Goal: Task Accomplishment & Management: Use online tool/utility

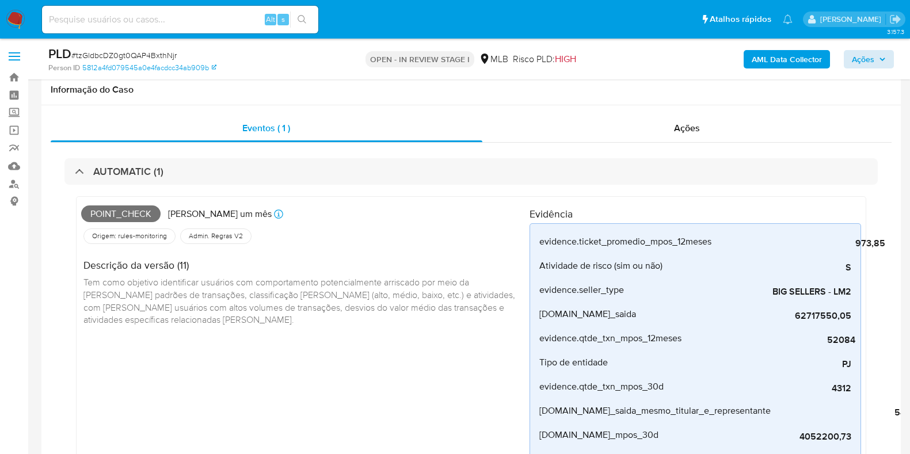
scroll to position [648, 0]
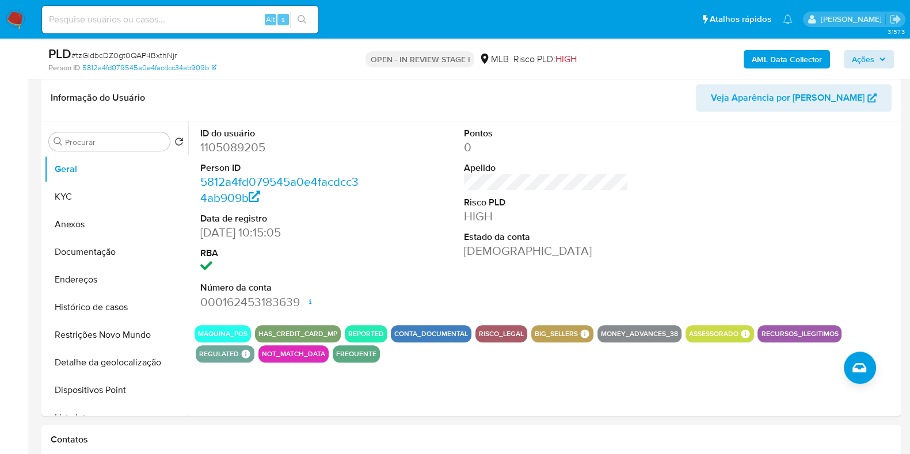
click at [860, 57] on span "Ações" at bounding box center [863, 59] width 22 height 18
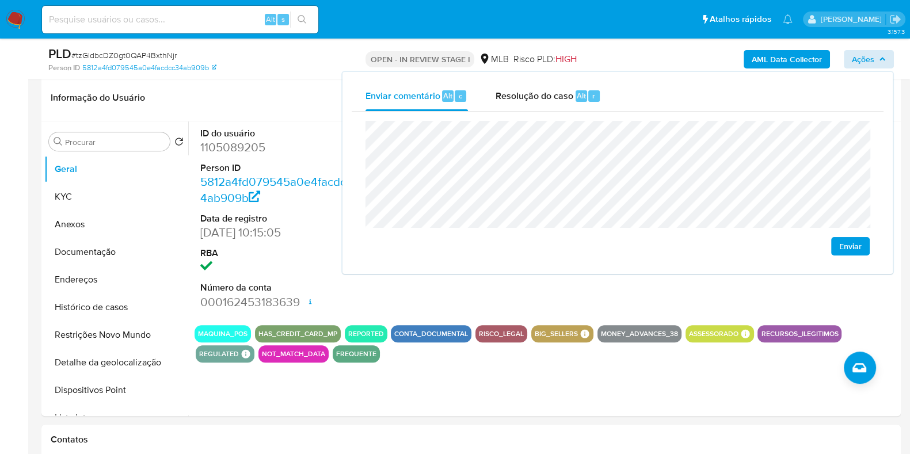
click at [860, 57] on span "Ações" at bounding box center [863, 59] width 22 height 18
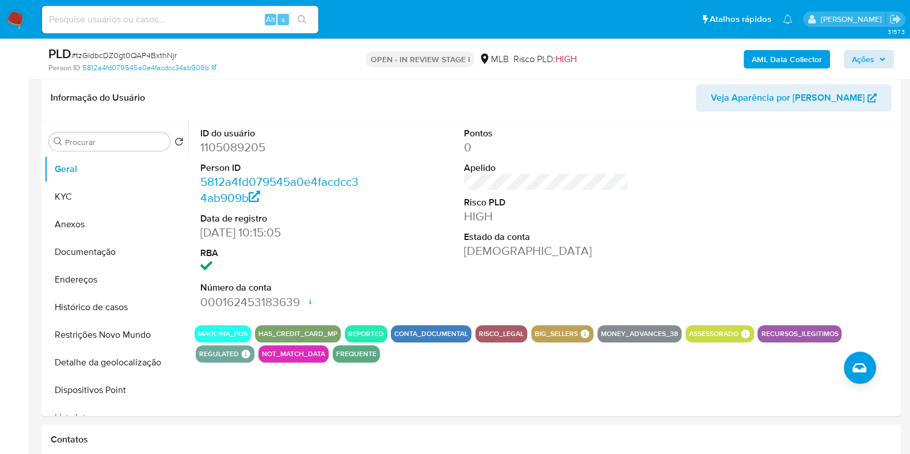
click at [860, 57] on span "Ações" at bounding box center [863, 59] width 22 height 18
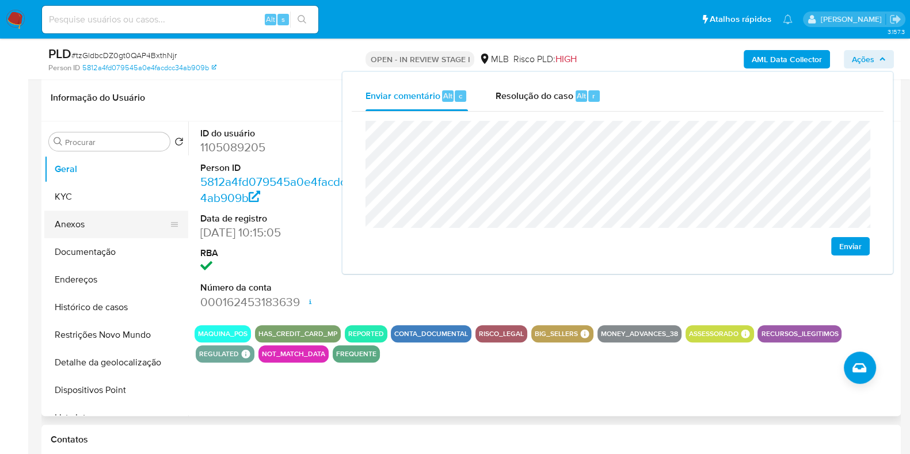
click at [77, 193] on button "KYC" at bounding box center [116, 197] width 144 height 28
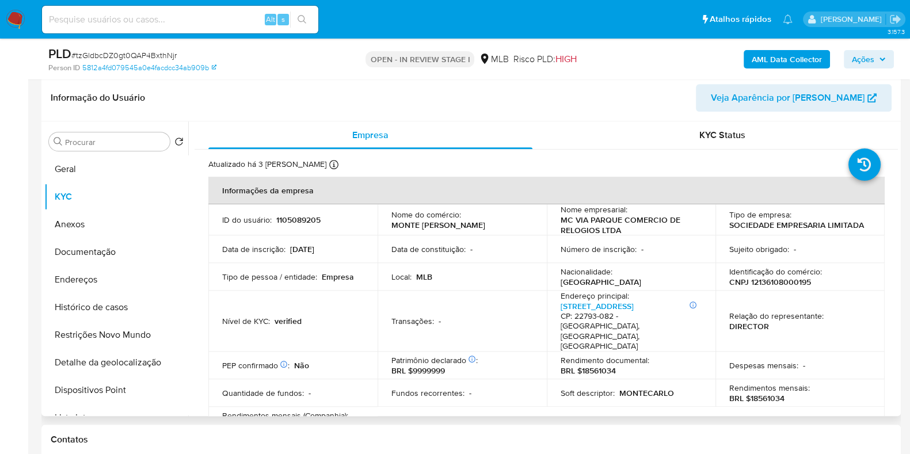
click at [788, 274] on p "Identificação do comércio :" at bounding box center [776, 272] width 93 height 10
click at [784, 286] on p "CNPJ 12136108000195" at bounding box center [771, 282] width 82 height 10
click at [787, 282] on p "CNPJ 12136108000195" at bounding box center [771, 282] width 82 height 10
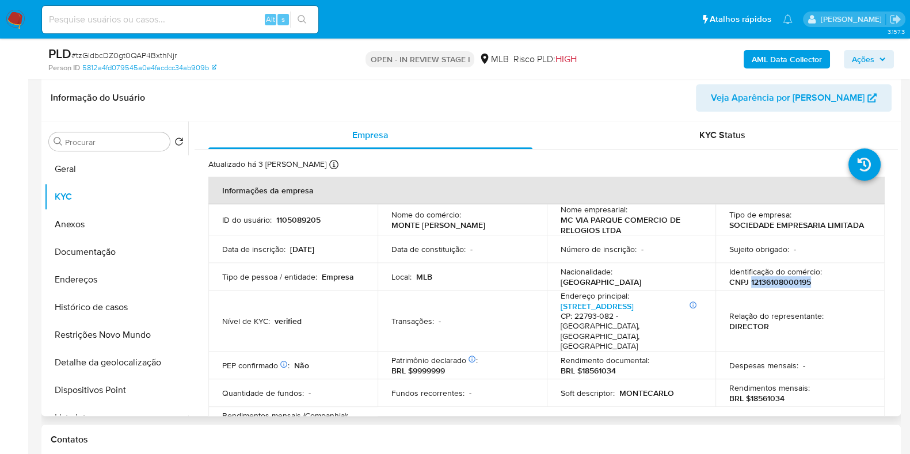
copy p "12136108000195"
click at [863, 60] on span "Ações" at bounding box center [863, 59] width 22 height 18
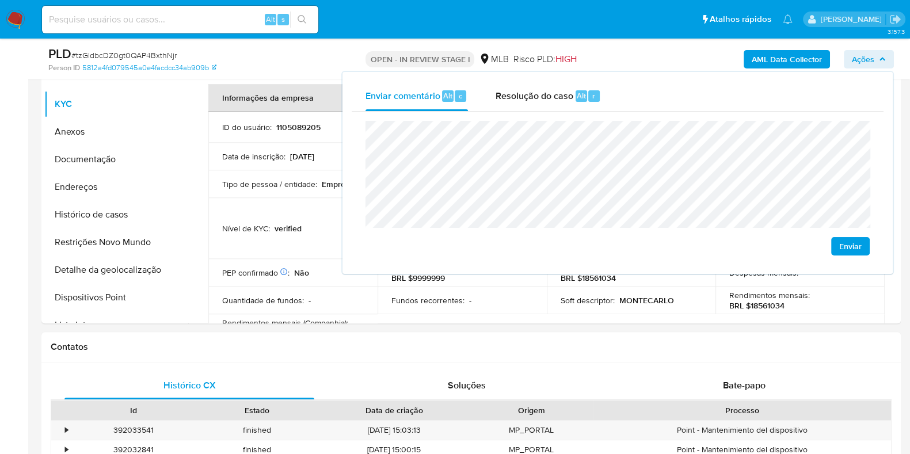
scroll to position [864, 0]
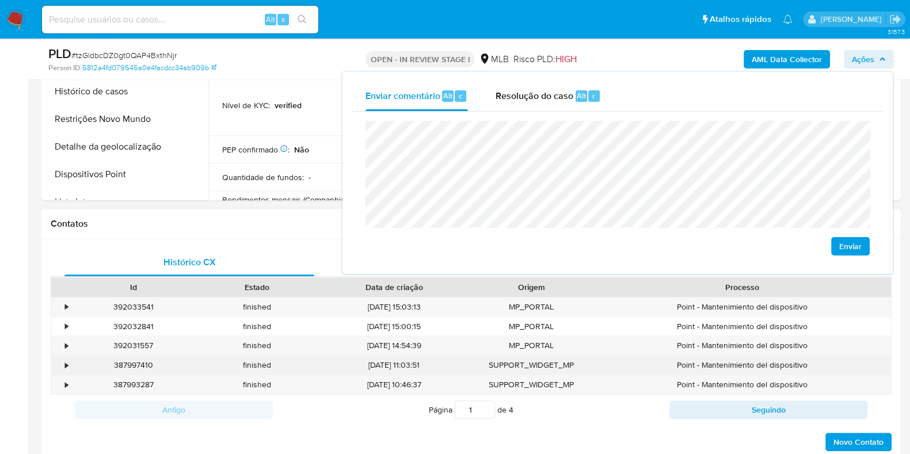
click at [339, 356] on div "02/06/2025 11:03:51" at bounding box center [394, 365] width 151 height 19
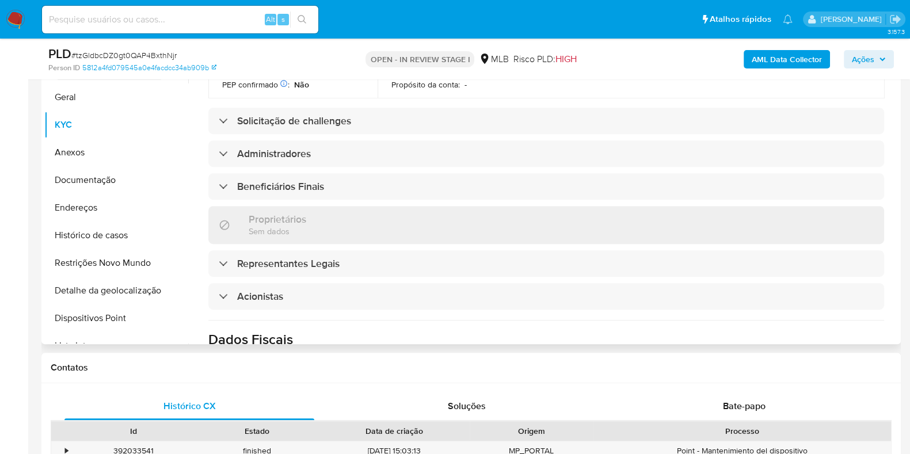
scroll to position [503, 0]
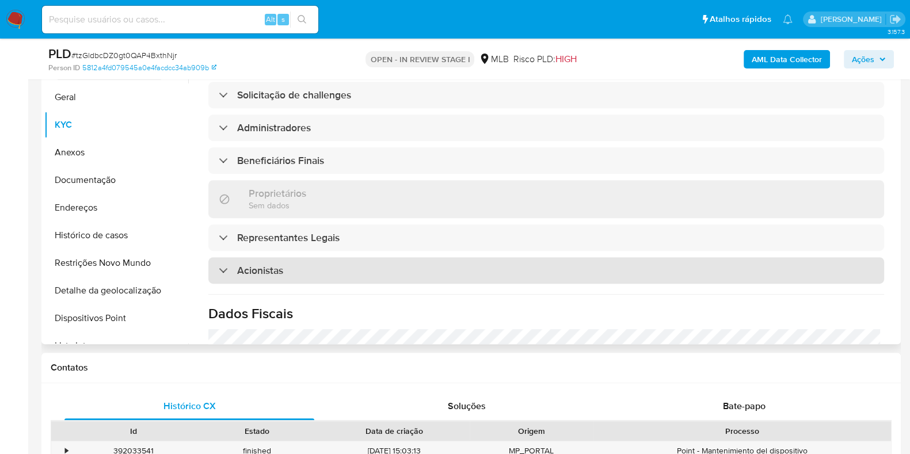
click at [432, 257] on div "Acionistas" at bounding box center [546, 270] width 676 height 26
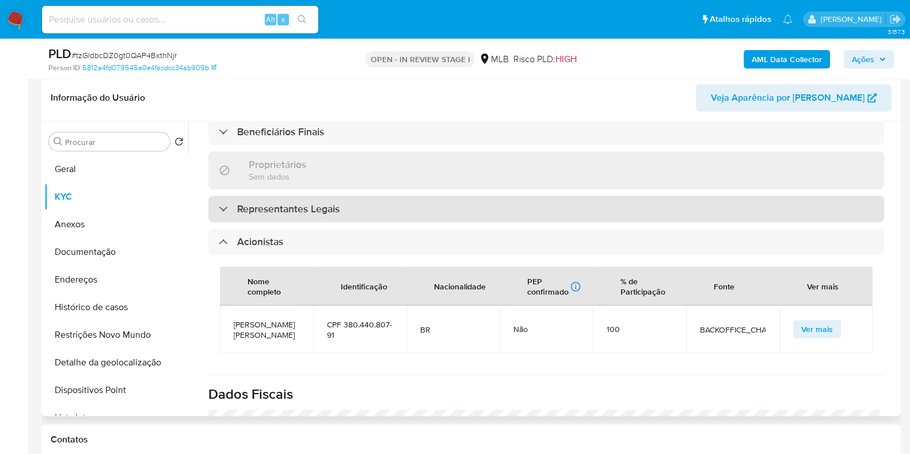
scroll to position [575, 0]
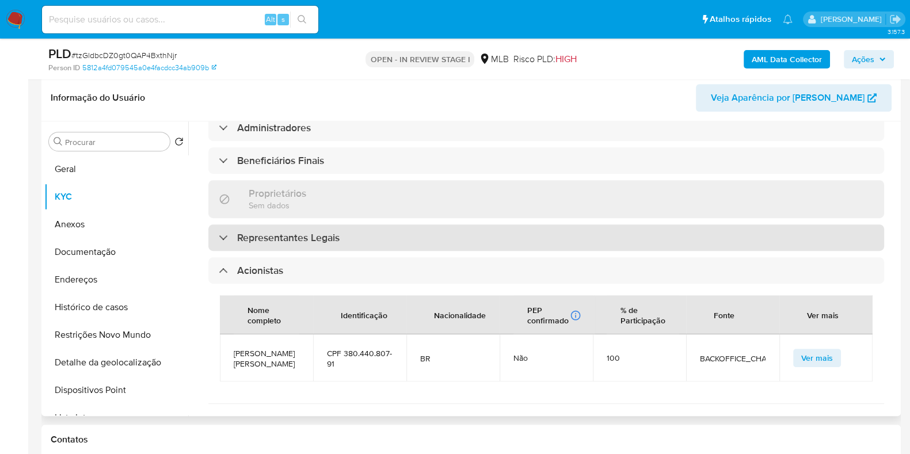
click at [344, 225] on div "Representantes Legais" at bounding box center [546, 238] width 676 height 26
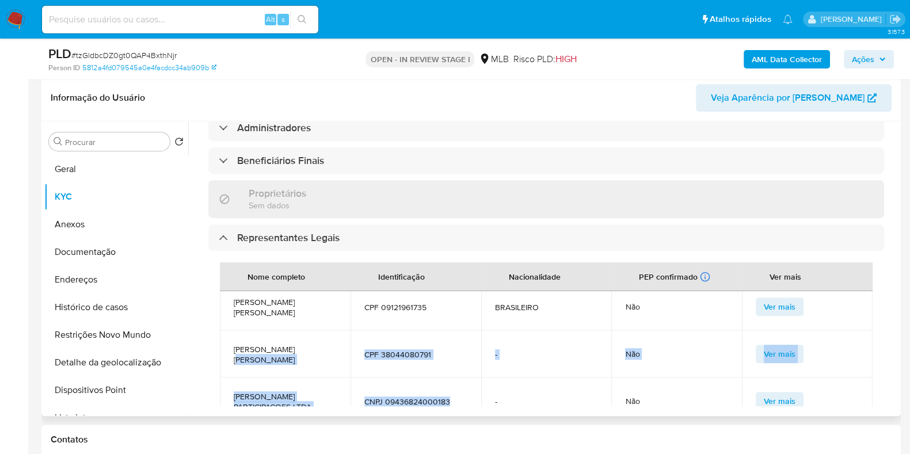
scroll to position [0, 0]
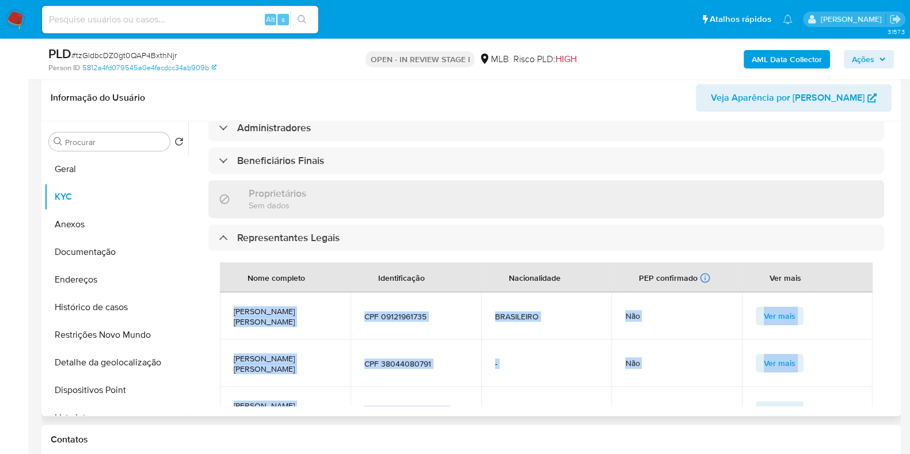
drag, startPoint x: 452, startPoint y: 364, endPoint x: 231, endPoint y: 292, distance: 232.6
click at [230, 293] on tbody "RENATO LEITE RINALDI BALBI CPF 09121961735 BRASILEIRO Não Ver mais ARMANDO JOSE…" at bounding box center [546, 364] width 653 height 142
copy tbody "RENATO LEITE RINALDI BALBI CPF 09121961735 BRASILEIRO Não Ver mais ARMANDO JOSE…"
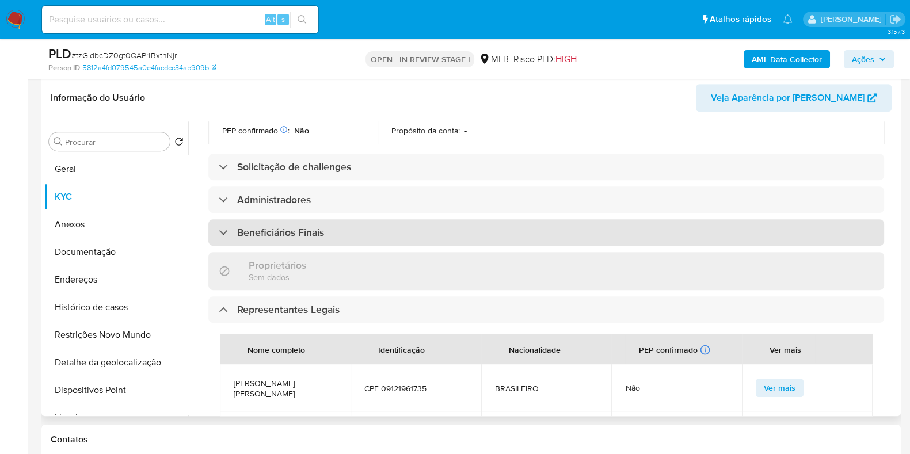
click at [354, 221] on div "Beneficiários Finais" at bounding box center [546, 232] width 676 height 26
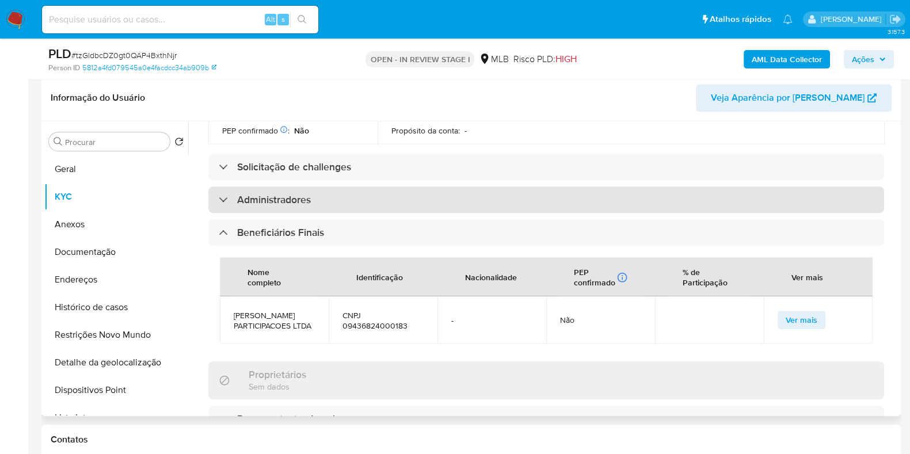
click at [328, 187] on div "Administradores" at bounding box center [546, 200] width 676 height 26
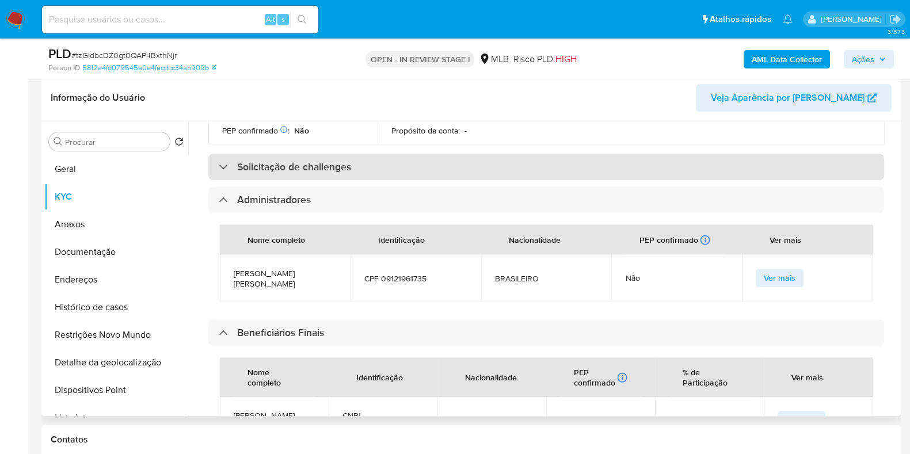
click at [340, 161] on h3 "Solicitação de challenges" at bounding box center [294, 167] width 114 height 13
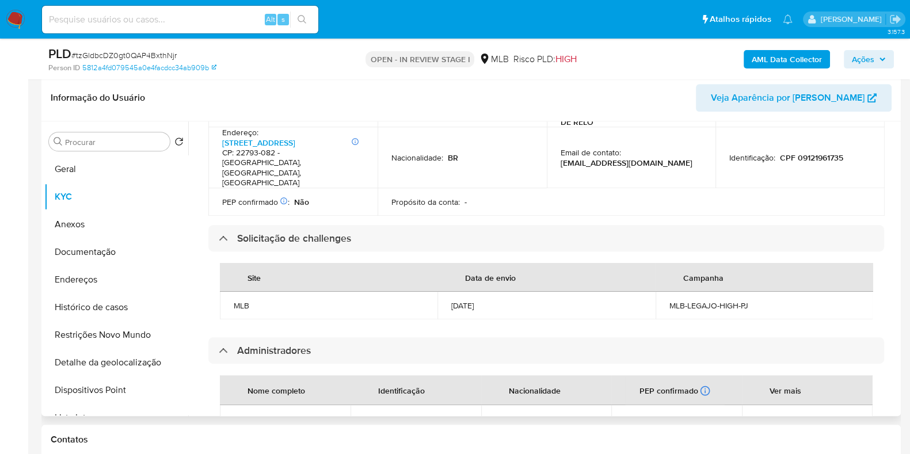
scroll to position [360, 0]
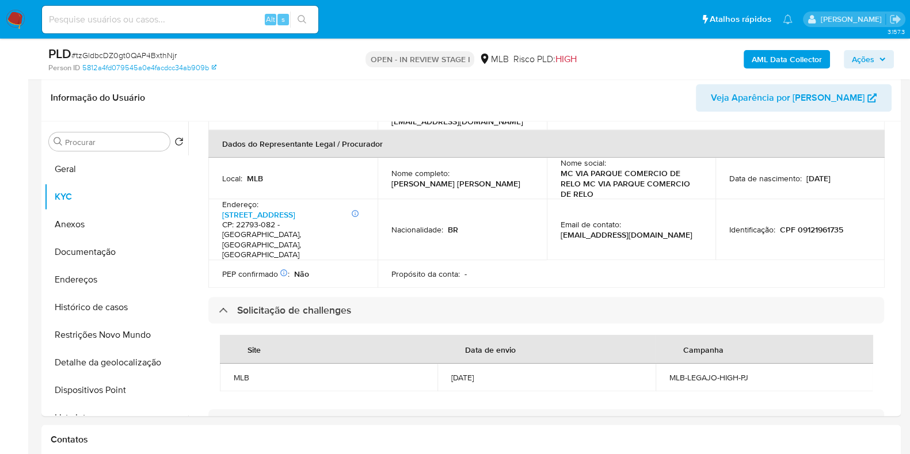
click at [868, 59] on span "Ações" at bounding box center [863, 59] width 22 height 18
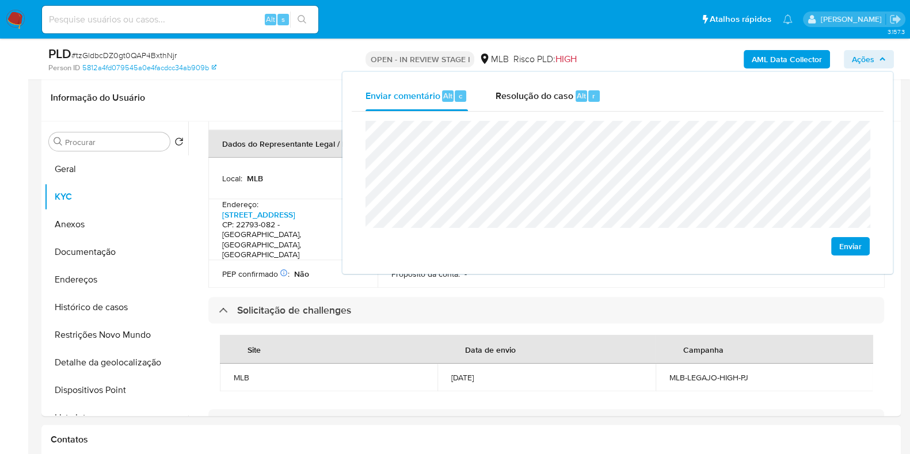
click at [0, 0] on lt-span "econômica" at bounding box center [0, 0] width 0 height 0
click at [441, 335] on th "Data de envio" at bounding box center [547, 349] width 218 height 29
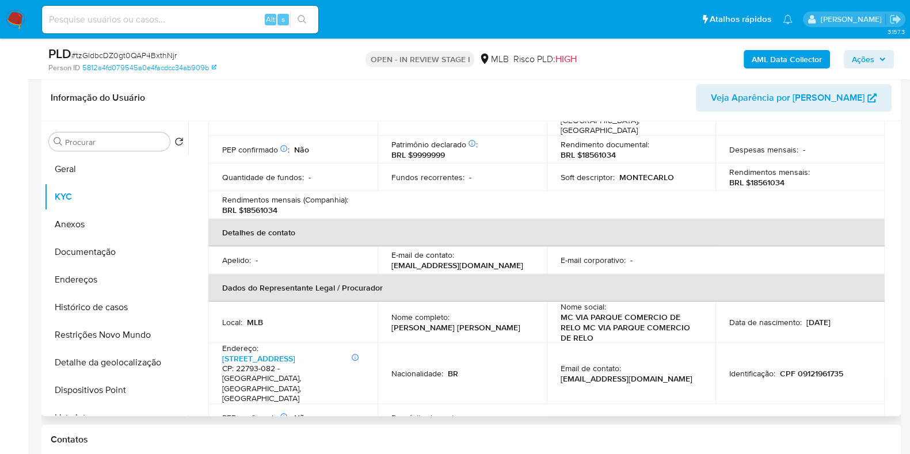
scroll to position [71, 0]
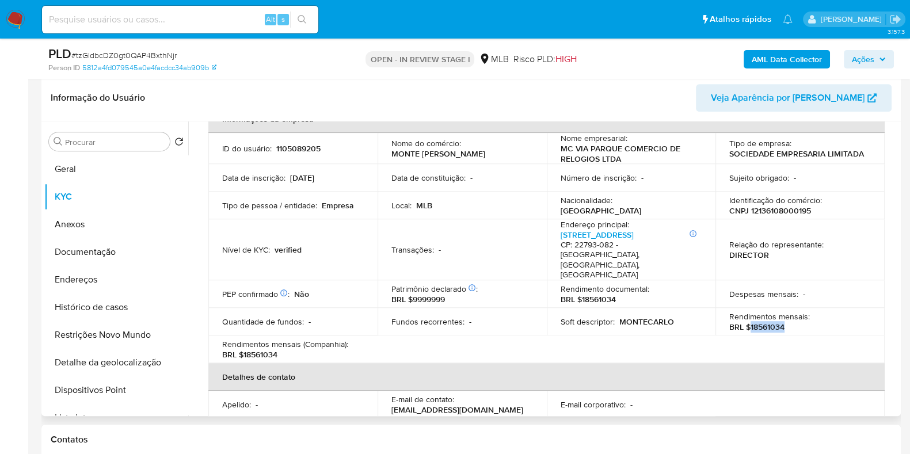
drag, startPoint x: 749, startPoint y: 321, endPoint x: 787, endPoint y: 318, distance: 38.7
click at [787, 318] on div "Rendimentos mensais : BRL $18561034" at bounding box center [801, 322] width 142 height 21
copy p "18561034"
click at [855, 59] on span "Ações" at bounding box center [863, 59] width 22 height 18
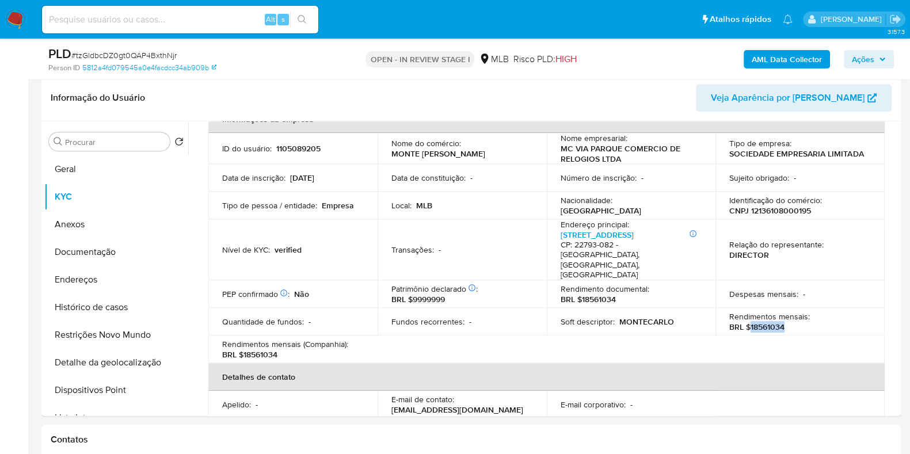
click at [879, 60] on icon "button" at bounding box center [882, 59] width 7 height 7
click at [862, 59] on span "Ações" at bounding box center [863, 59] width 22 height 18
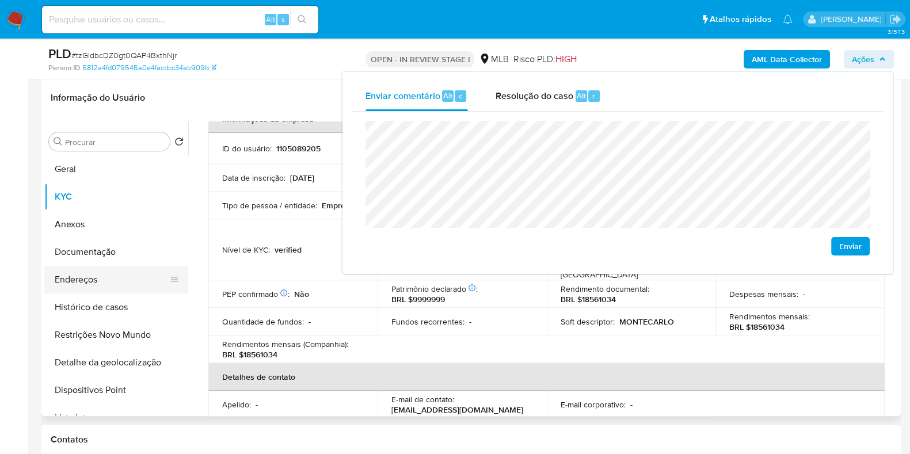
click at [113, 280] on button "Endereços" at bounding box center [111, 280] width 135 height 28
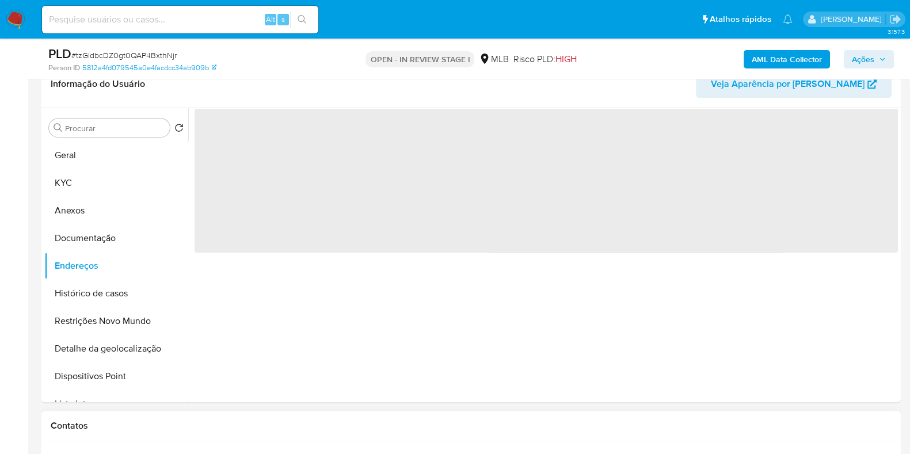
scroll to position [0, 0]
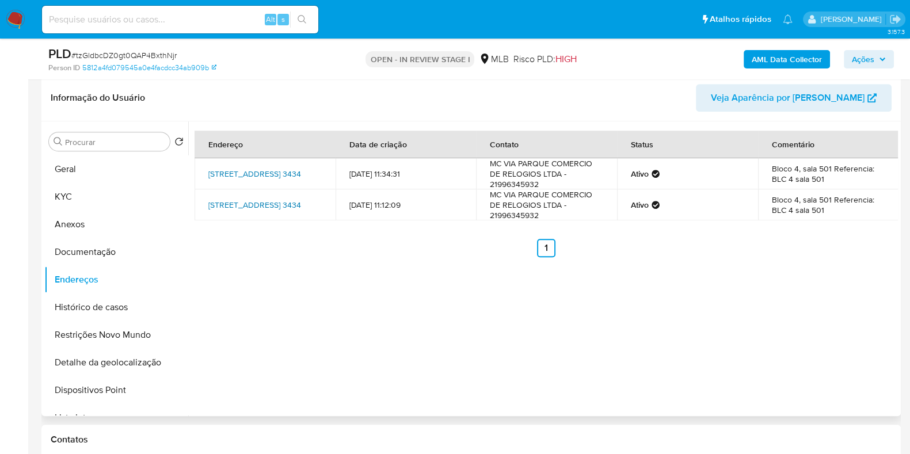
drag, startPoint x: 256, startPoint y: 169, endPoint x: 256, endPoint y: 189, distance: 20.2
click at [256, 169] on link "Avenida Das Américas 3434, Rio De Janeiro, Rio De Janeiro, 22640102, Brasil 3434" at bounding box center [254, 174] width 93 height 12
click at [253, 202] on link "Avenida Das Américas 3434, Rio De Janeiro, Rio De Janeiro, 22640102, Brasil 3434" at bounding box center [254, 205] width 93 height 12
click at [100, 257] on button "Documentação" at bounding box center [111, 252] width 135 height 28
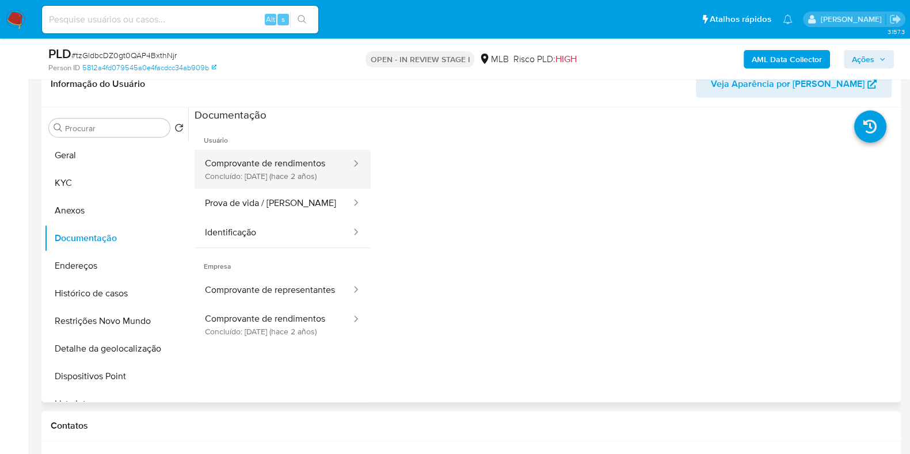
click at [245, 171] on button "Comprovante de rendimentos Concluído: 19/06/2023 (hace 2 años)" at bounding box center [274, 169] width 158 height 39
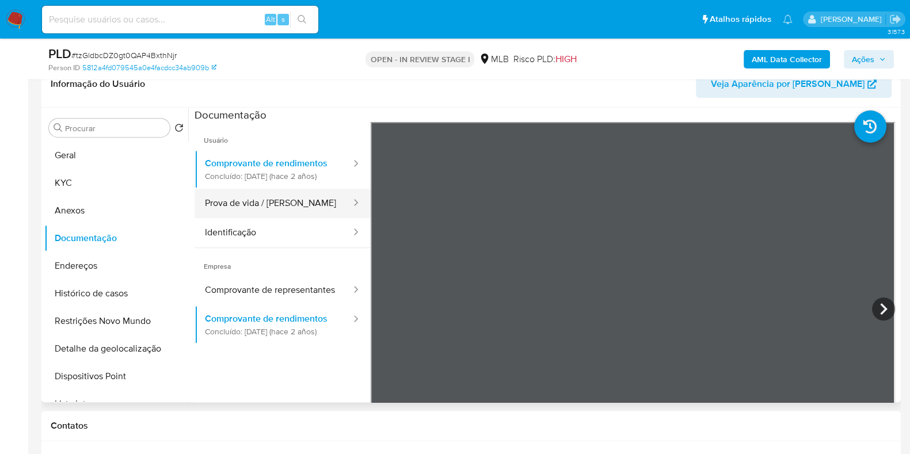
click at [293, 218] on button "Prova de vida / Selfie" at bounding box center [274, 203] width 158 height 29
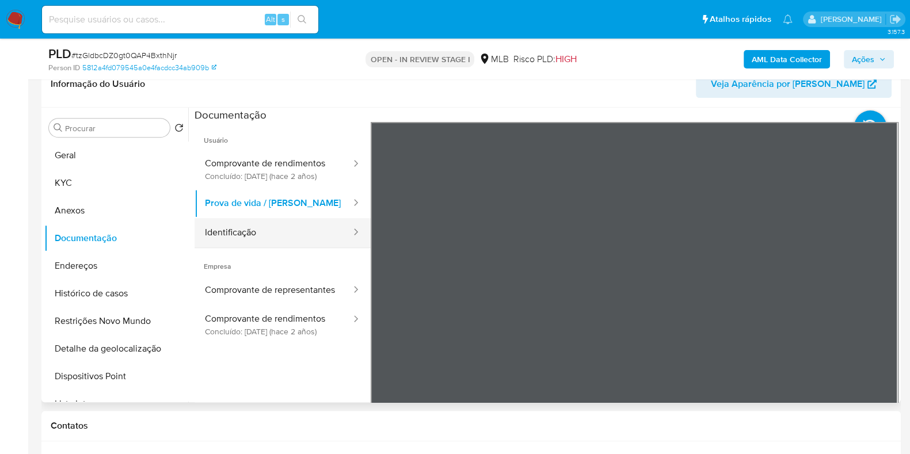
click at [268, 229] on button "Identificação" at bounding box center [274, 232] width 158 height 29
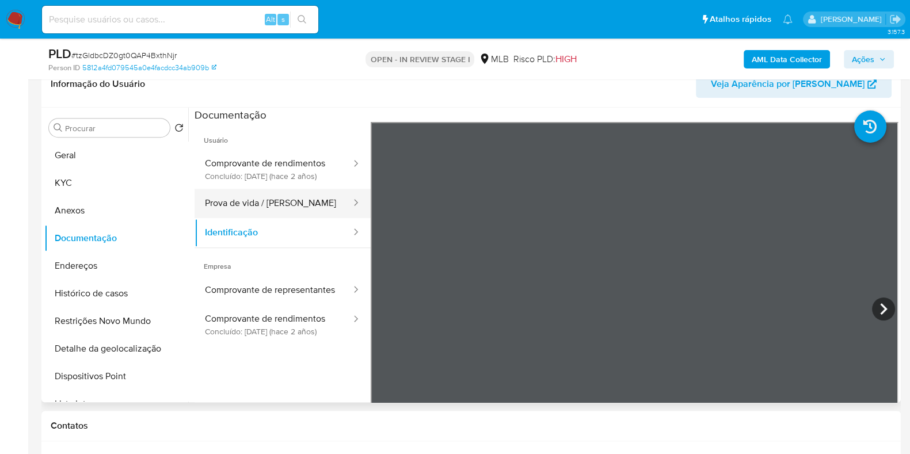
click at [305, 211] on button "Prova de vida / Selfie" at bounding box center [274, 203] width 158 height 29
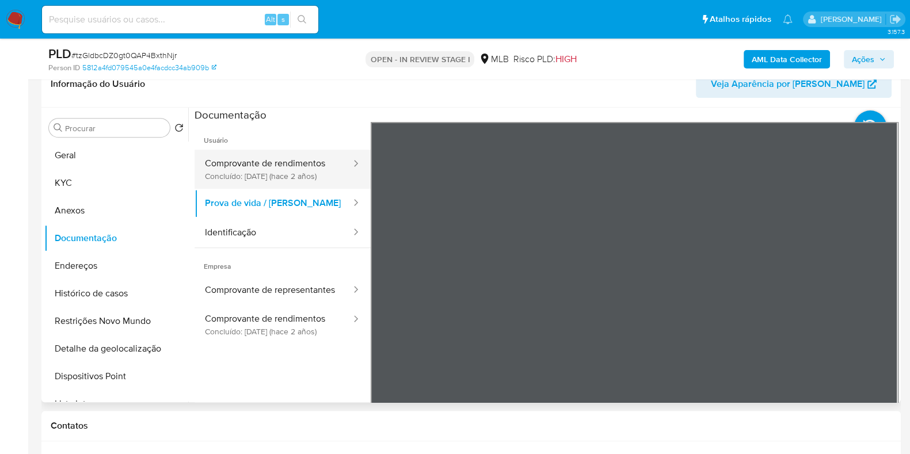
click at [302, 171] on button "Comprovante de rendimentos Concluído: 19/06/2023 (hace 2 años)" at bounding box center [274, 169] width 158 height 39
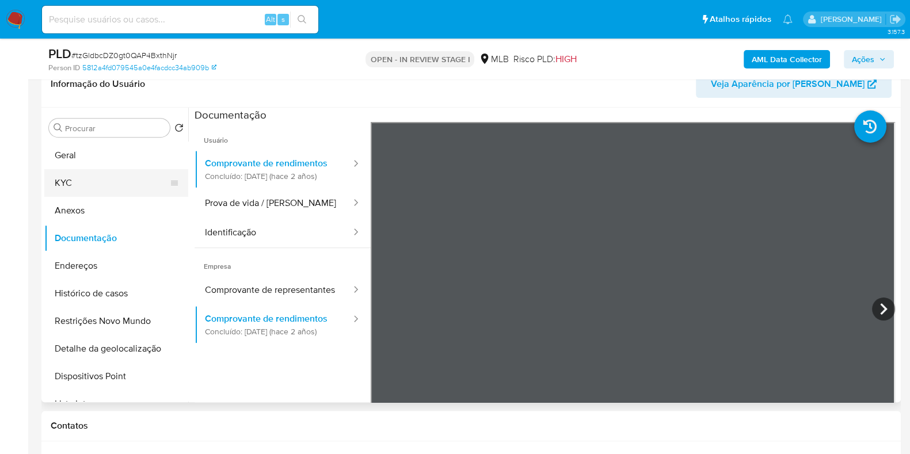
click at [101, 174] on button "KYC" at bounding box center [111, 183] width 135 height 28
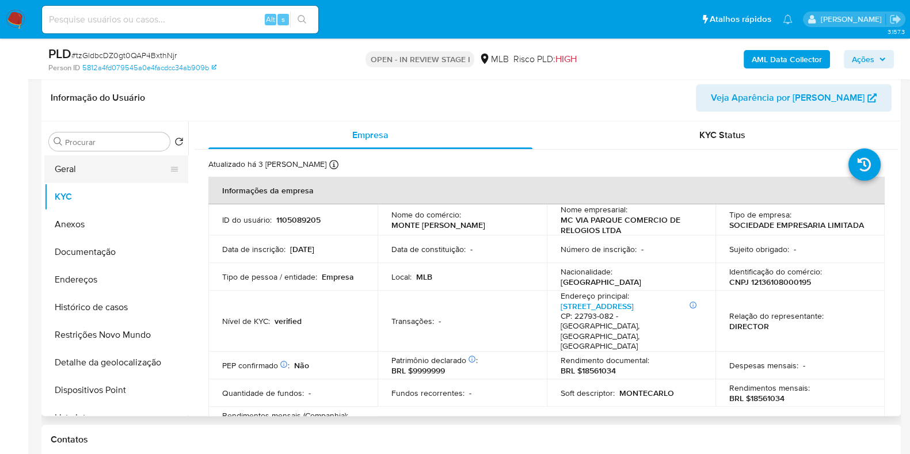
click at [126, 165] on button "Geral" at bounding box center [111, 169] width 135 height 28
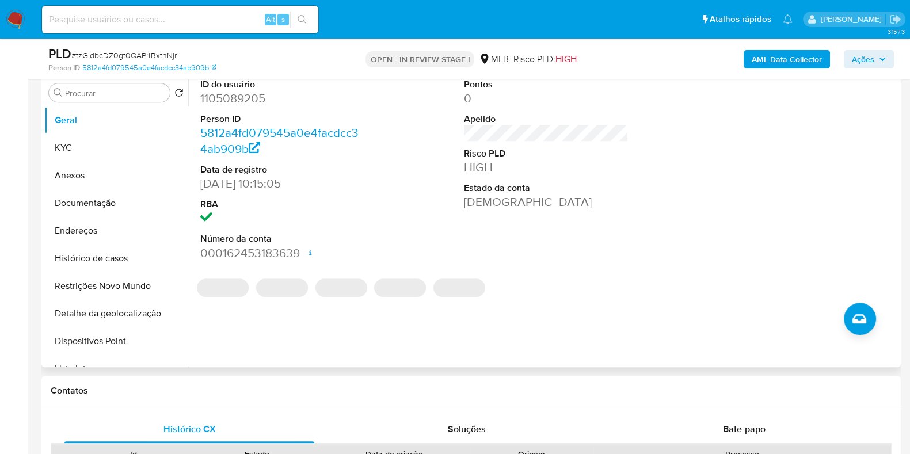
scroll to position [720, 0]
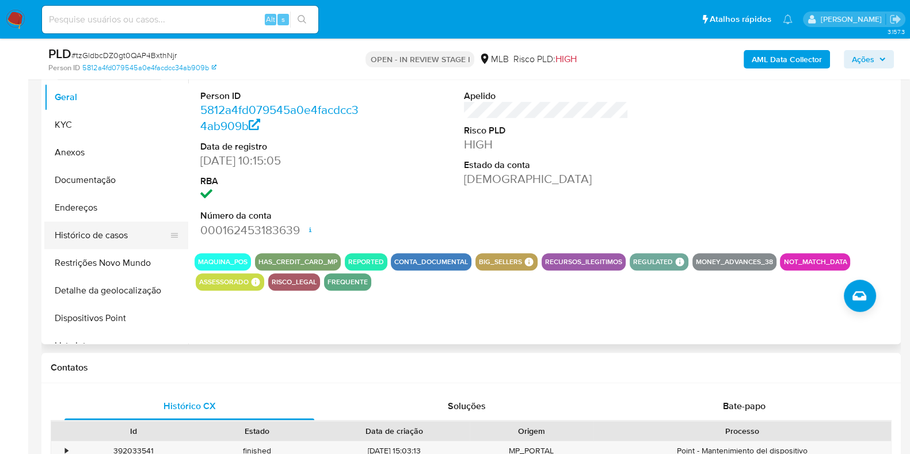
click at [132, 237] on button "Histórico de casos" at bounding box center [111, 236] width 135 height 28
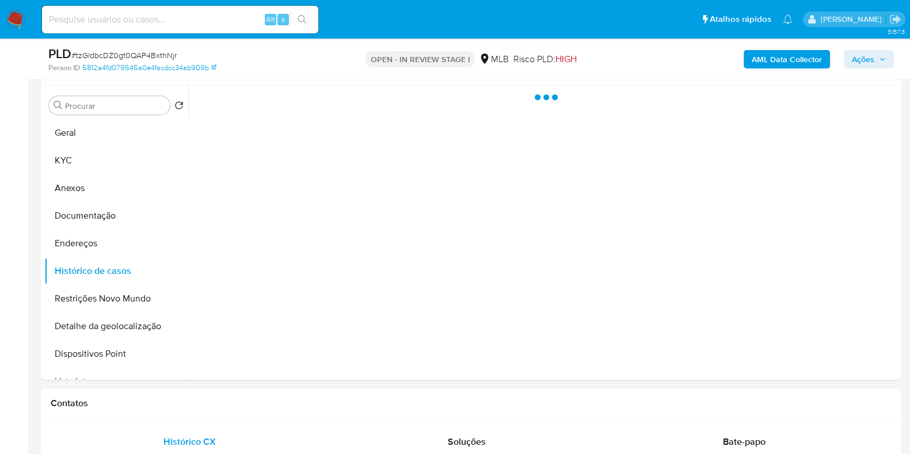
scroll to position [648, 0]
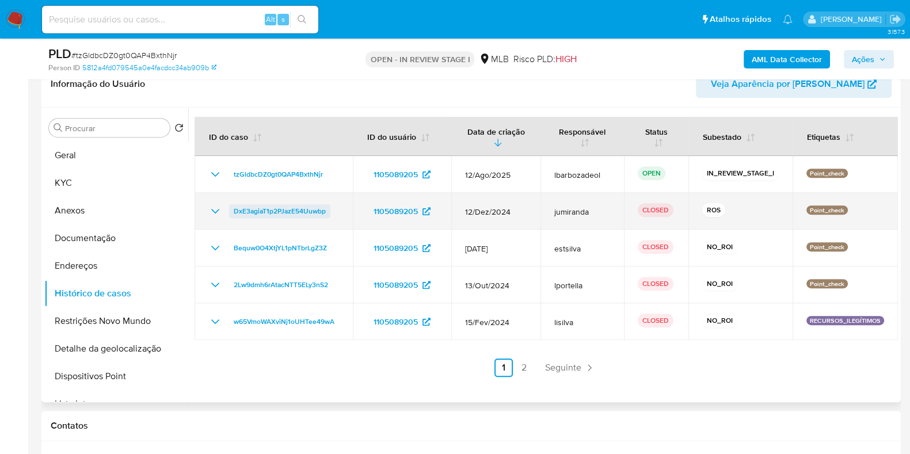
click at [281, 210] on span "DxE3agiaT1p2PJazE54Uuwbp" at bounding box center [280, 211] width 92 height 14
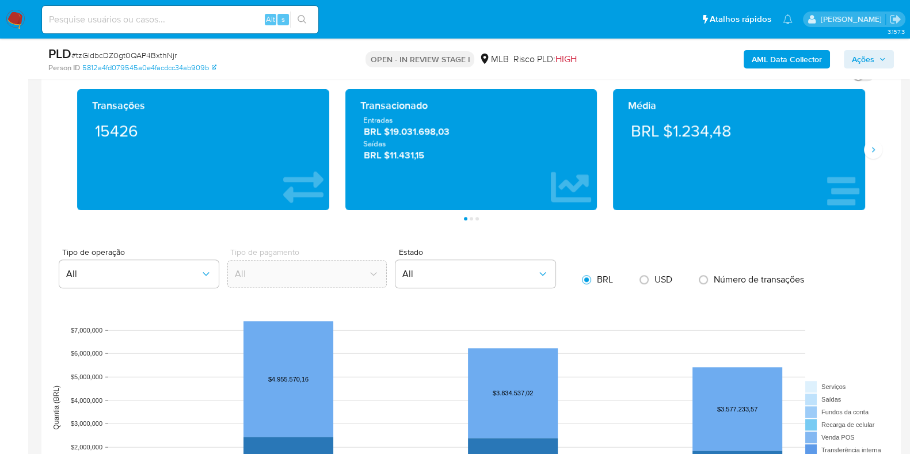
click at [0, 229] on aside "Bandeja Painel Screening Pesquisa em Listas Watchlist Ferramentas Operações em …" at bounding box center [14, 270] width 28 height 3132
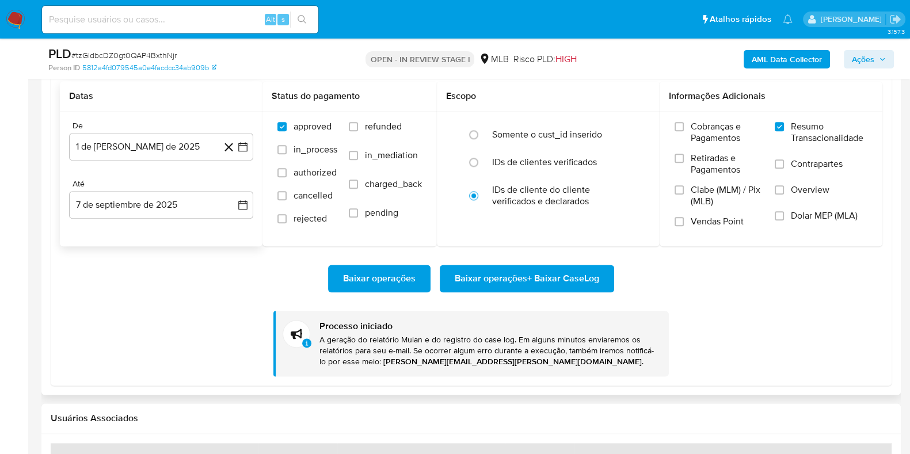
scroll to position [1728, 0]
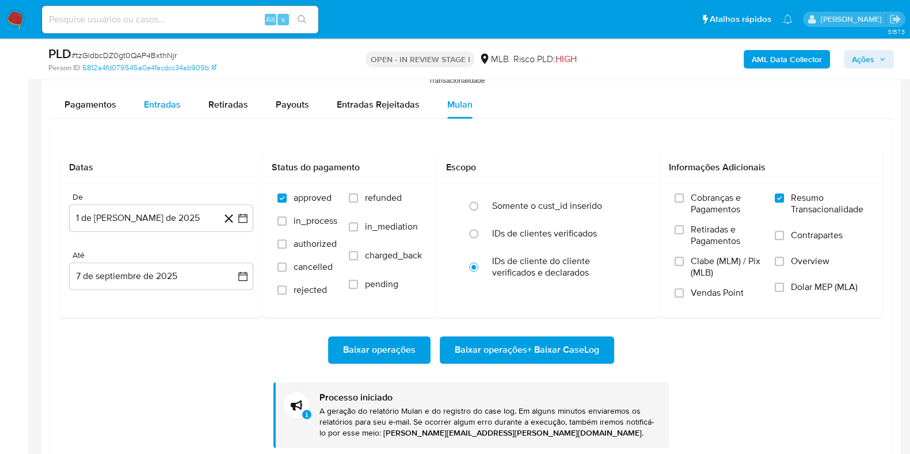
click at [161, 107] on span "Entradas" at bounding box center [162, 104] width 37 height 13
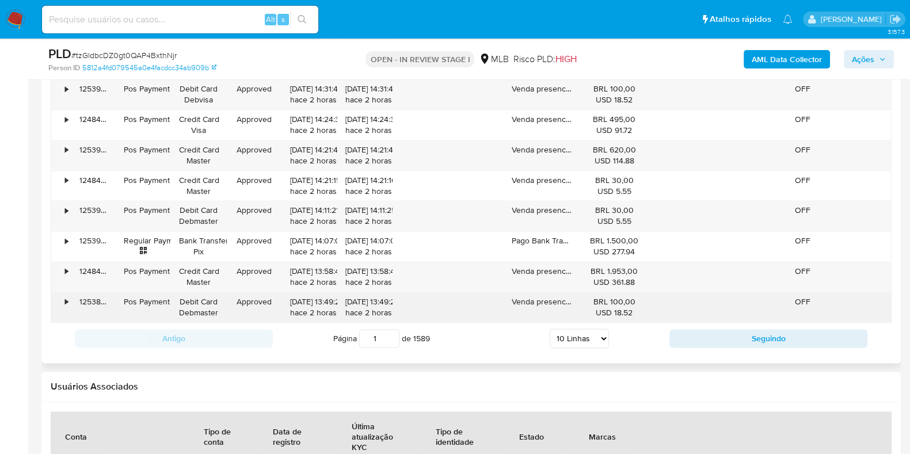
scroll to position [1943, 0]
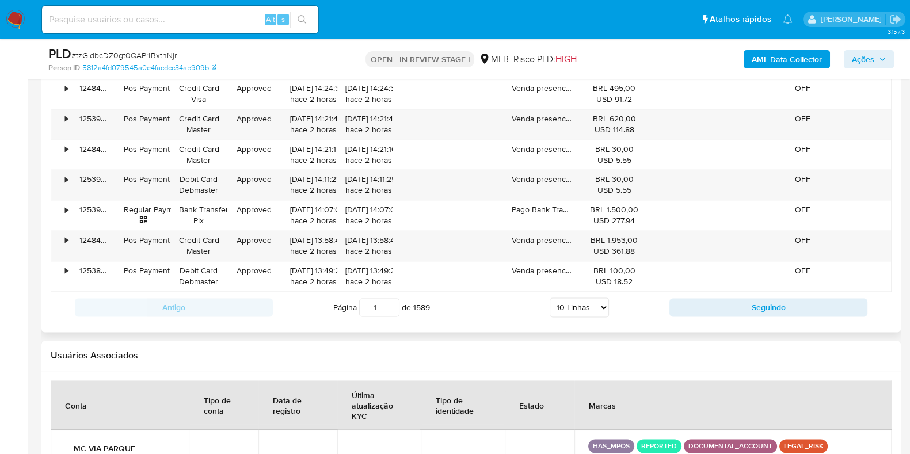
click at [564, 303] on select "5 Linhas 10 Linhas 20 Linhas 25 Linhas 50 Linhas 100 Linhas" at bounding box center [579, 308] width 59 height 20
click at [582, 299] on select "5 Linhas 10 Linhas 20 Linhas 25 Linhas 50 Linhas 100 Linhas" at bounding box center [579, 308] width 59 height 20
select select "100"
click at [550, 298] on select "5 Linhas 10 Linhas 20 Linhas 25 Linhas 50 Linhas 100 Linhas" at bounding box center [579, 308] width 59 height 20
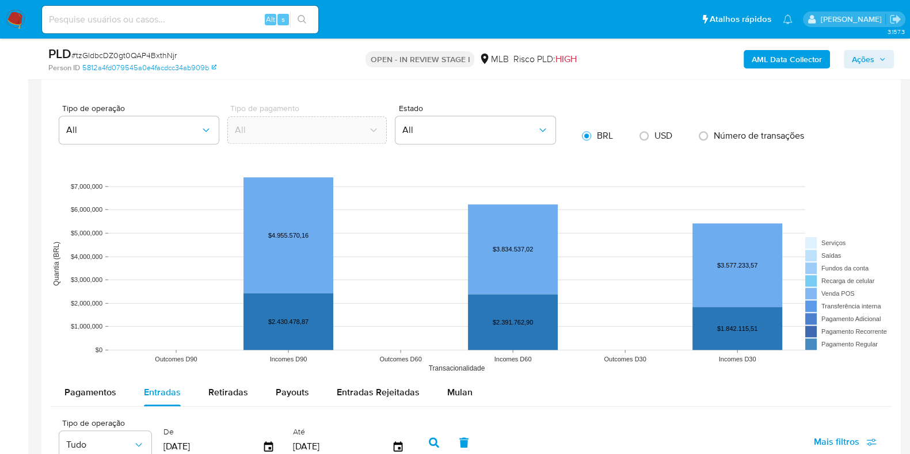
scroll to position [720, 0]
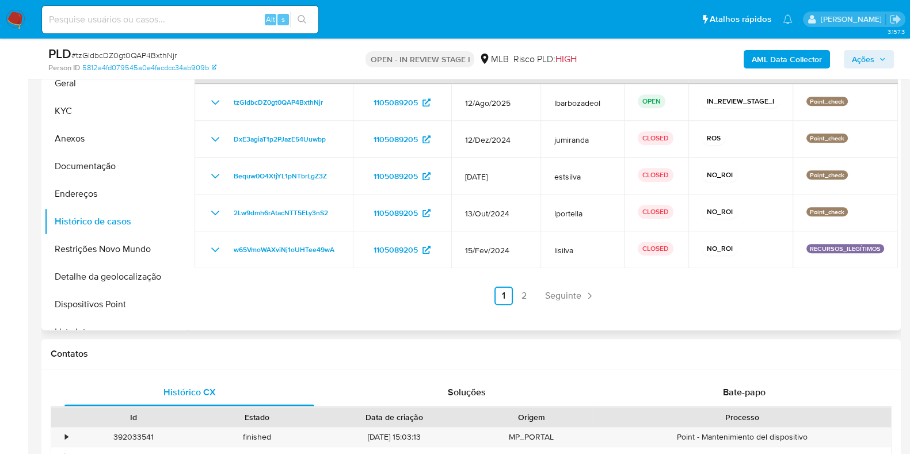
drag, startPoint x: 527, startPoint y: 298, endPoint x: 553, endPoint y: 295, distance: 26.6
click at [527, 298] on link "2" at bounding box center [524, 296] width 18 height 18
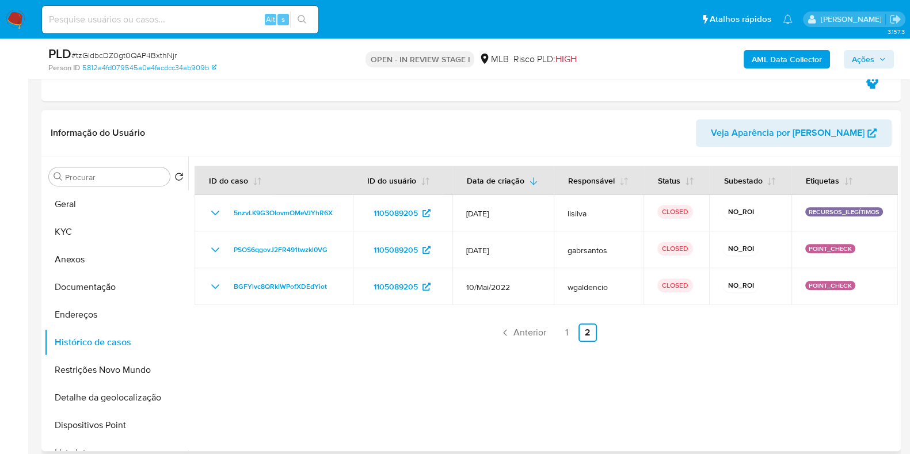
scroll to position [621, 0]
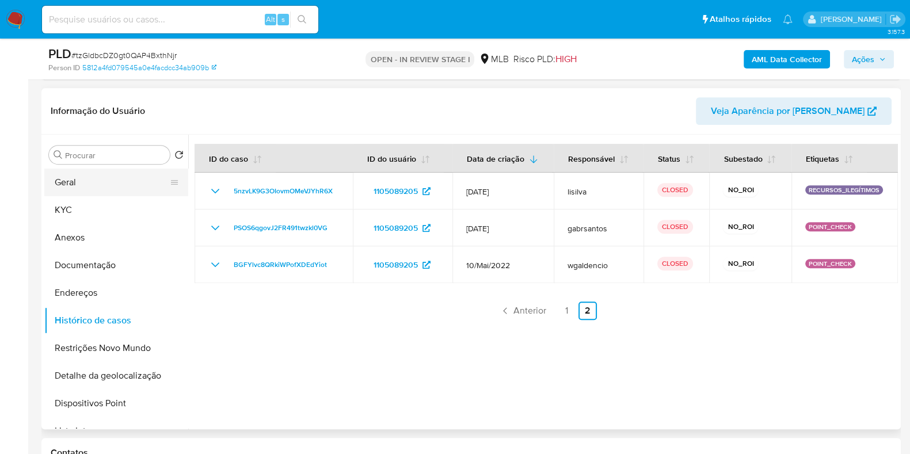
click at [102, 192] on button "Geral" at bounding box center [111, 183] width 135 height 28
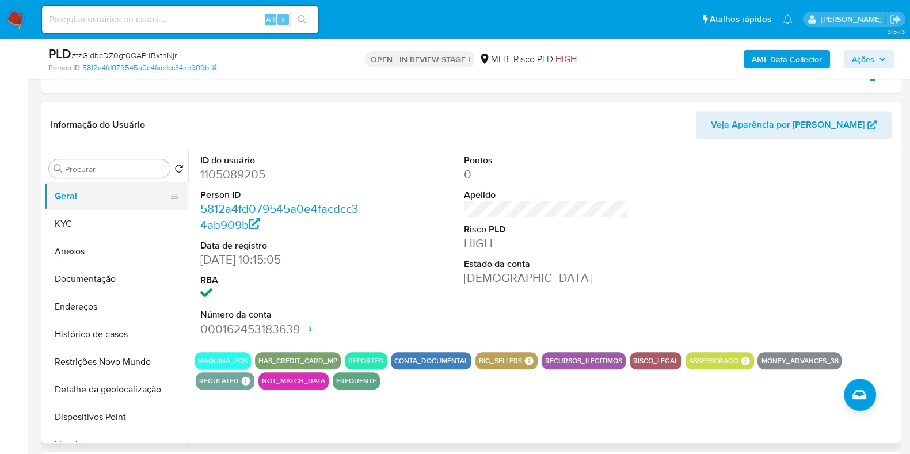
click at [125, 198] on button "Geral" at bounding box center [111, 197] width 135 height 28
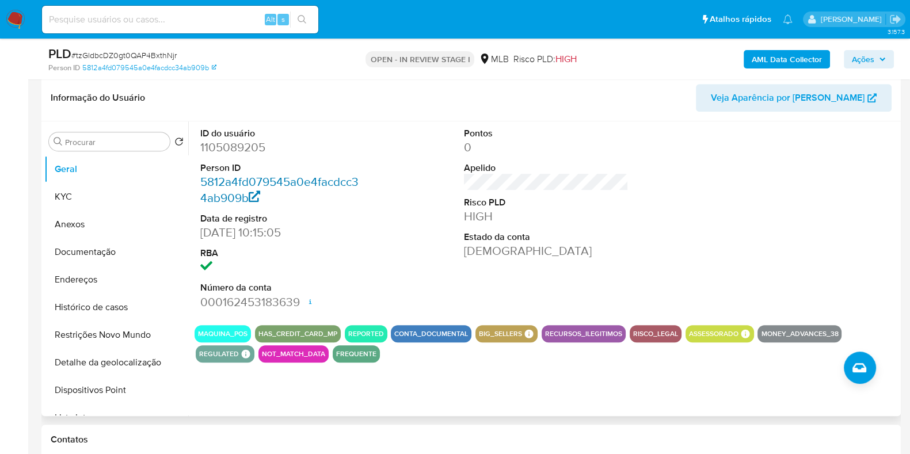
scroll to position [648, 0]
click at [124, 192] on button "KYC" at bounding box center [111, 197] width 135 height 28
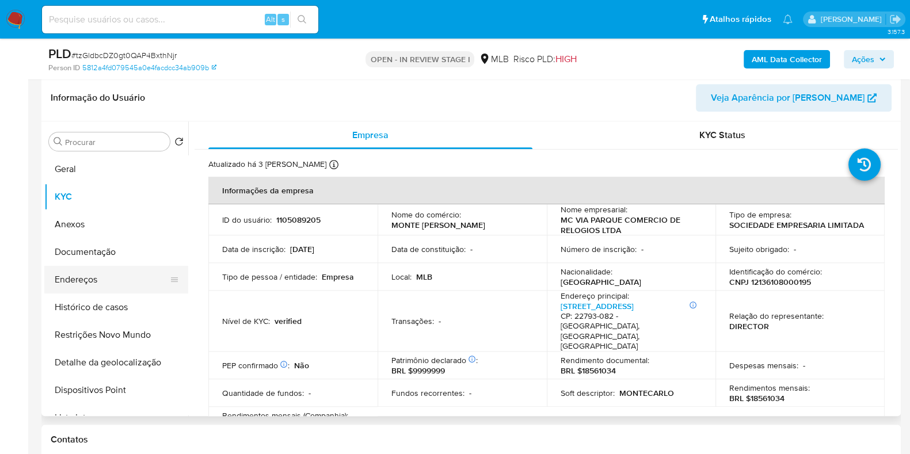
click at [131, 275] on button "Endereços" at bounding box center [111, 280] width 135 height 28
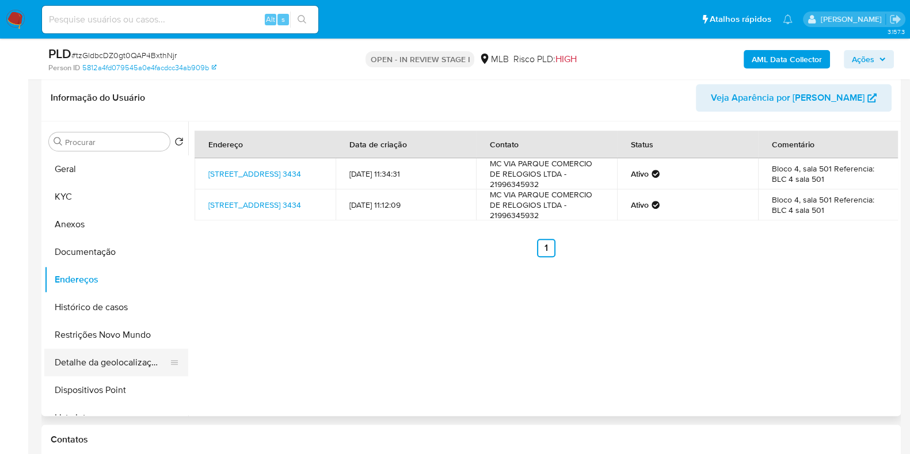
click at [135, 355] on button "Detalhe da geolocalização" at bounding box center [111, 363] width 135 height 28
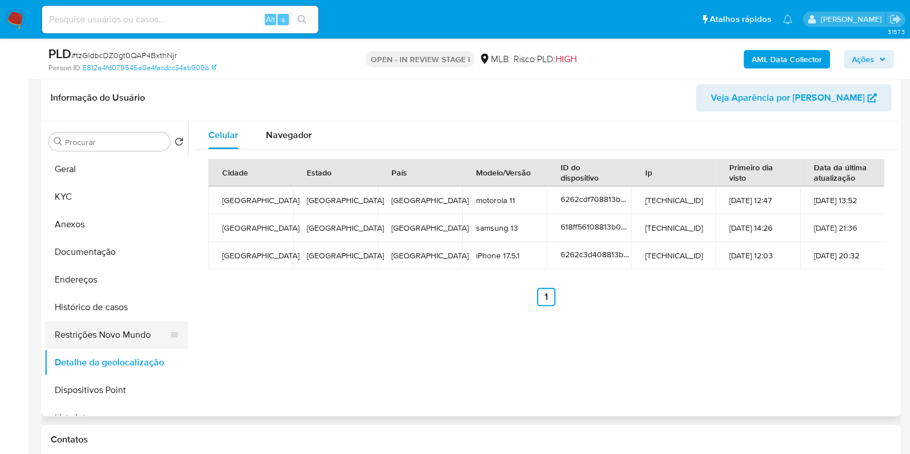
click at [131, 333] on button "Restrições Novo Mundo" at bounding box center [111, 335] width 135 height 28
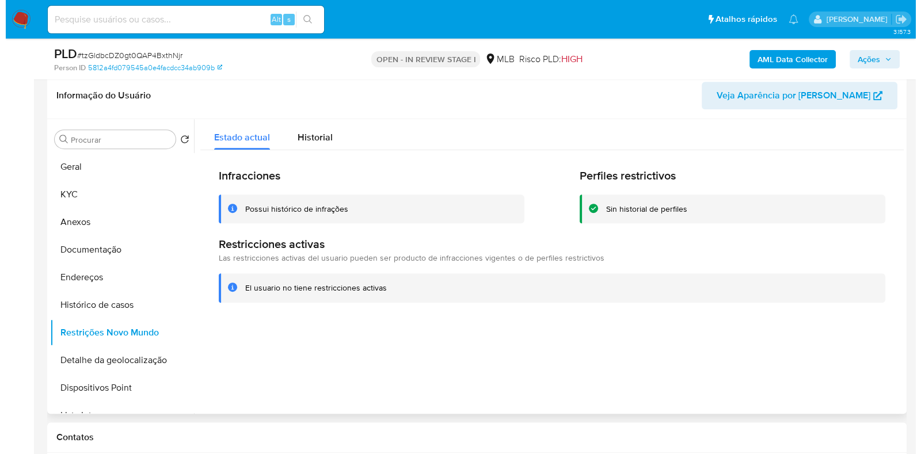
scroll to position [636, 0]
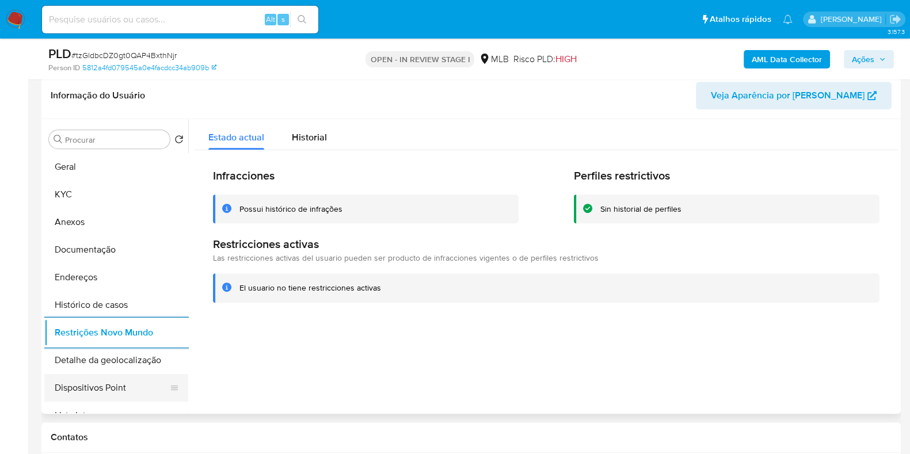
click at [126, 393] on button "Dispositivos Point" at bounding box center [111, 388] width 135 height 28
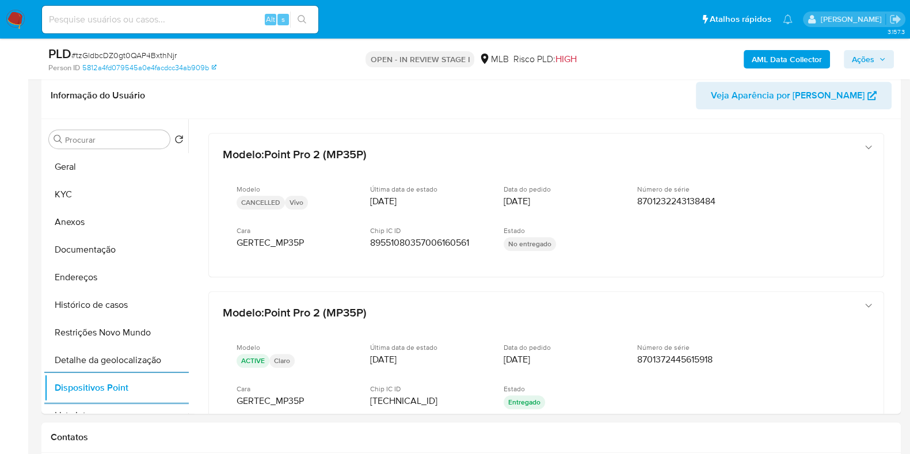
click at [879, 52] on span "Ações" at bounding box center [869, 59] width 34 height 16
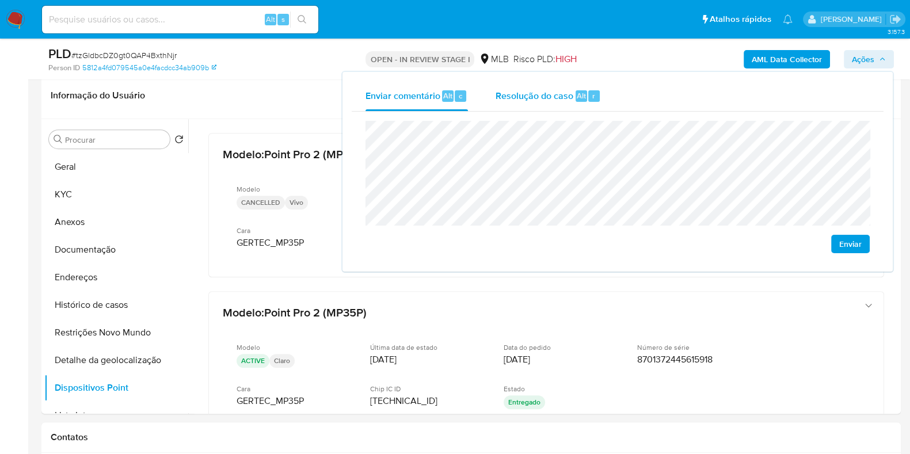
click at [560, 91] on span "Resolução do caso" at bounding box center [535, 95] width 78 height 13
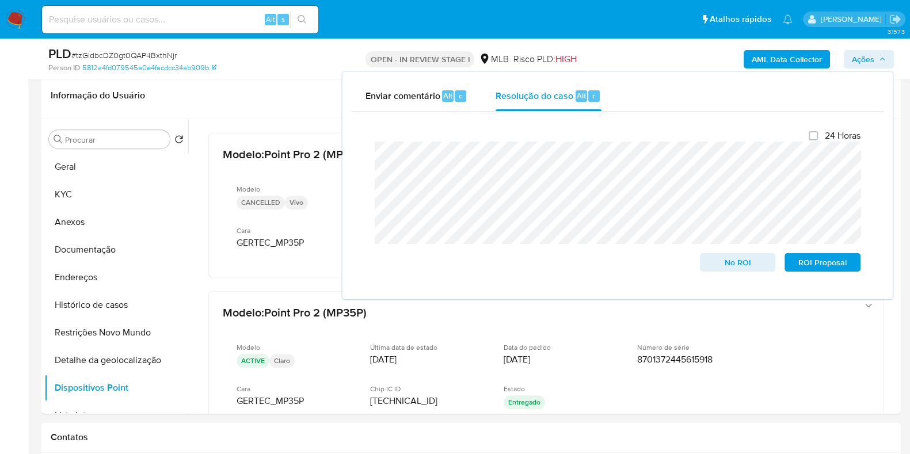
click at [622, 48] on div "AML Data Collector Ações Enviar comentário Alt c Resolução do caso Alt r Fecham…" at bounding box center [755, 58] width 279 height 27
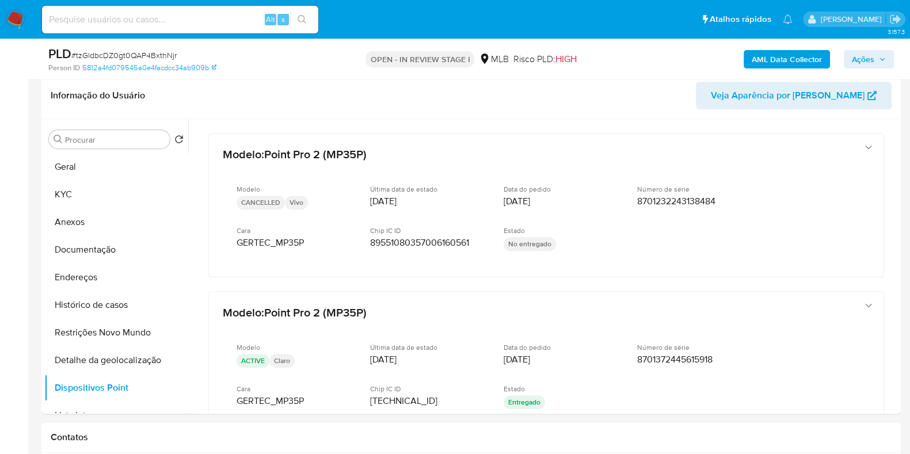
click at [758, 57] on b "AML Data Collector" at bounding box center [787, 59] width 70 height 18
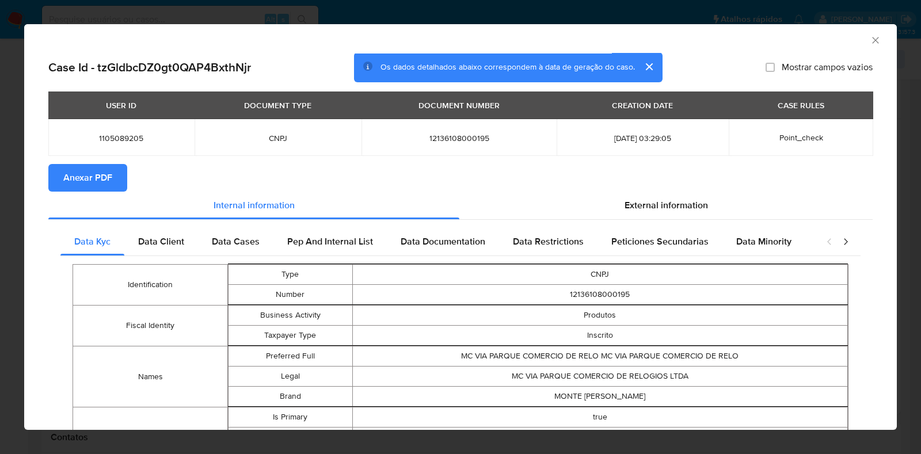
click at [93, 179] on span "Anexar PDF" at bounding box center [87, 177] width 49 height 25
click at [870, 35] on icon "Fechar a janela" at bounding box center [876, 41] width 12 height 12
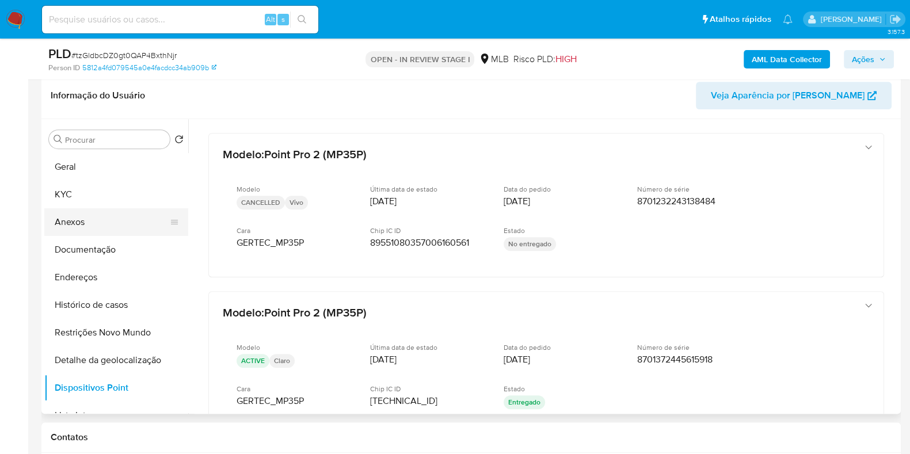
drag, startPoint x: 73, startPoint y: 229, endPoint x: 81, endPoint y: 229, distance: 7.5
click at [74, 230] on button "Anexos" at bounding box center [111, 222] width 135 height 28
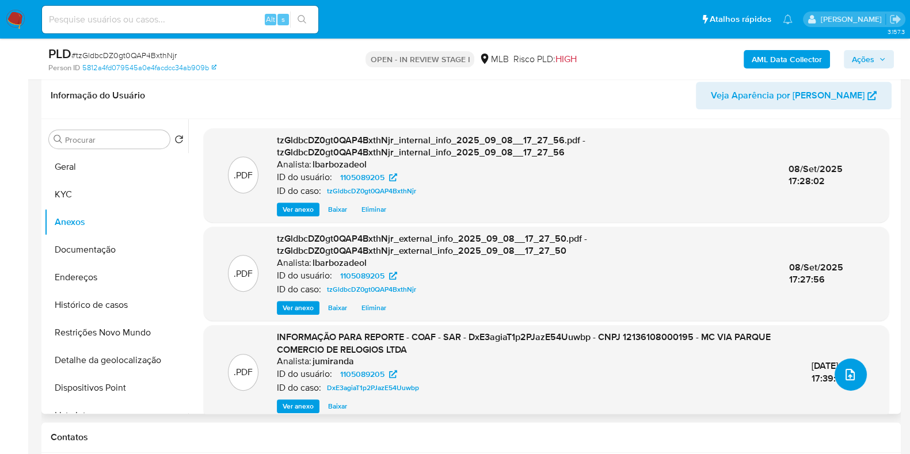
click at [845, 370] on icon "upload-file" at bounding box center [851, 375] width 14 height 14
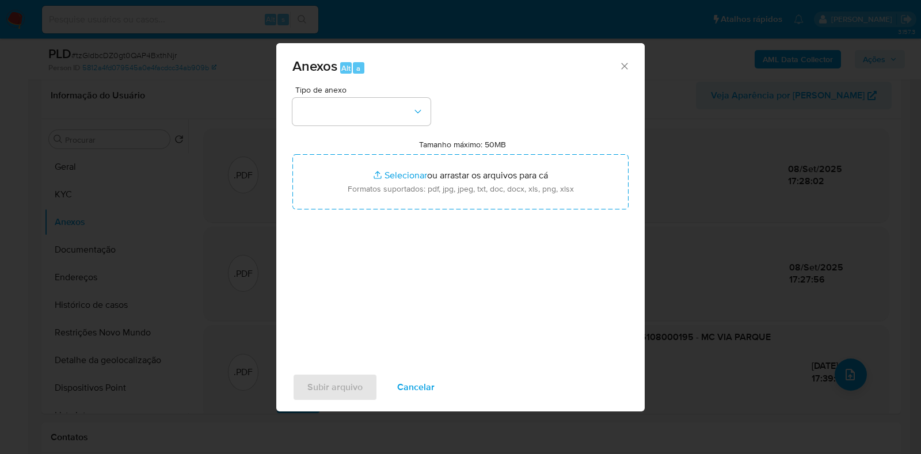
click at [363, 95] on div "Tipo de anexo" at bounding box center [362, 106] width 138 height 40
click at [363, 105] on button "button" at bounding box center [362, 112] width 138 height 28
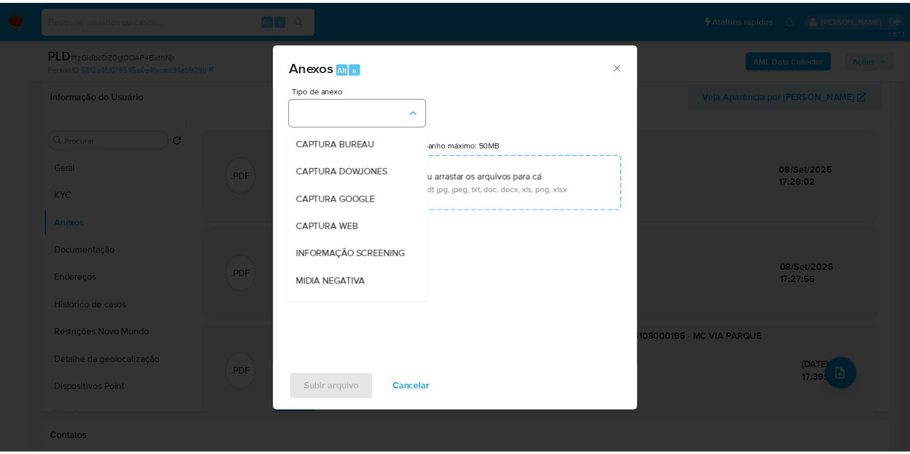
scroll to position [177, 0]
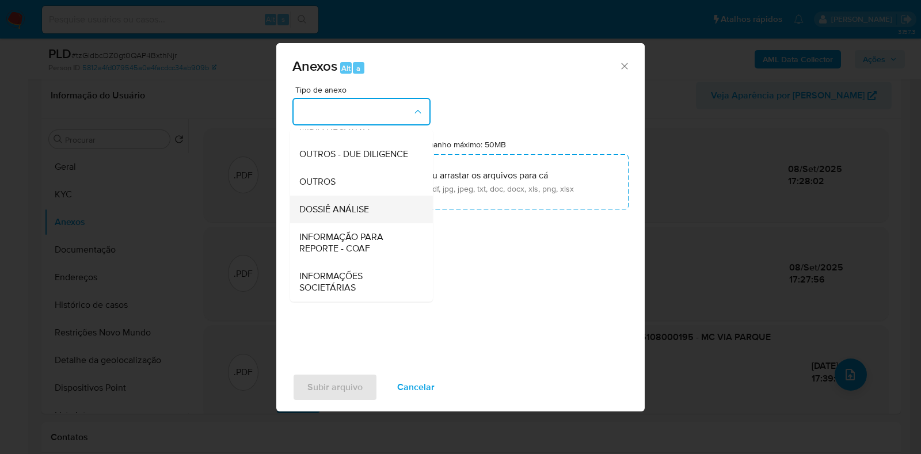
click at [350, 204] on span "DOSSIÊ ANÁLISE" at bounding box center [334, 210] width 70 height 12
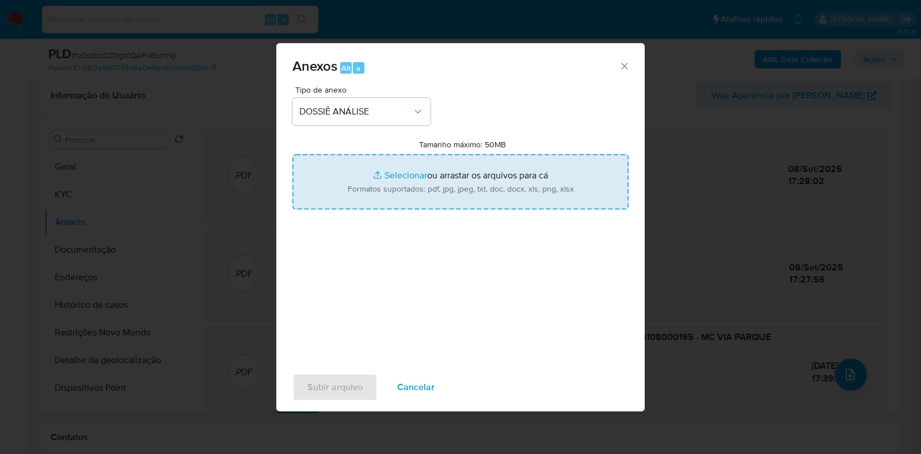
click at [363, 184] on input "Tamanho máximo: 50MB Selecionar arquivos" at bounding box center [461, 181] width 336 height 55
type input "C:\fakepath\Mulan 1105089205_2025_09_08_14_58_05.xlsx"
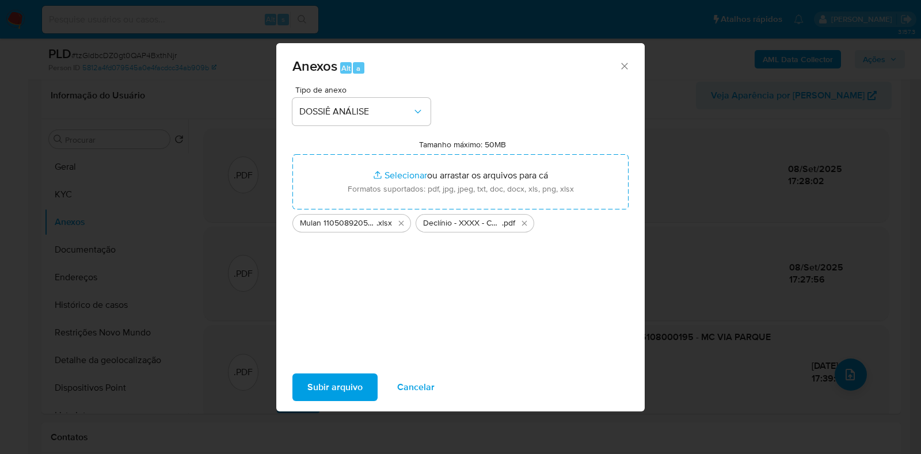
click at [350, 381] on span "Subir arquivo" at bounding box center [335, 387] width 55 height 25
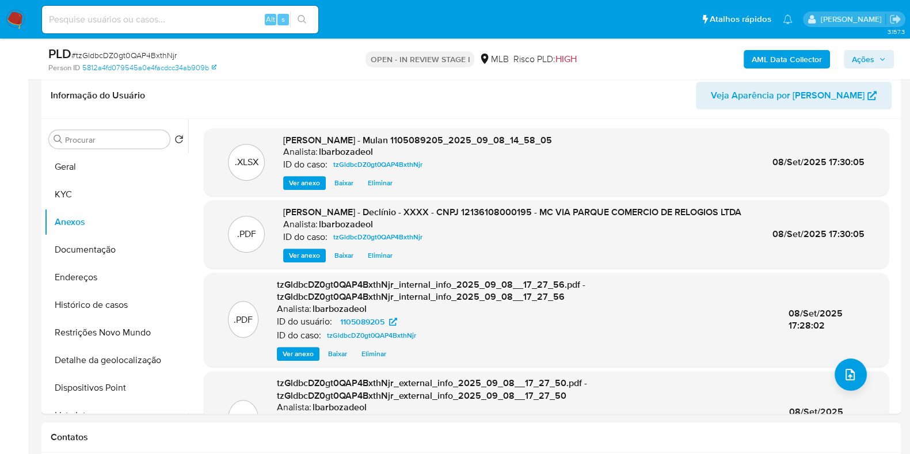
click at [888, 56] on button "Ações" at bounding box center [869, 59] width 50 height 18
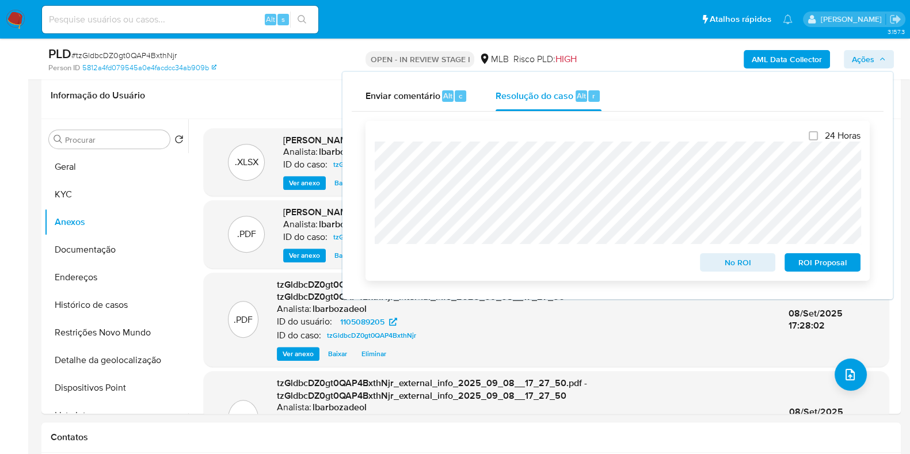
click at [726, 263] on span "No ROI" at bounding box center [738, 263] width 60 height 16
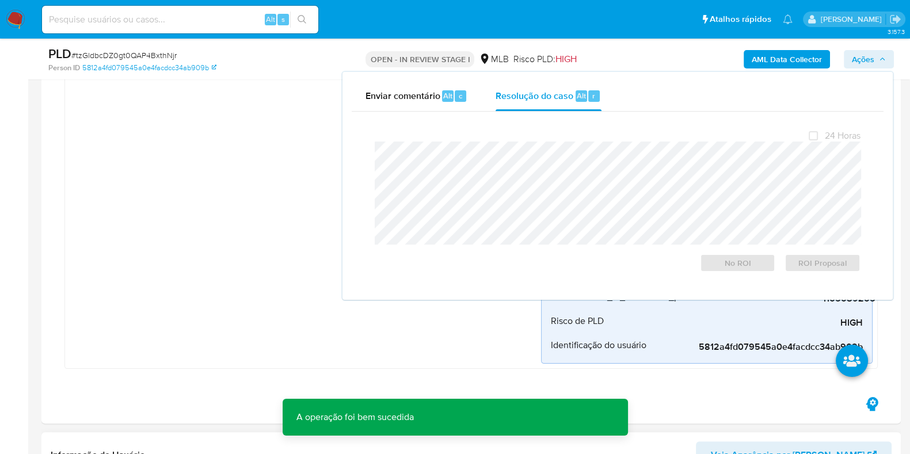
scroll to position [0, 0]
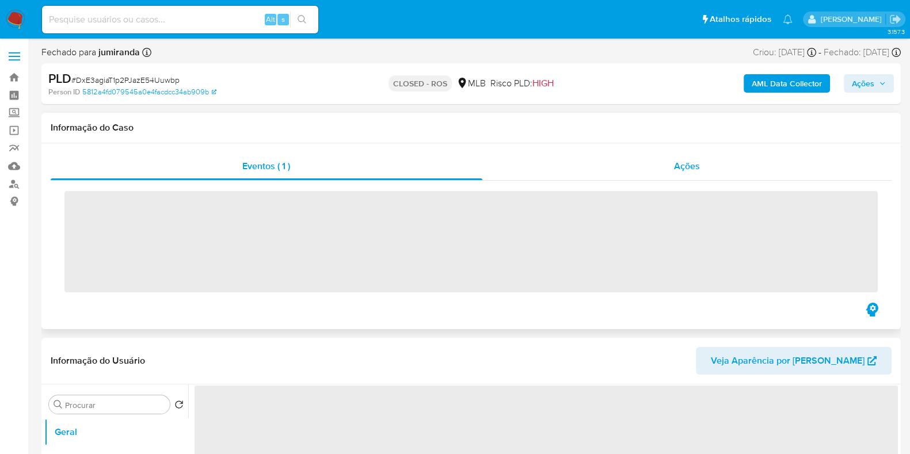
click at [579, 168] on div "Ações" at bounding box center [688, 167] width 410 height 28
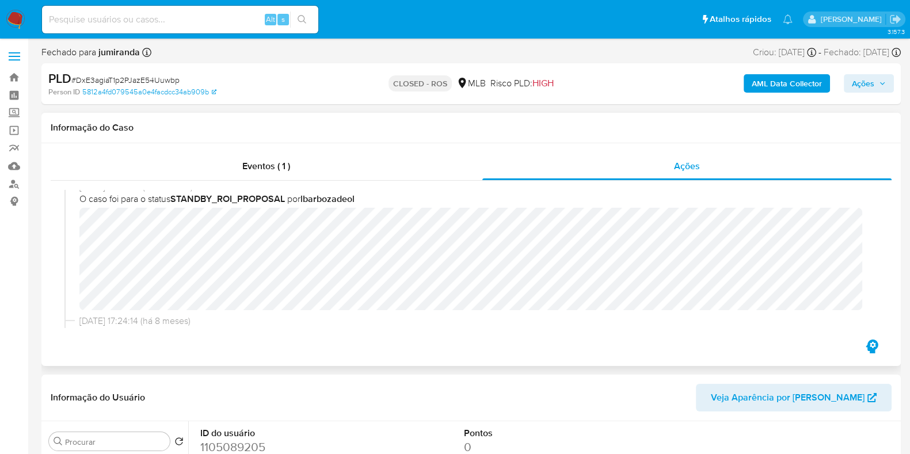
select select "10"
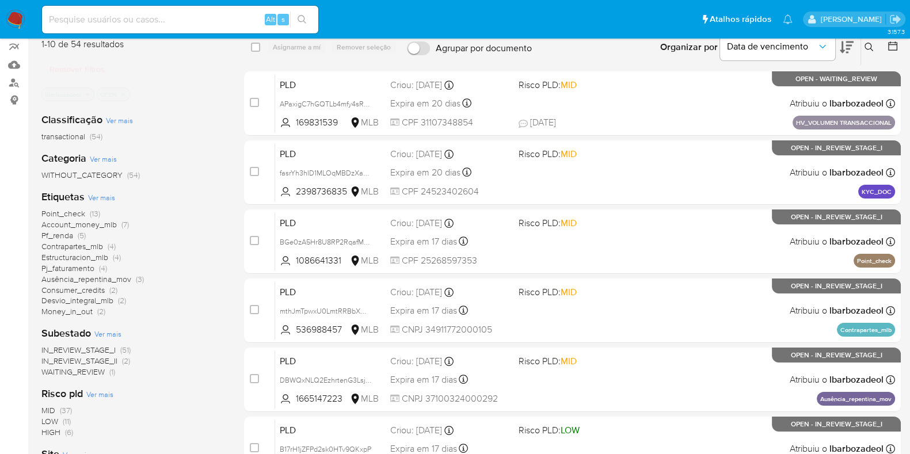
scroll to position [143, 0]
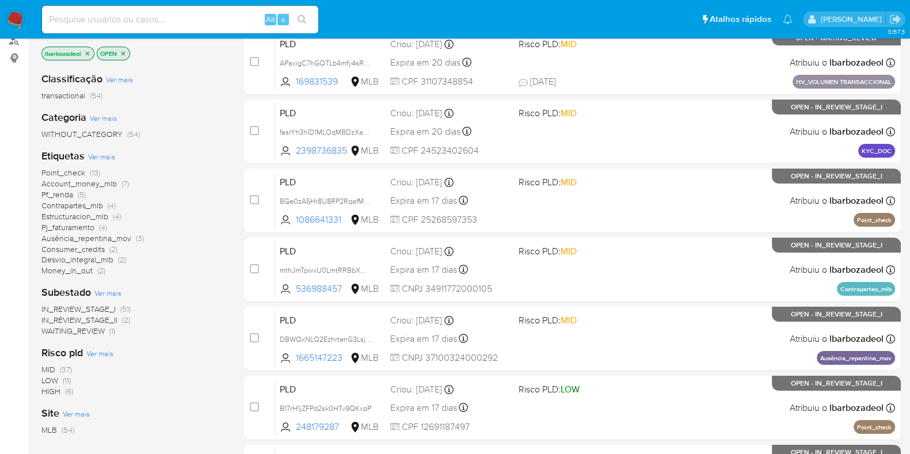
click at [73, 393] on span "(6)" at bounding box center [69, 392] width 8 height 12
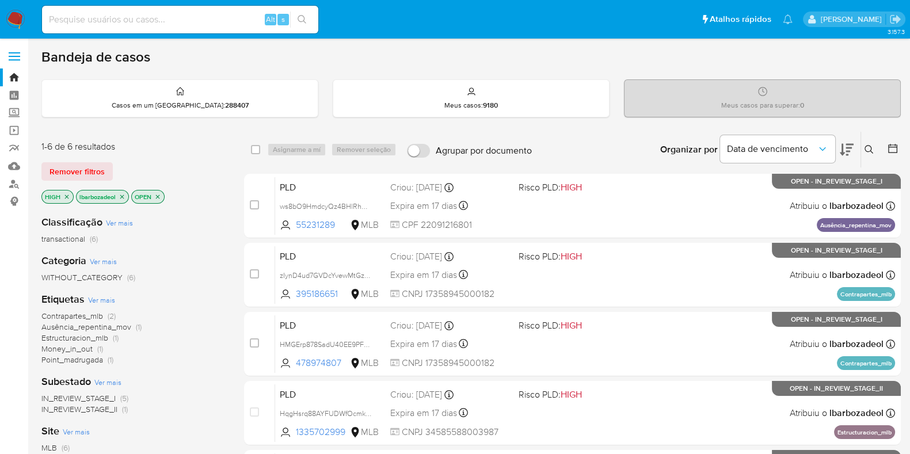
scroll to position [204, 0]
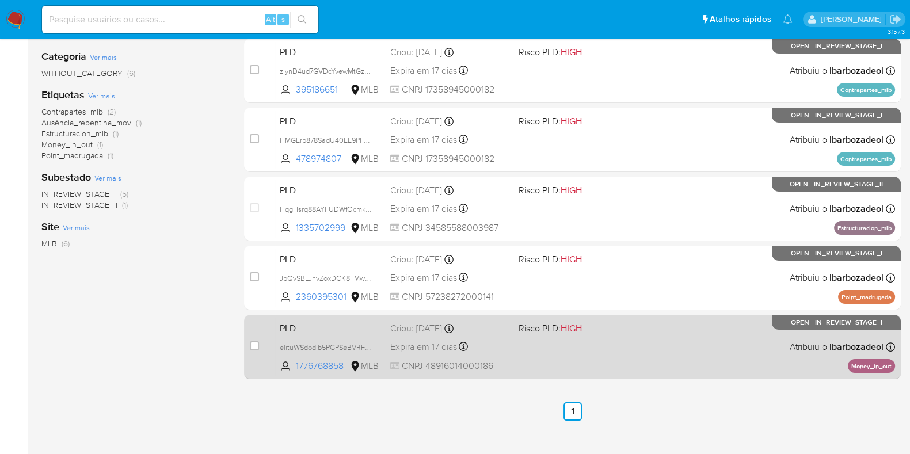
click at [613, 351] on div "PLD elituWSdodib5PGPSeBVRFb2 1776768858 MLB Risco PLD: HIGH Criou: 12/08/2025 C…" at bounding box center [585, 347] width 620 height 58
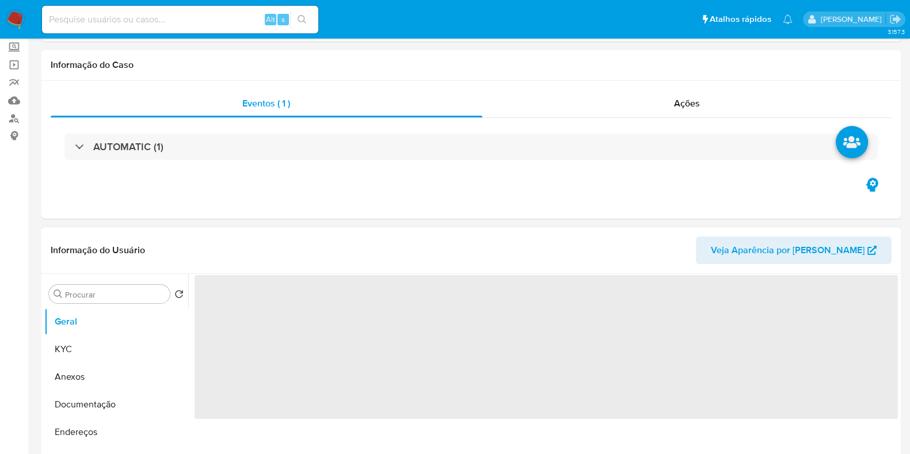
scroll to position [143, 0]
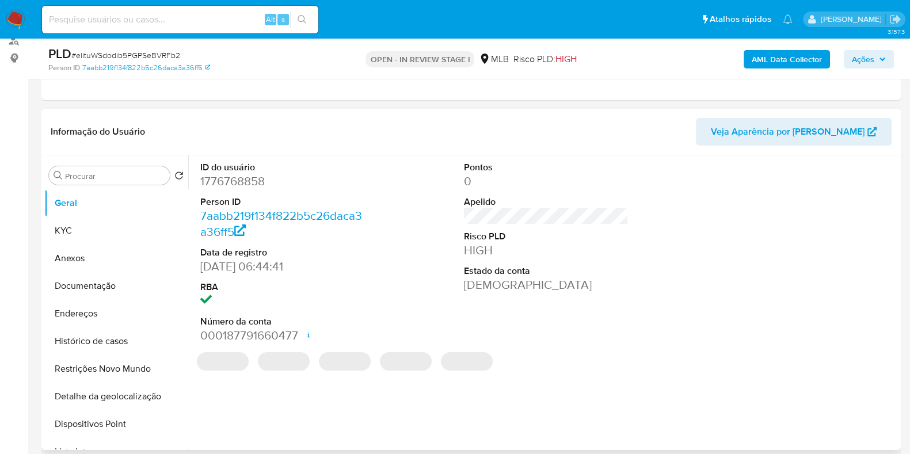
select select "10"
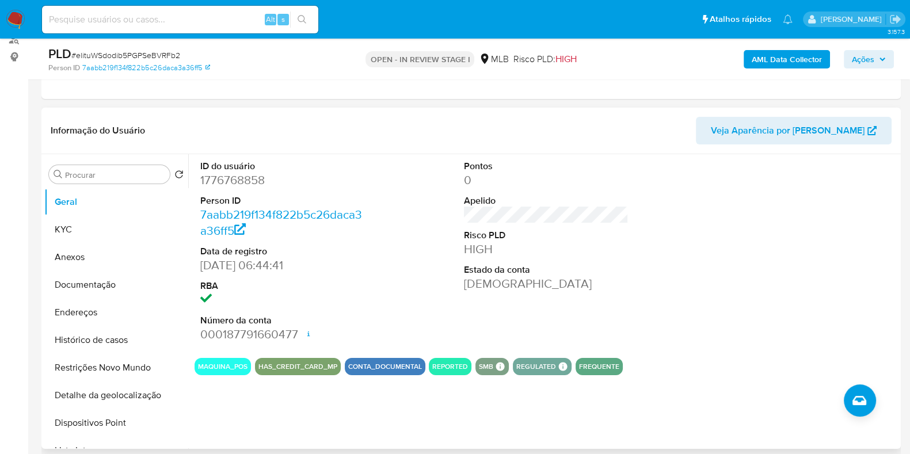
scroll to position [216, 0]
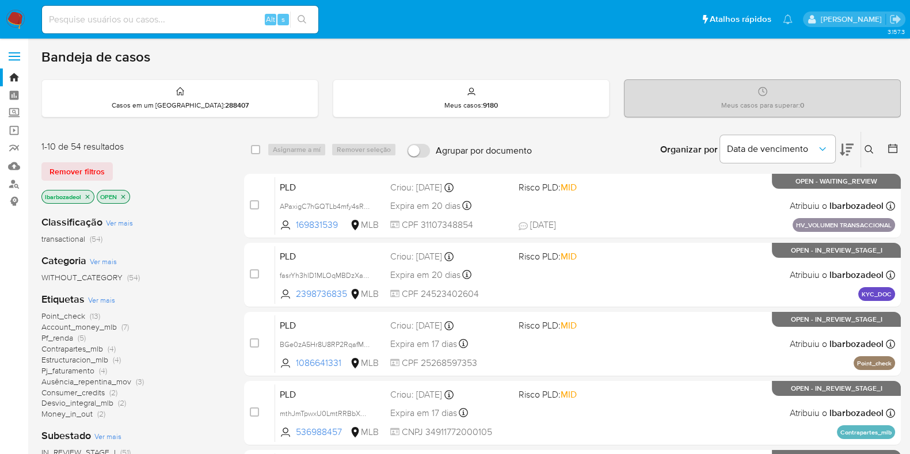
click at [67, 338] on span "Pf_renda" at bounding box center [57, 338] width 32 height 12
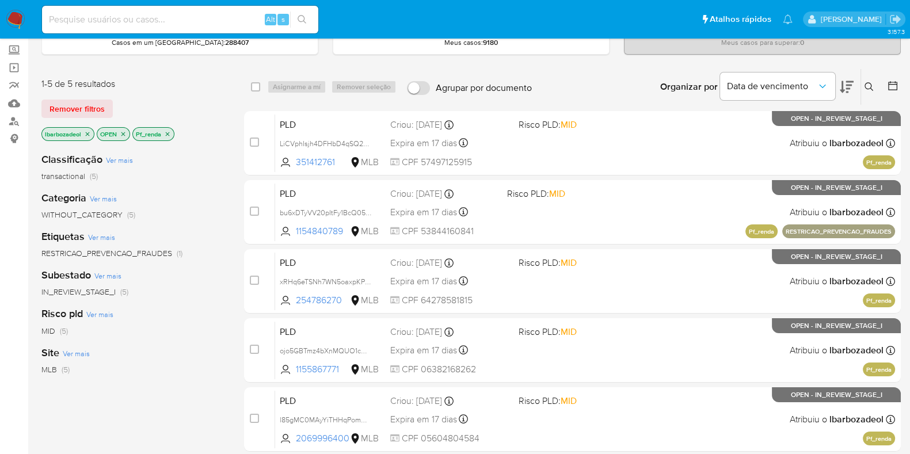
scroll to position [60, 0]
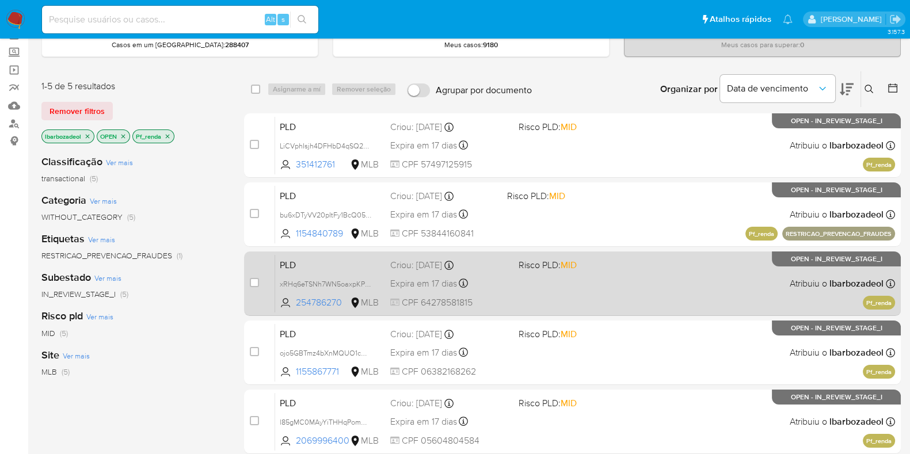
click at [620, 289] on div "PLD xRHq6eTSNh7WN5oaxpKP5aIy 254786270 MLB Risco PLD: MID Criou: 12/08/2025 Cri…" at bounding box center [585, 284] width 620 height 58
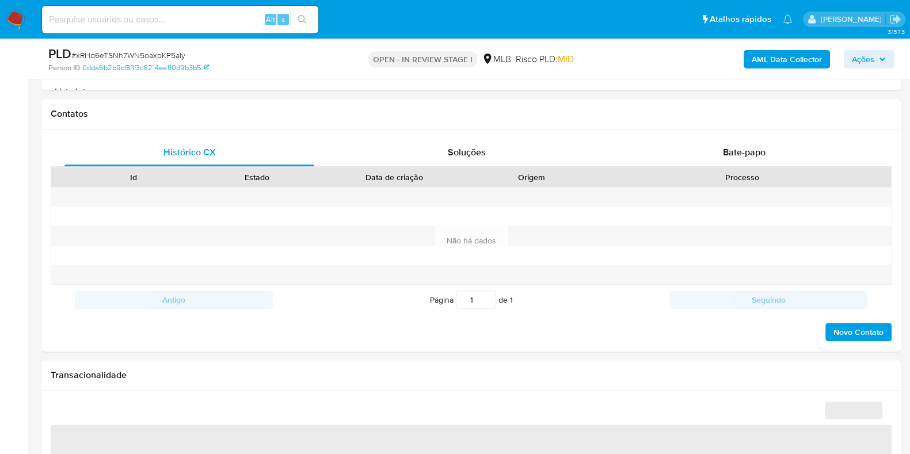
select select "10"
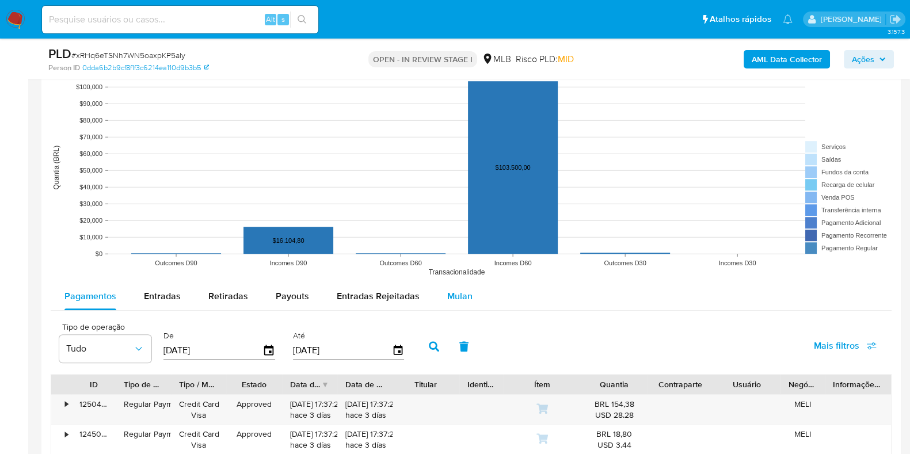
click at [464, 290] on span "Mulan" at bounding box center [459, 296] width 25 height 13
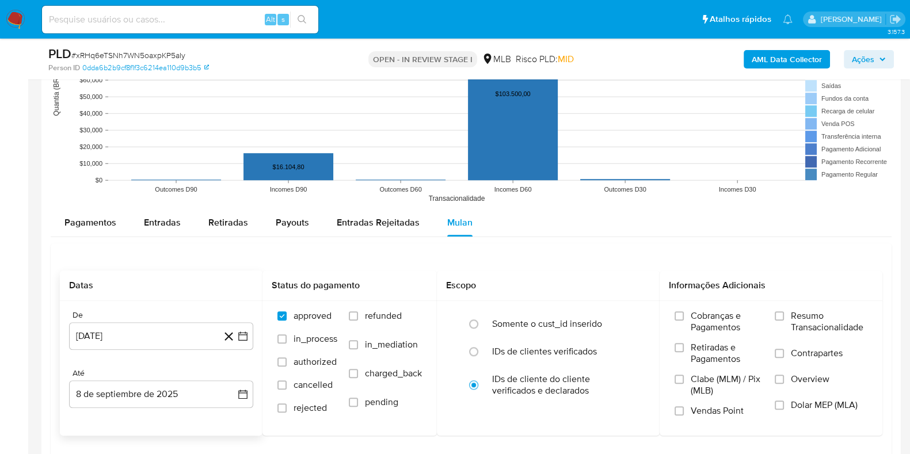
scroll to position [1224, 0]
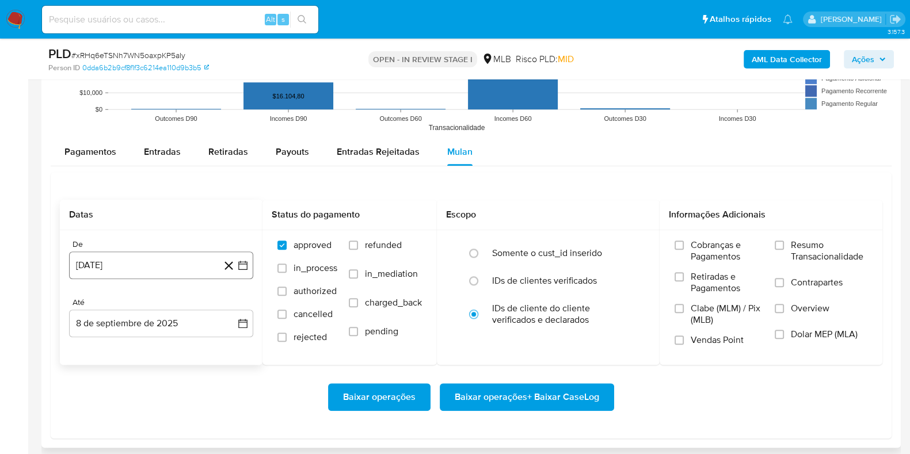
click at [162, 263] on button "8 [PERSON_NAME] de 2024" at bounding box center [161, 266] width 184 height 28
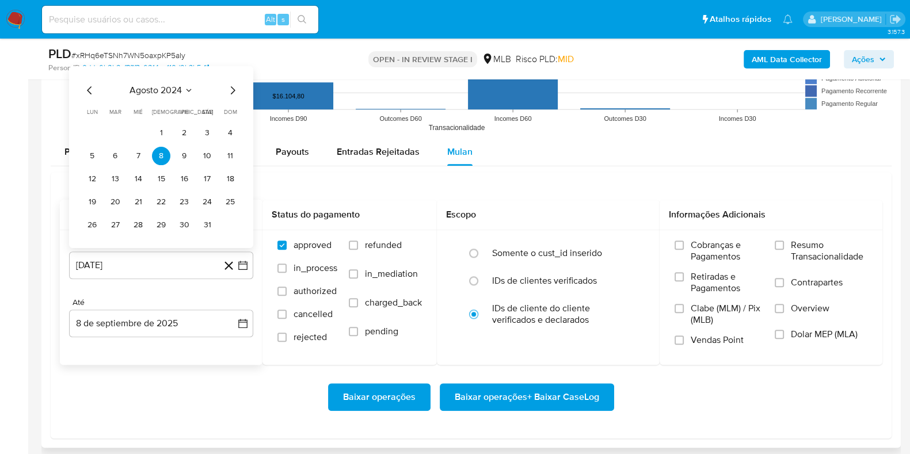
click at [169, 88] on span "agosto 2024" at bounding box center [156, 90] width 52 height 12
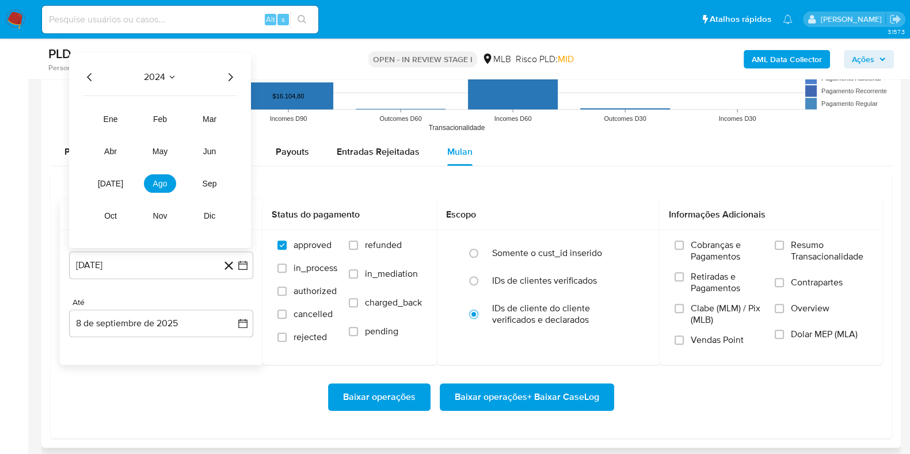
drag, startPoint x: 228, startPoint y: 73, endPoint x: 164, endPoint y: 137, distance: 90.4
click at [229, 73] on icon "Año siguiente" at bounding box center [230, 77] width 14 height 14
click at [104, 176] on button "jul" at bounding box center [110, 183] width 32 height 18
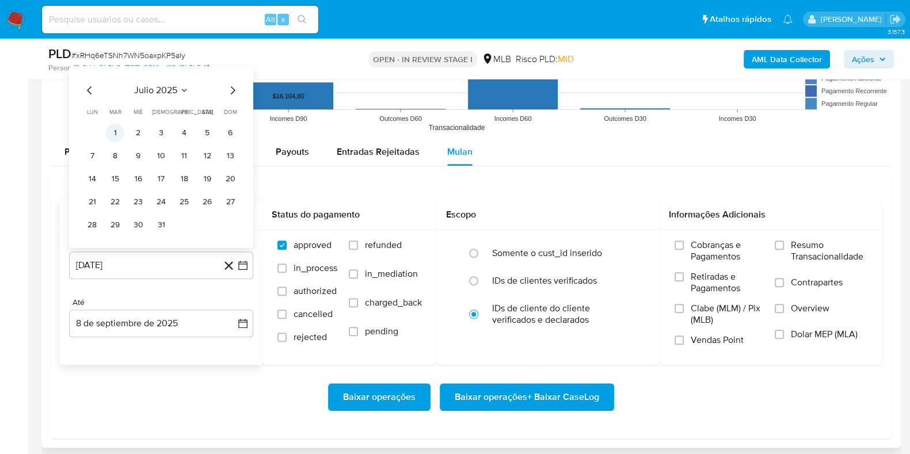
click at [112, 130] on button "1" at bounding box center [115, 132] width 18 height 18
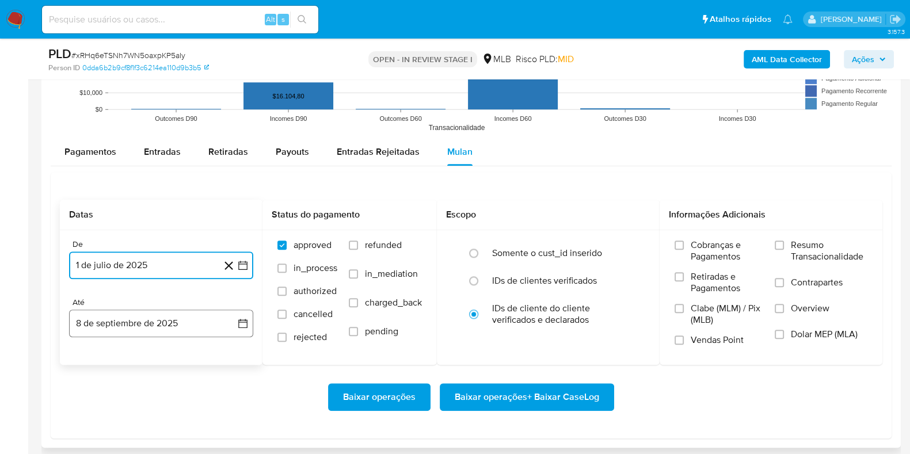
click at [151, 321] on button "8 de septiembre de 2025" at bounding box center [161, 324] width 184 height 28
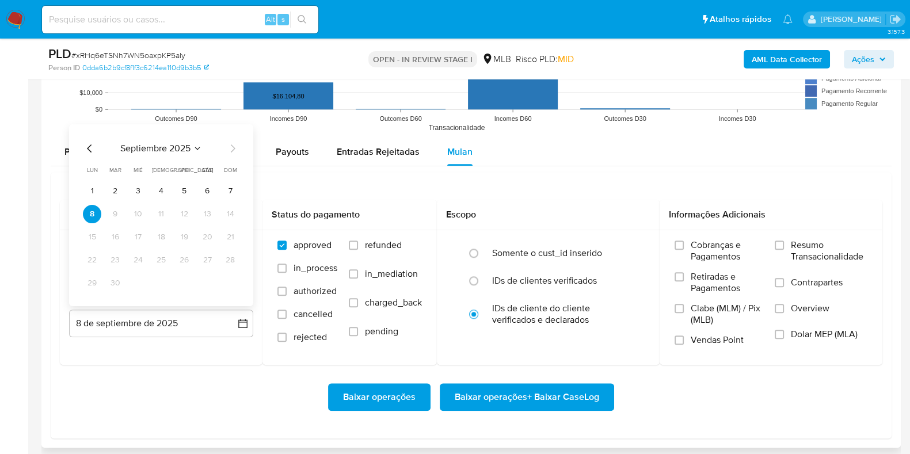
click at [233, 191] on button "7" at bounding box center [230, 190] width 18 height 18
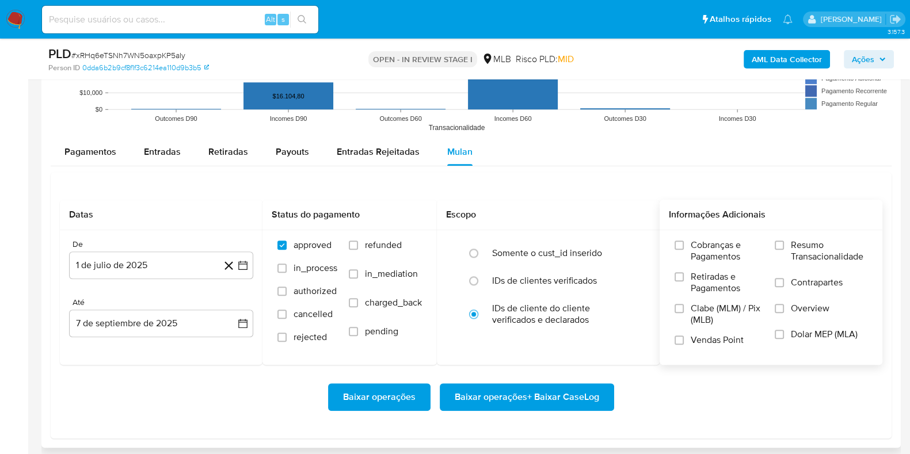
click at [821, 252] on span "Resumo Transacionalidade" at bounding box center [829, 251] width 77 height 23
click at [784, 250] on input "Resumo Transacionalidade" at bounding box center [779, 245] width 9 height 9
click at [588, 392] on span "Baixar operações + Baixar CaseLog" at bounding box center [527, 397] width 145 height 25
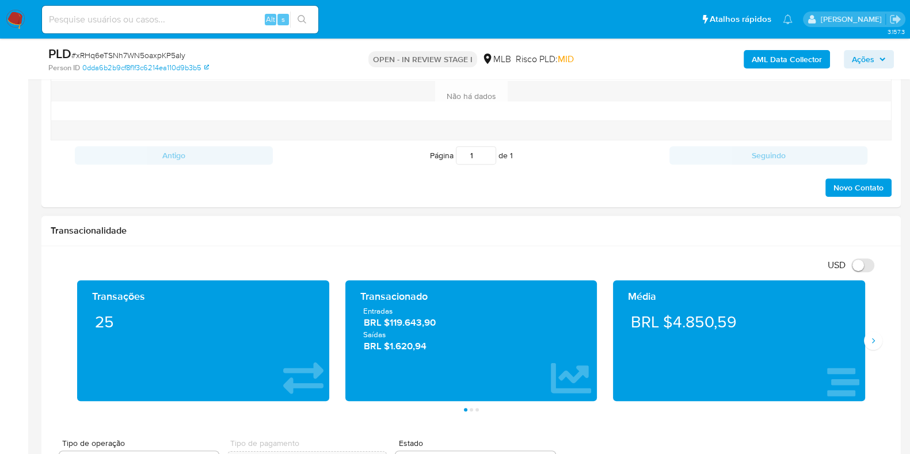
scroll to position [0, 0]
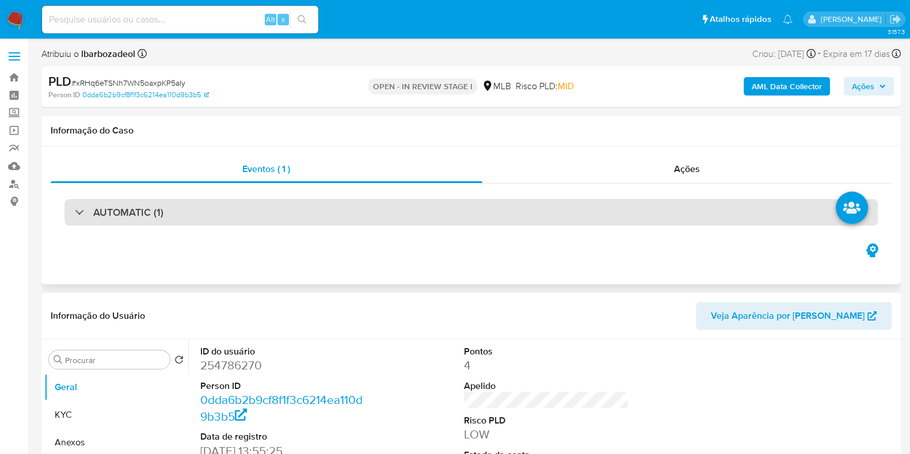
click at [512, 220] on div "AUTOMATIC (1)" at bounding box center [471, 212] width 814 height 26
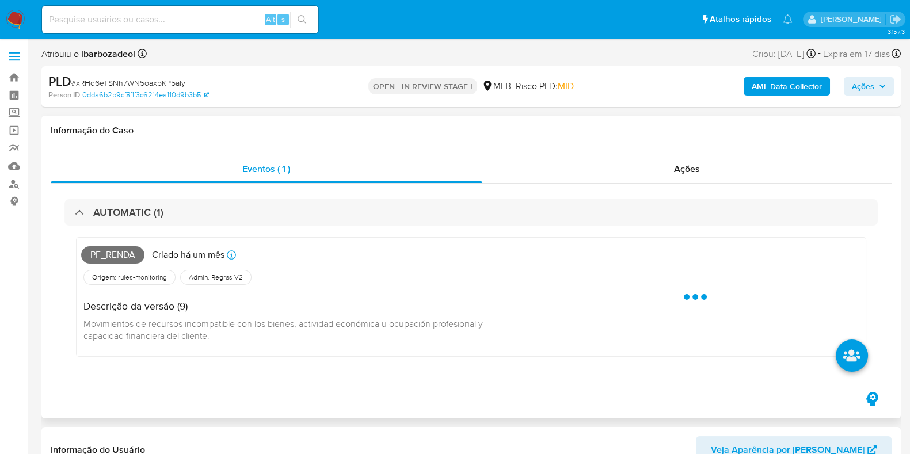
click at [120, 253] on span "Pf_renda" at bounding box center [112, 254] width 63 height 17
copy span "Pf_renda"
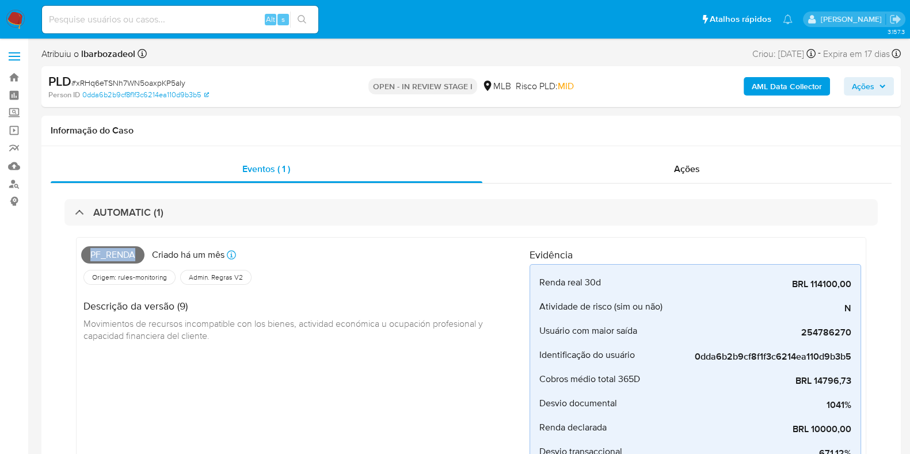
click at [864, 85] on span "Ações" at bounding box center [863, 86] width 22 height 18
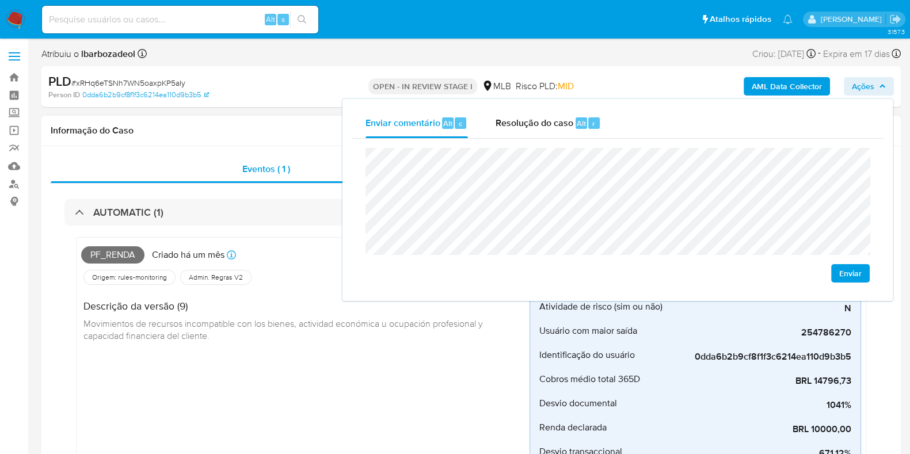
click at [258, 123] on div "Informação do Caso" at bounding box center [471, 131] width 860 height 31
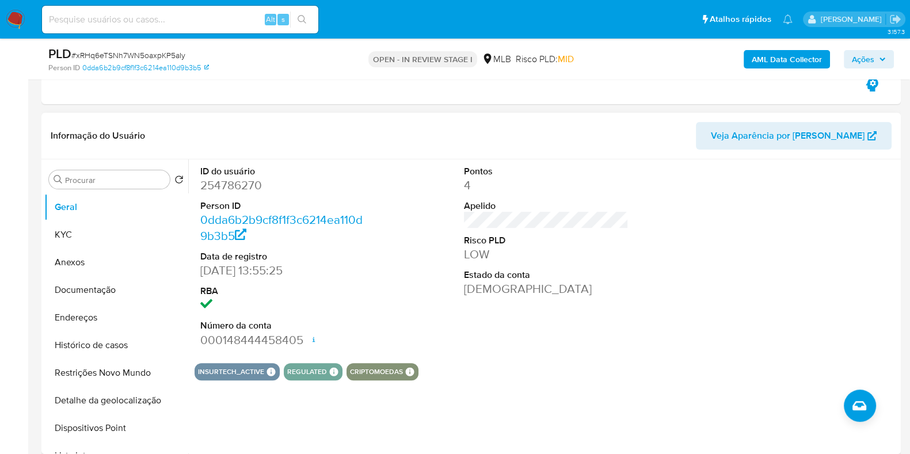
scroll to position [503, 0]
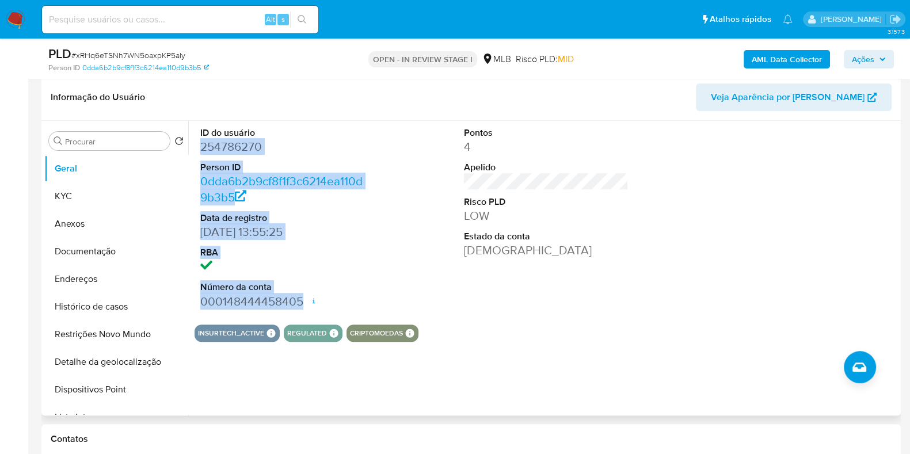
drag, startPoint x: 207, startPoint y: 151, endPoint x: 306, endPoint y: 292, distance: 172.1
click at [305, 292] on dl "ID do usuário 254786270 Person ID 0dda6b2b9cf8f1f3c6214ea110d9b3b5 Data de regi…" at bounding box center [282, 218] width 165 height 183
copy dl "254786270 Person ID 0dda6b2b9cf8f1f3c6214ea110d9b3b5 Data de registro 20/01/201…"
click at [351, 113] on div "Informação do Usuário Veja Aparência por Pessoa" at bounding box center [471, 97] width 860 height 47
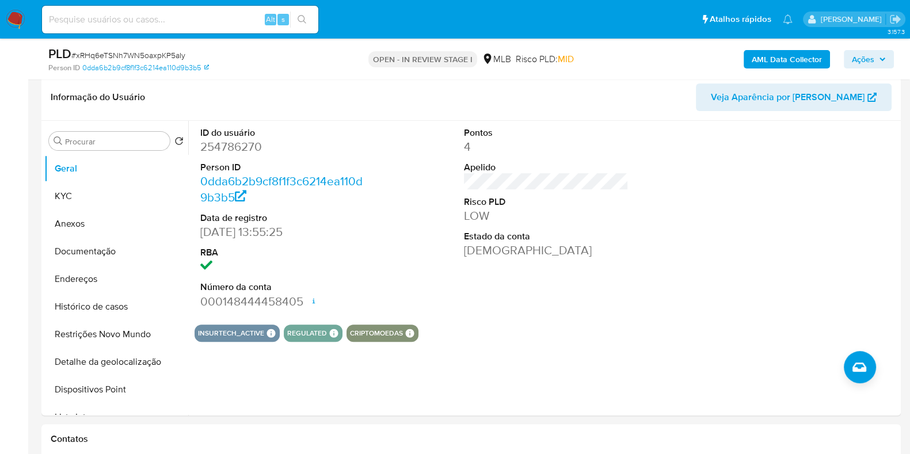
click at [855, 51] on span "Ações" at bounding box center [863, 59] width 22 height 18
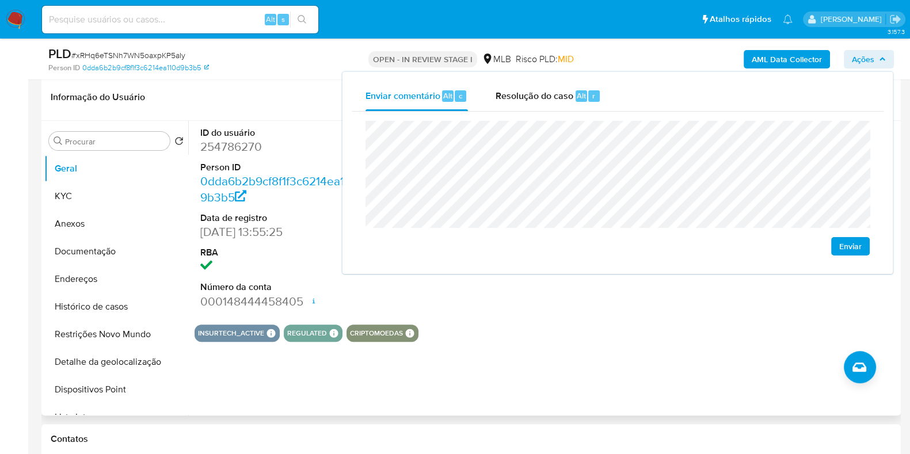
click at [517, 328] on div "INSURTECH_ACTIVE INSURTECH ACTIVE PRODUCTS Garex 4 Total Protection 1 REGULATED…" at bounding box center [547, 333] width 704 height 17
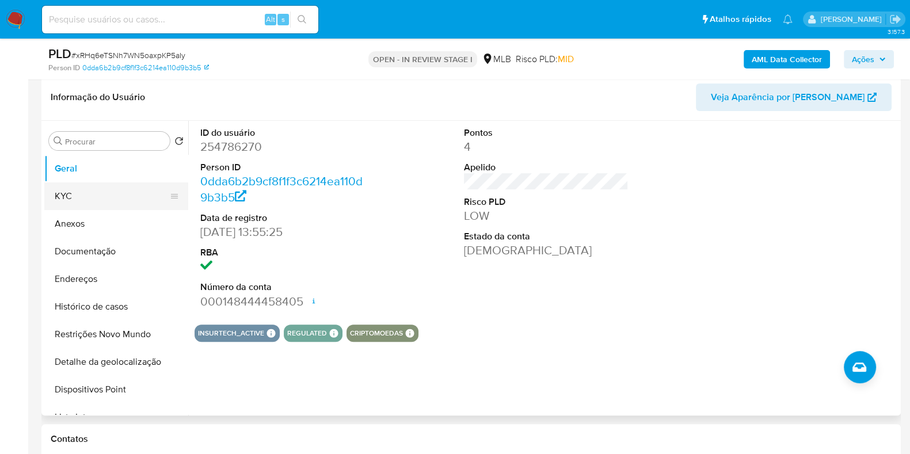
click at [126, 202] on button "KYC" at bounding box center [111, 197] width 135 height 28
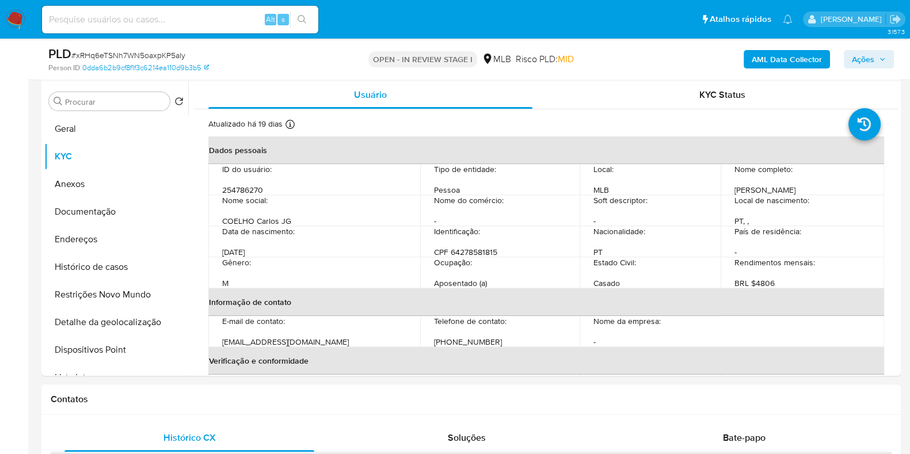
scroll to position [518, 0]
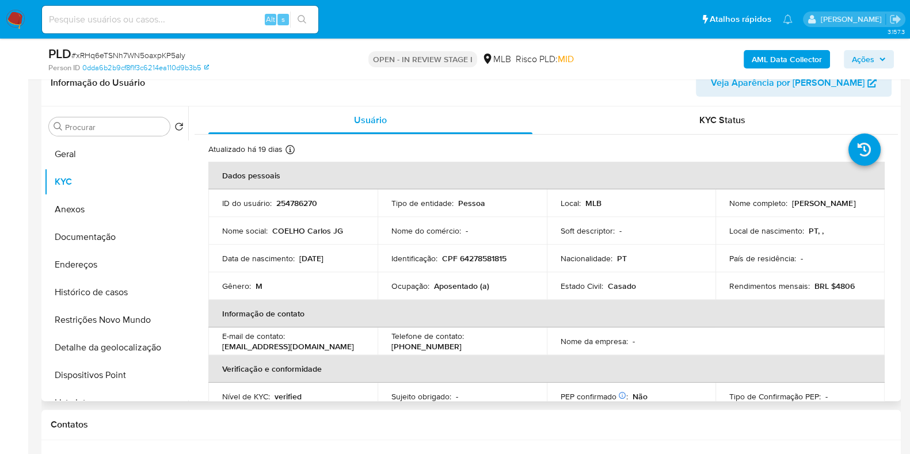
click at [494, 264] on td "Identificação : CPF 64278581815" at bounding box center [462, 259] width 169 height 28
click at [492, 256] on p "CPF 64278581815" at bounding box center [474, 258] width 64 height 10
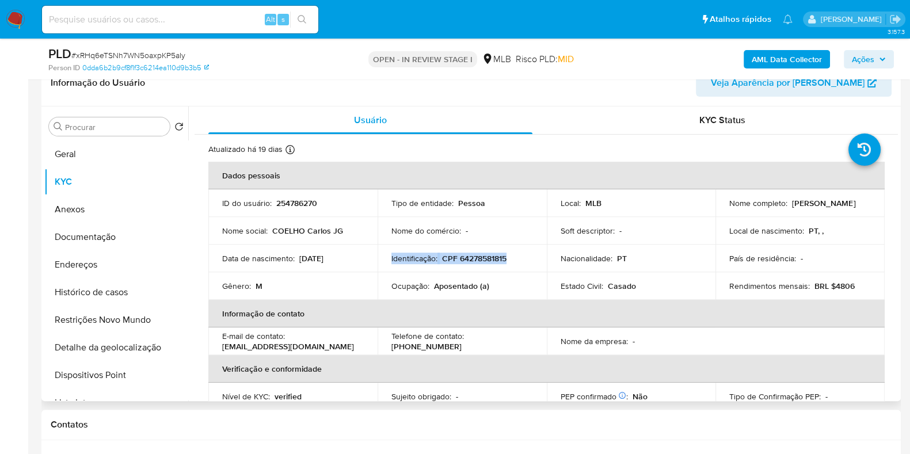
click at [492, 256] on p "CPF 64278581815" at bounding box center [474, 258] width 64 height 10
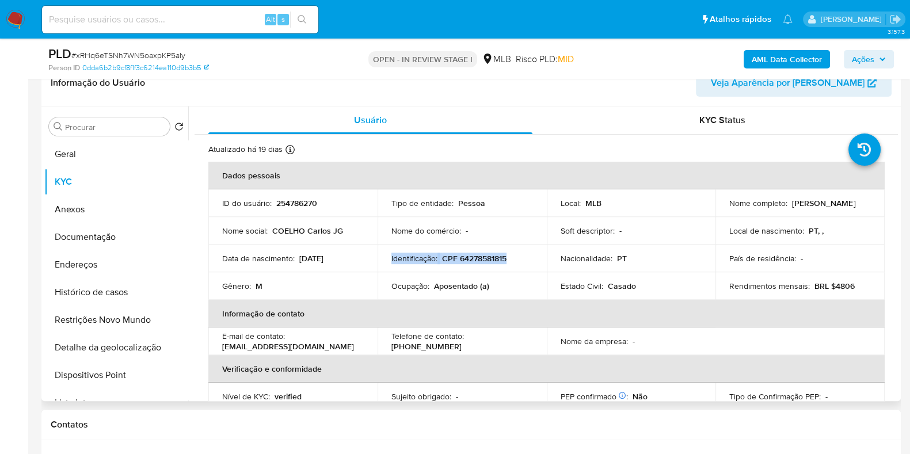
click at [523, 251] on td "Identificação : CPF 64278581815" at bounding box center [462, 259] width 169 height 28
click at [495, 255] on p "CPF 64278581815" at bounding box center [474, 258] width 64 height 10
copy p "64278581815"
click at [850, 56] on button "Ações" at bounding box center [869, 59] width 50 height 18
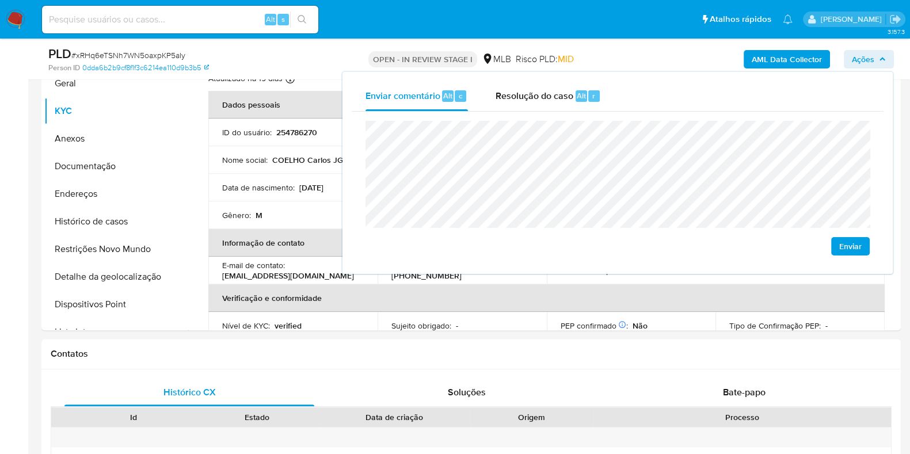
scroll to position [590, 0]
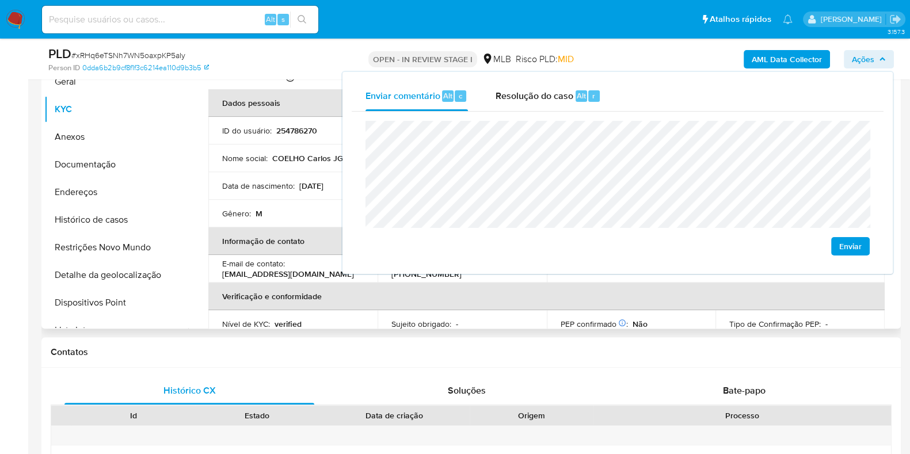
click at [317, 293] on th "Verificação e conformidade" at bounding box center [546, 297] width 677 height 28
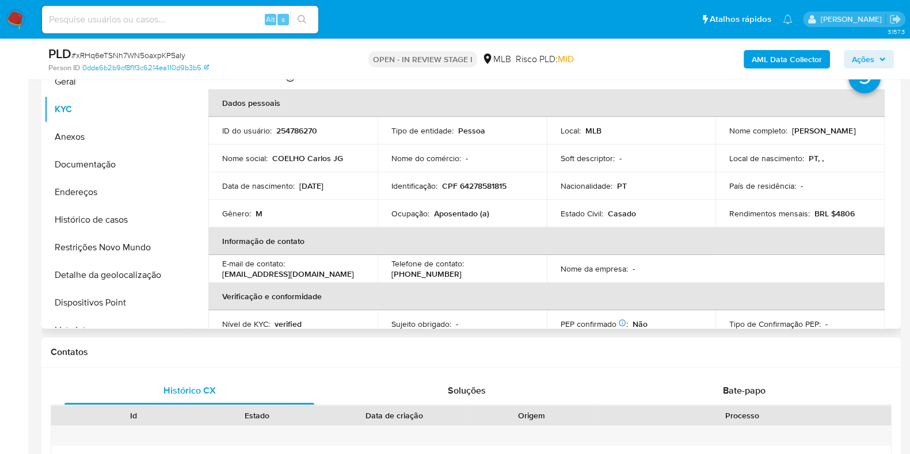
click at [445, 213] on p "Aposentado (a)" at bounding box center [461, 213] width 55 height 10
copy p "Aposentado"
click at [857, 58] on span "Ações" at bounding box center [863, 59] width 22 height 18
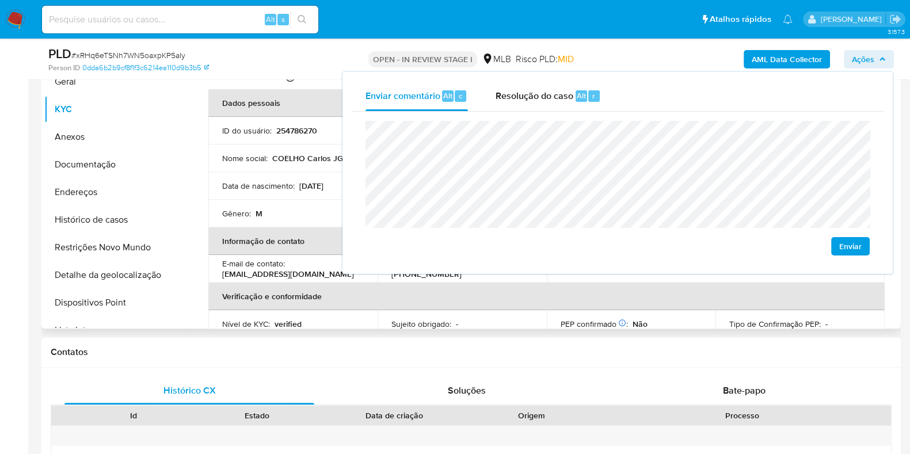
drag, startPoint x: 484, startPoint y: 307, endPoint x: 486, endPoint y: 315, distance: 8.2
click at [484, 308] on th "Verificação e conformidade" at bounding box center [546, 297] width 677 height 28
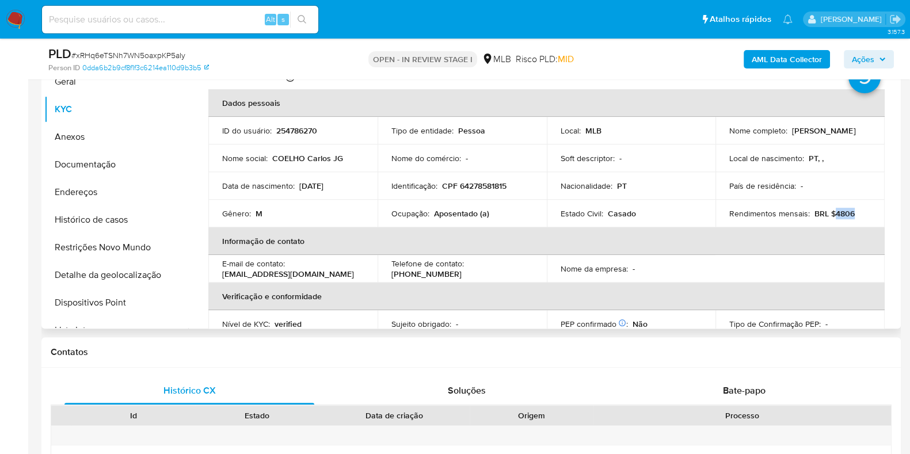
drag, startPoint x: 830, startPoint y: 212, endPoint x: 850, endPoint y: 210, distance: 20.3
click at [850, 210] on p "BRL $4806" at bounding box center [835, 213] width 40 height 10
copy p "4806"
click at [874, 56] on span "Ações" at bounding box center [863, 59] width 22 height 18
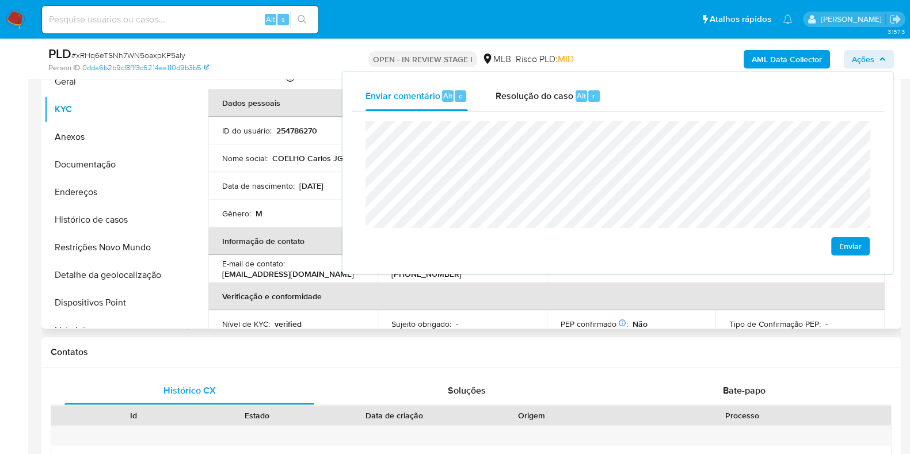
drag, startPoint x: 234, startPoint y: 192, endPoint x: 256, endPoint y: 187, distance: 23.0
click at [235, 192] on td "Data de nascimento : 08/09/1954" at bounding box center [292, 186] width 169 height 28
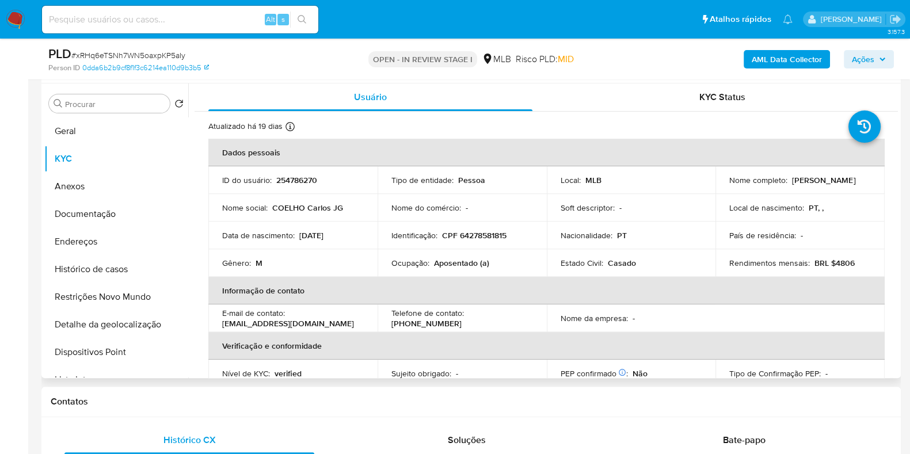
scroll to position [518, 0]
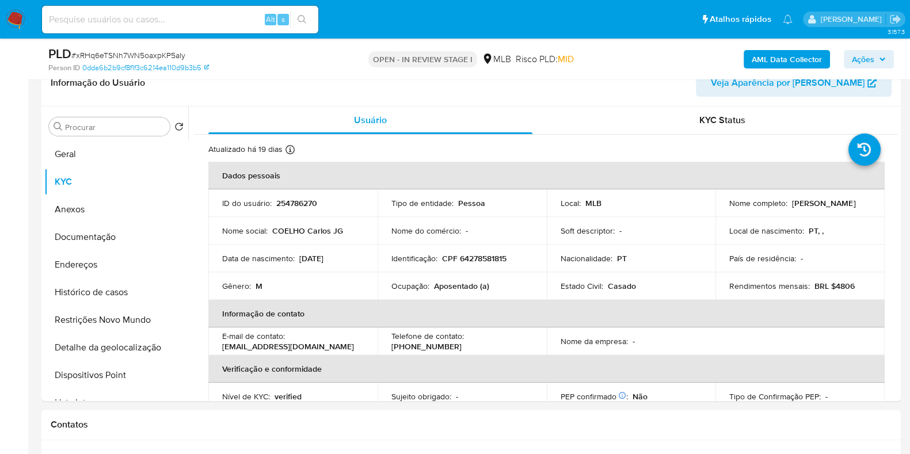
click at [878, 56] on span "Ações" at bounding box center [869, 59] width 34 height 16
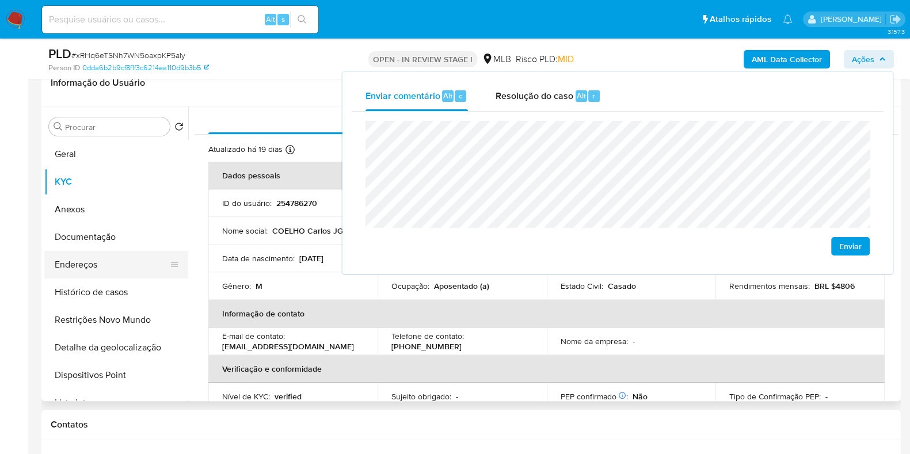
click at [112, 269] on button "Endereços" at bounding box center [111, 265] width 135 height 28
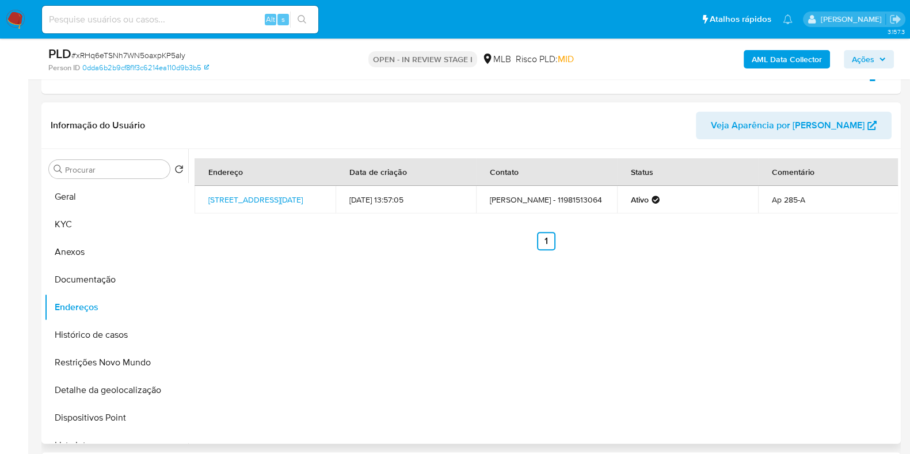
scroll to position [477, 0]
click at [261, 196] on link "Rua Primeiro De Maio 56, Guarulhos, São Paulo, 07041220, Brasil 56" at bounding box center [255, 198] width 94 height 12
click at [139, 275] on button "Documentação" at bounding box center [111, 278] width 135 height 28
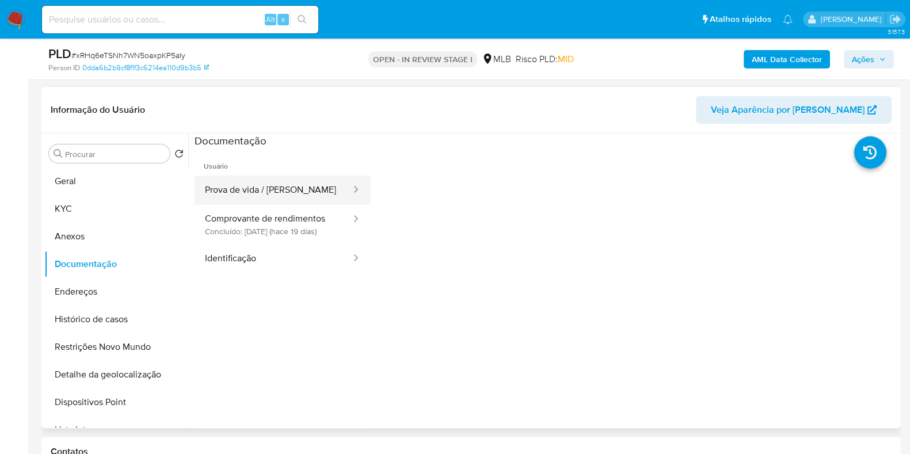
click at [282, 198] on button "Prova de vida / Selfie" at bounding box center [274, 190] width 158 height 29
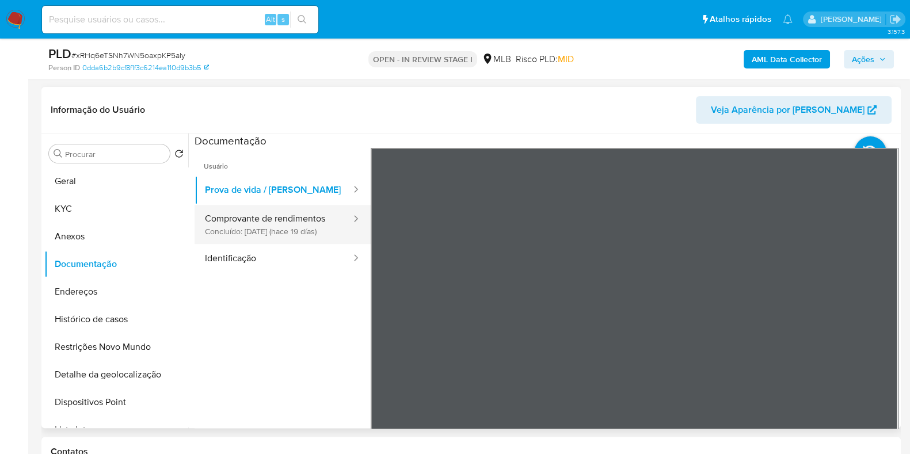
click at [242, 236] on button "Comprovante de rendimentos Concluído: 20/08/2025 (hace 19 días)" at bounding box center [274, 224] width 158 height 39
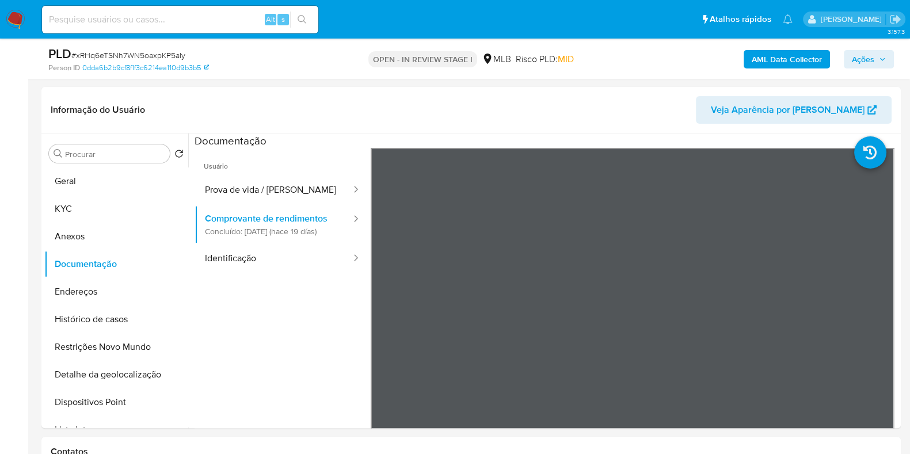
scroll to position [475, 0]
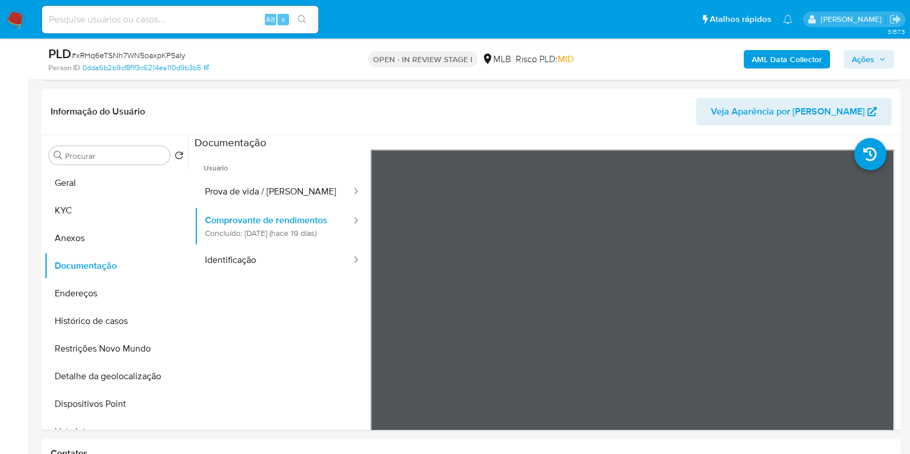
click at [62, 211] on button "KYC" at bounding box center [111, 211] width 135 height 28
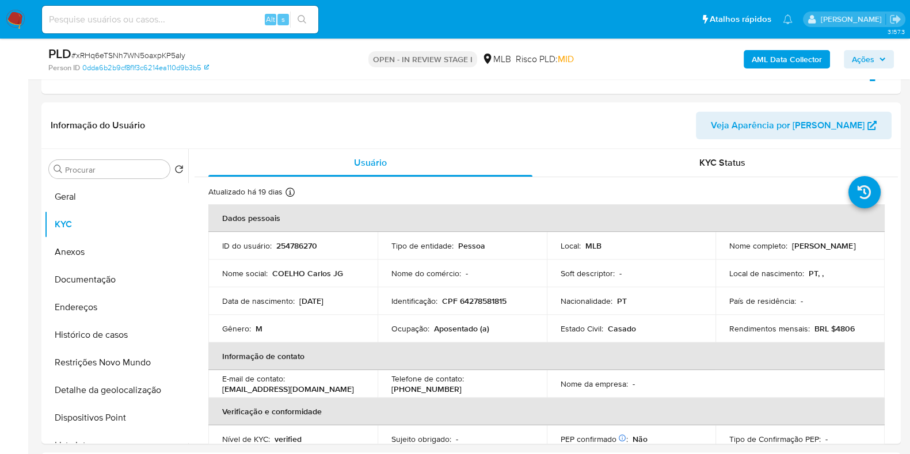
click at [857, 56] on span "Ações" at bounding box center [863, 59] width 22 height 18
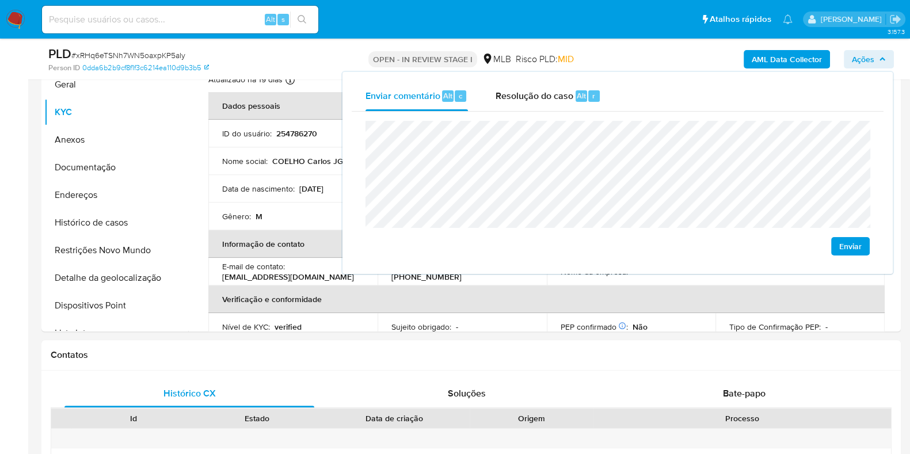
scroll to position [503, 0]
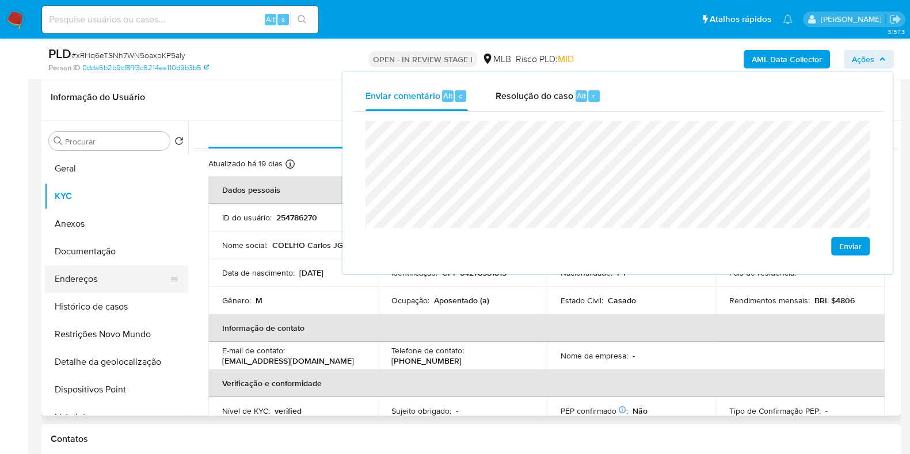
click at [89, 280] on button "Endereços" at bounding box center [111, 279] width 135 height 28
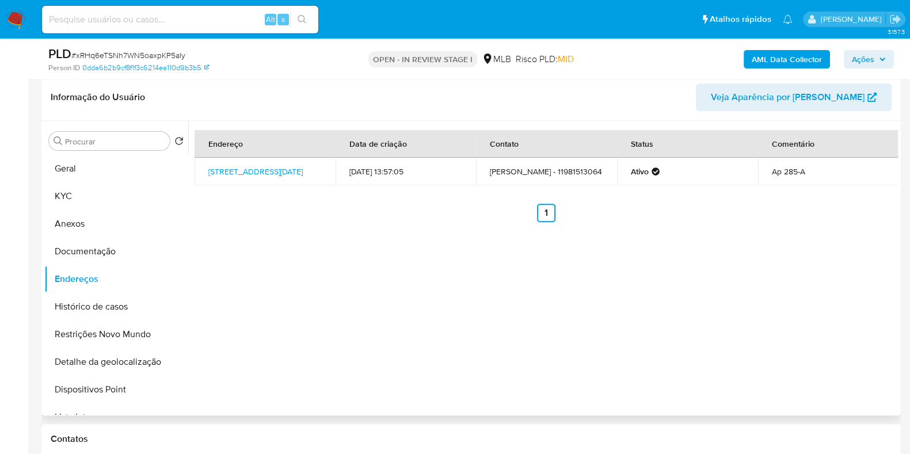
click at [853, 229] on div "Endereço Data de criação Contato Status Comentário Rua Primeiro De Maio 56, Gua…" at bounding box center [543, 268] width 710 height 295
click at [90, 174] on button "Geral" at bounding box center [111, 169] width 135 height 28
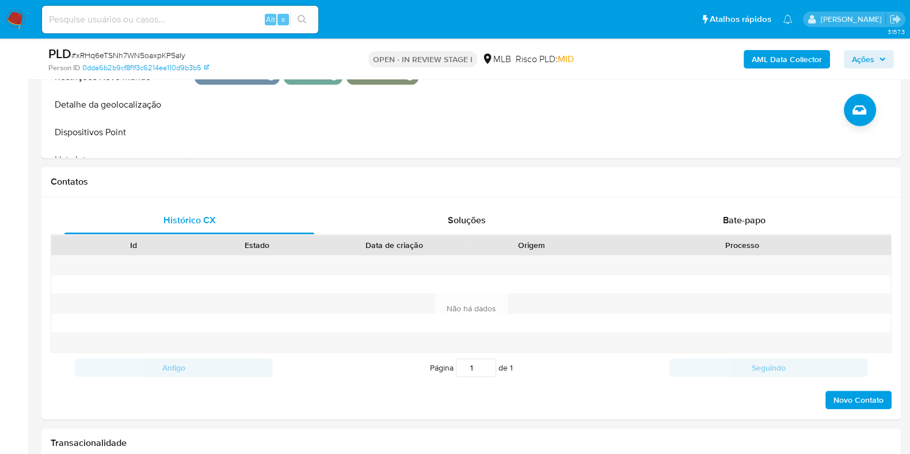
scroll to position [1007, 0]
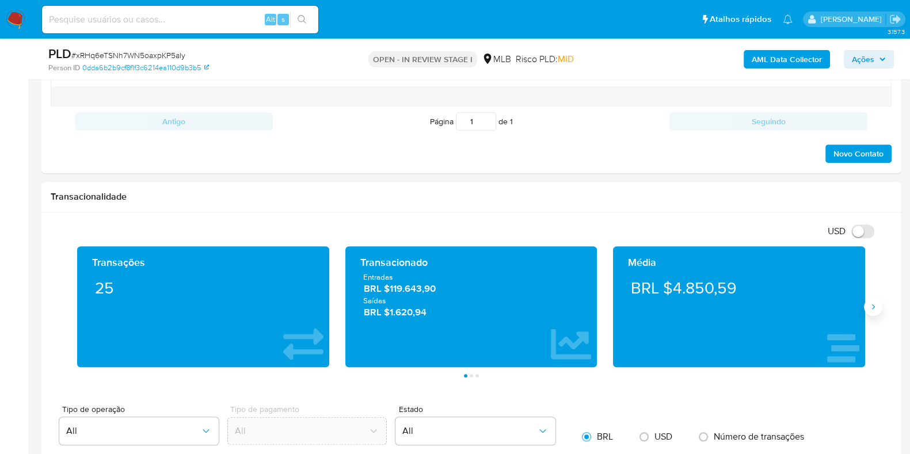
click at [878, 312] on button "Siguiente" at bounding box center [873, 307] width 18 height 18
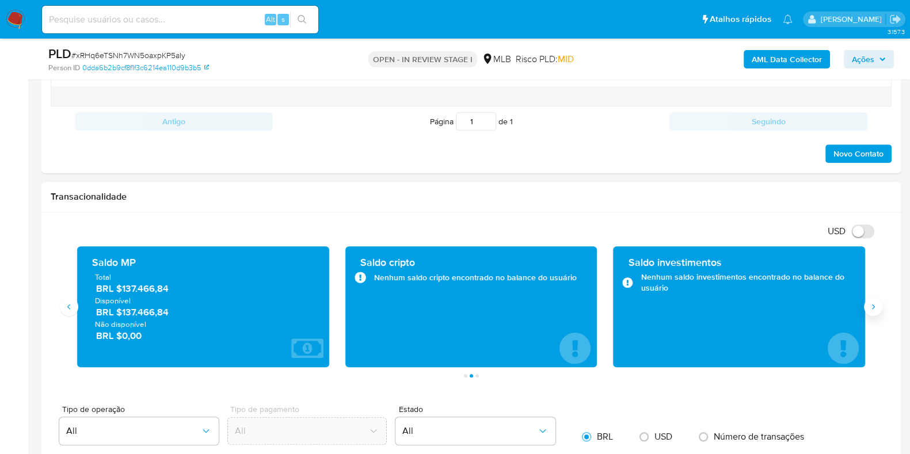
click at [875, 307] on icon "Siguiente" at bounding box center [873, 306] width 9 height 9
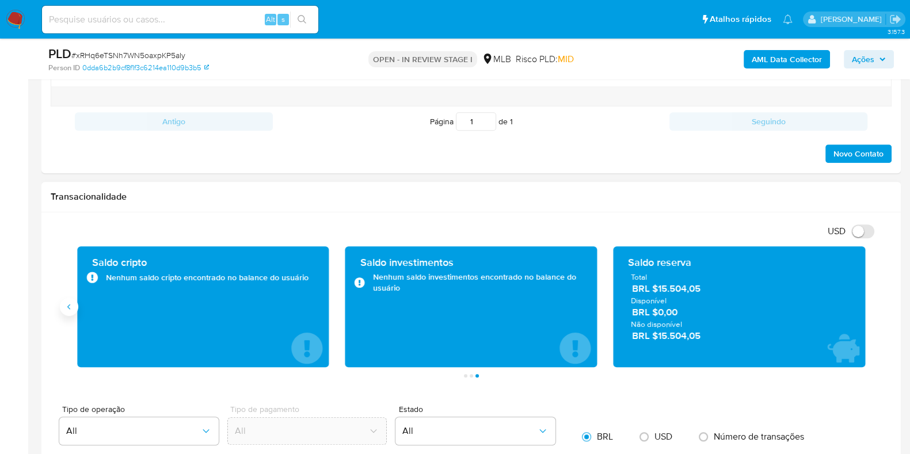
click at [72, 310] on button "Anterior" at bounding box center [69, 307] width 18 height 18
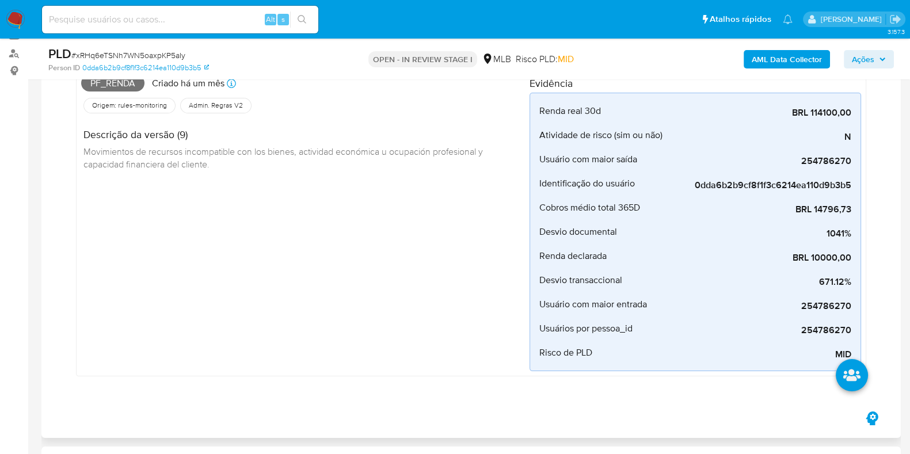
scroll to position [0, 0]
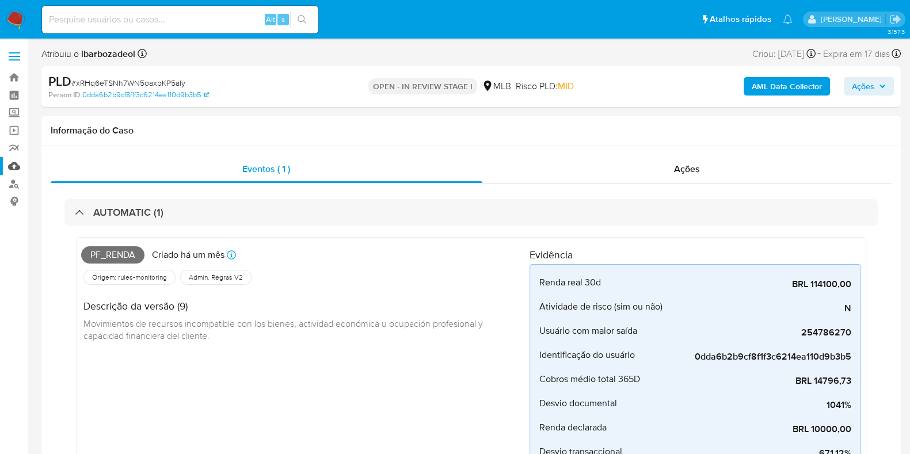
click at [17, 164] on link "Mulan" at bounding box center [68, 166] width 137 height 18
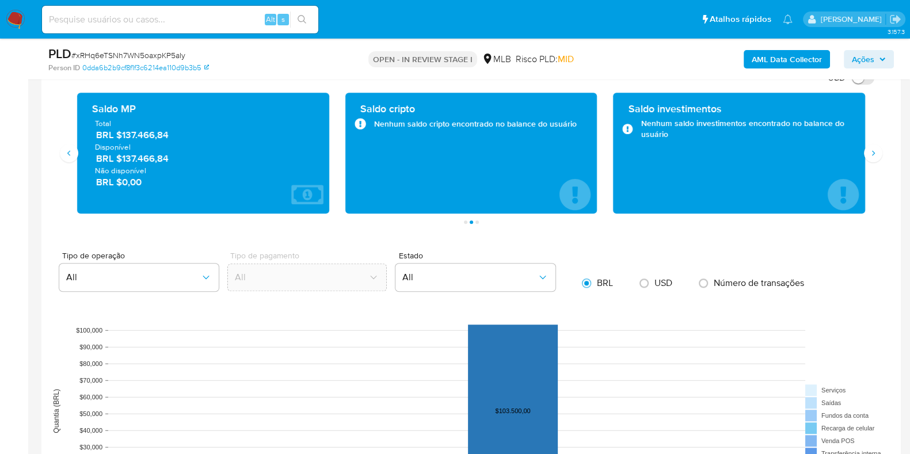
scroll to position [1079, 0]
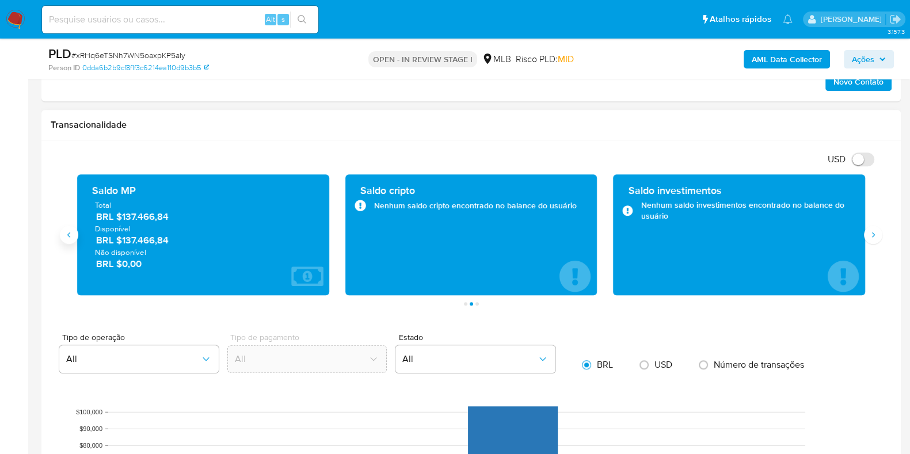
click at [68, 227] on button "Anterior" at bounding box center [69, 235] width 18 height 18
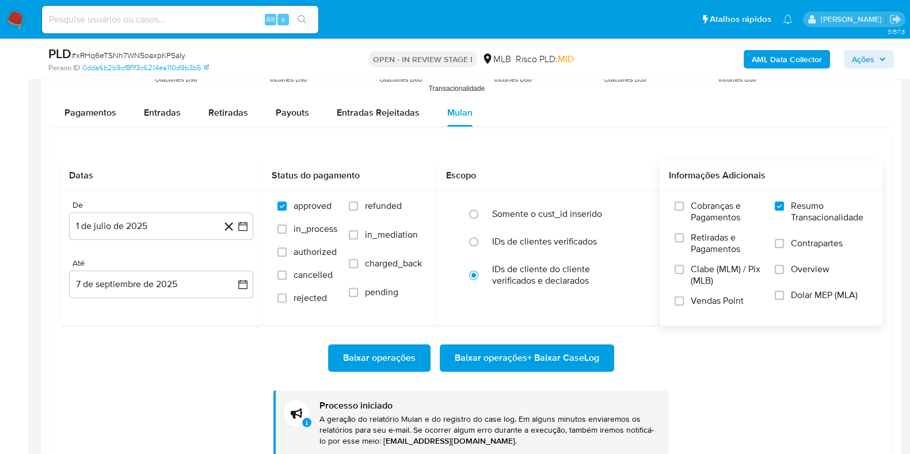
scroll to position [1584, 0]
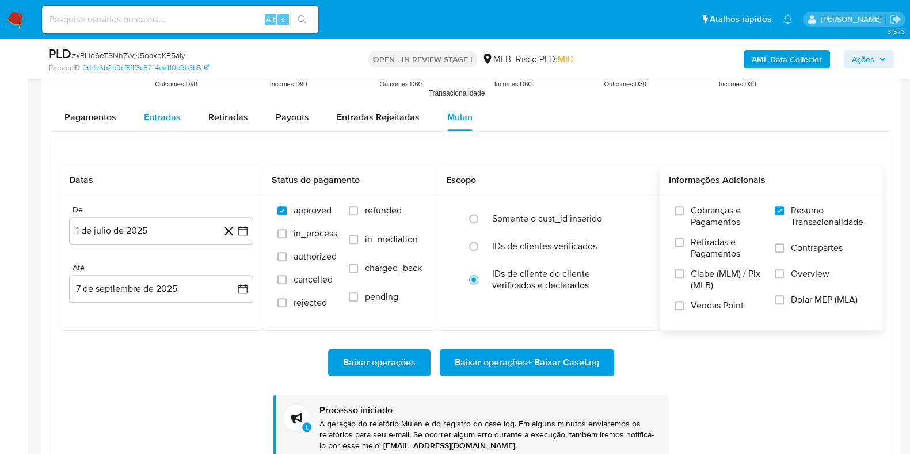
click at [159, 115] on span "Entradas" at bounding box center [162, 117] width 37 height 13
select select "10"
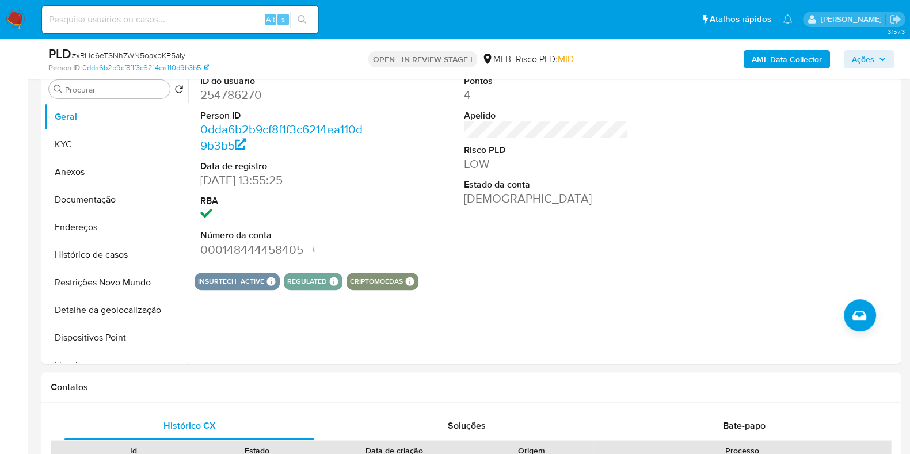
scroll to position [503, 0]
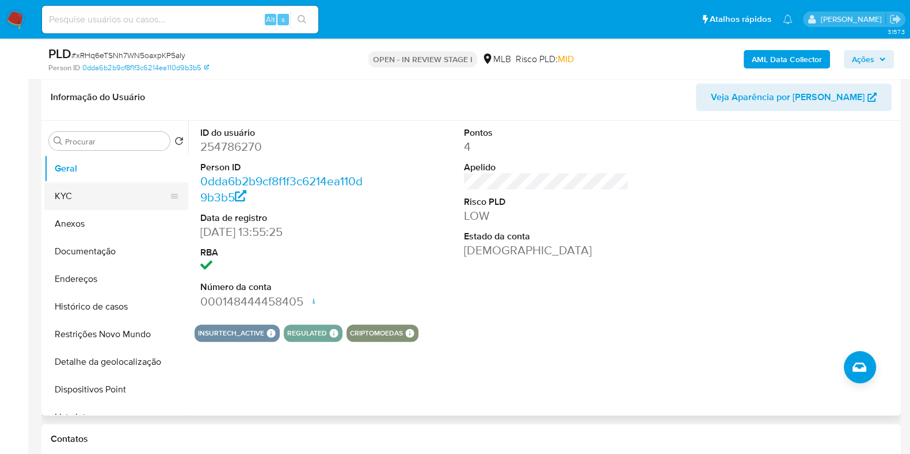
click at [116, 194] on button "KYC" at bounding box center [111, 197] width 135 height 28
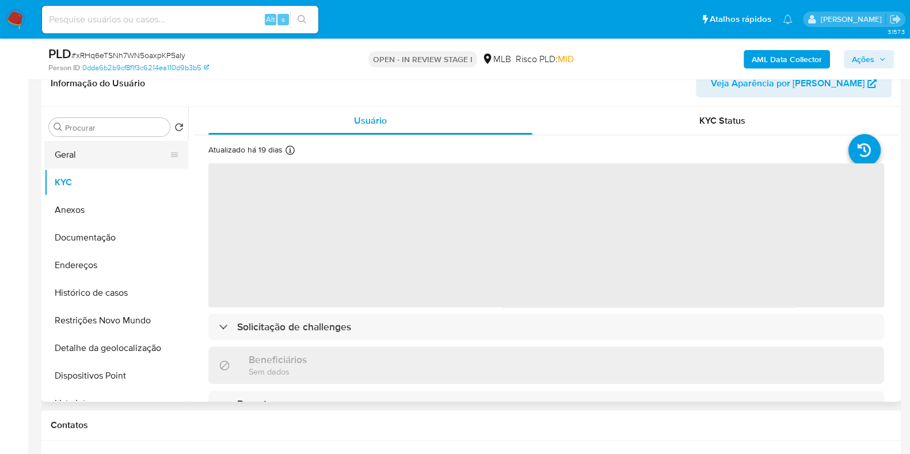
click at [89, 160] on button "Geral" at bounding box center [111, 155] width 135 height 28
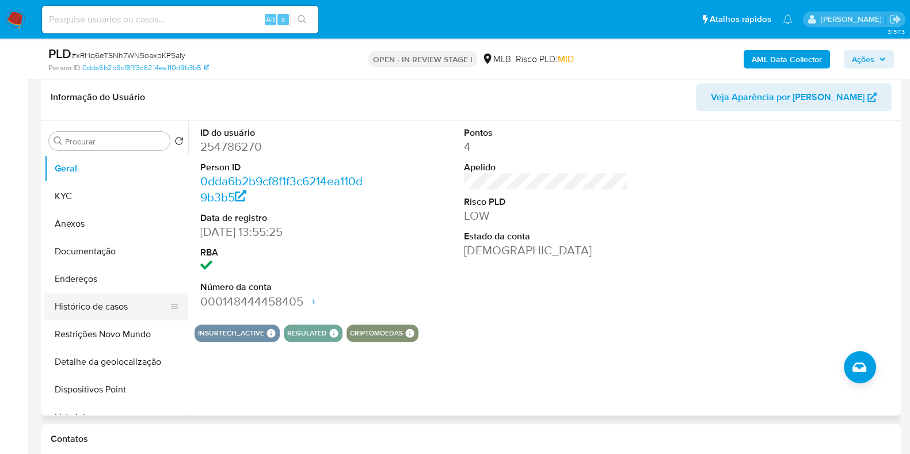
click at [100, 312] on button "Histórico de casos" at bounding box center [111, 307] width 135 height 28
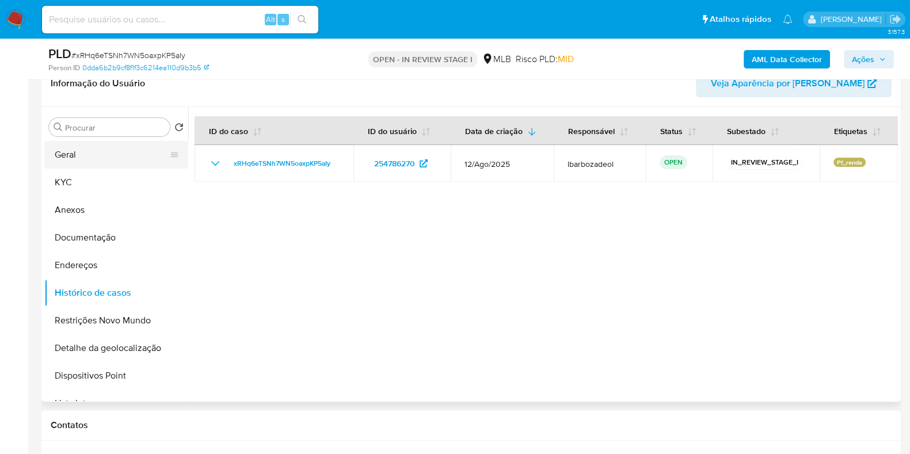
click at [79, 157] on button "Geral" at bounding box center [111, 155] width 135 height 28
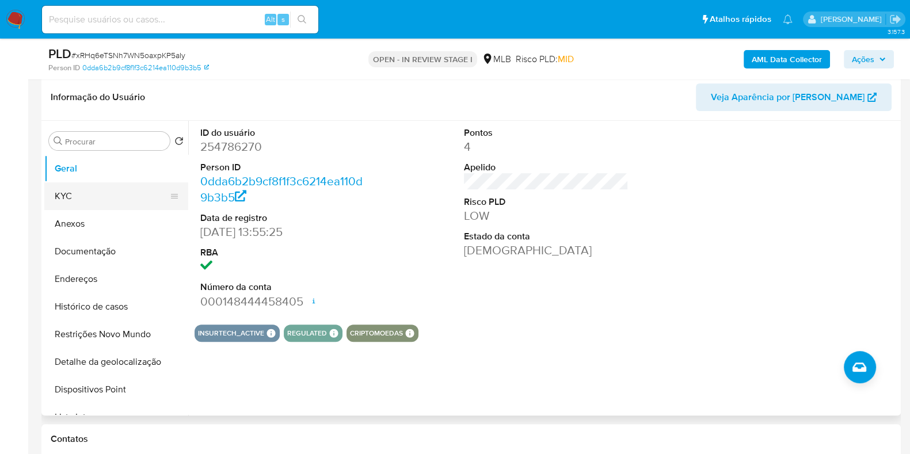
click at [97, 204] on button "KYC" at bounding box center [111, 197] width 135 height 28
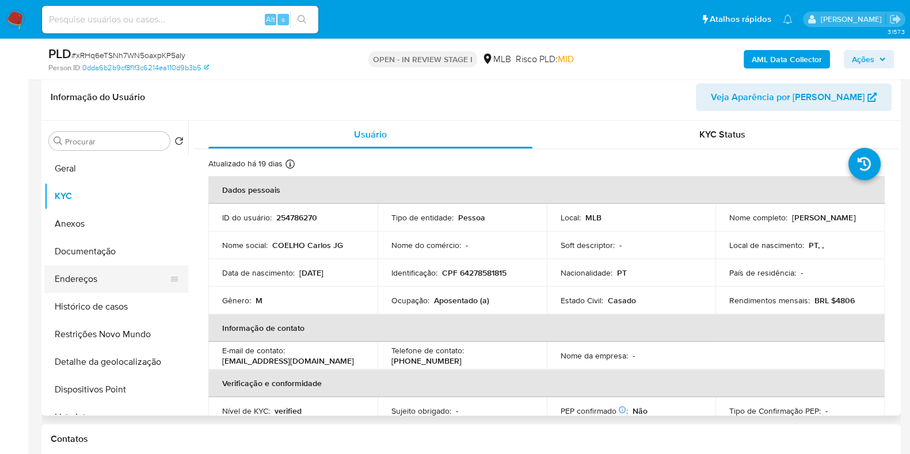
click at [112, 266] on button "Endereços" at bounding box center [111, 279] width 135 height 28
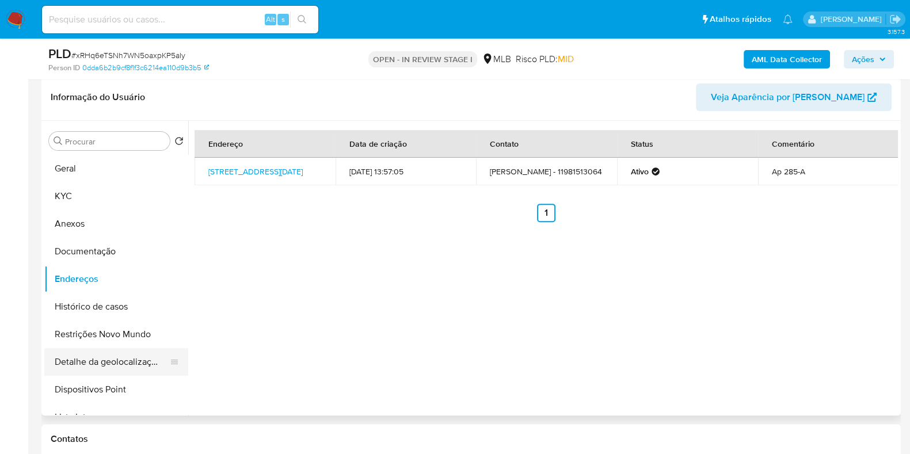
click at [105, 364] on button "Detalhe da geolocalização" at bounding box center [111, 362] width 135 height 28
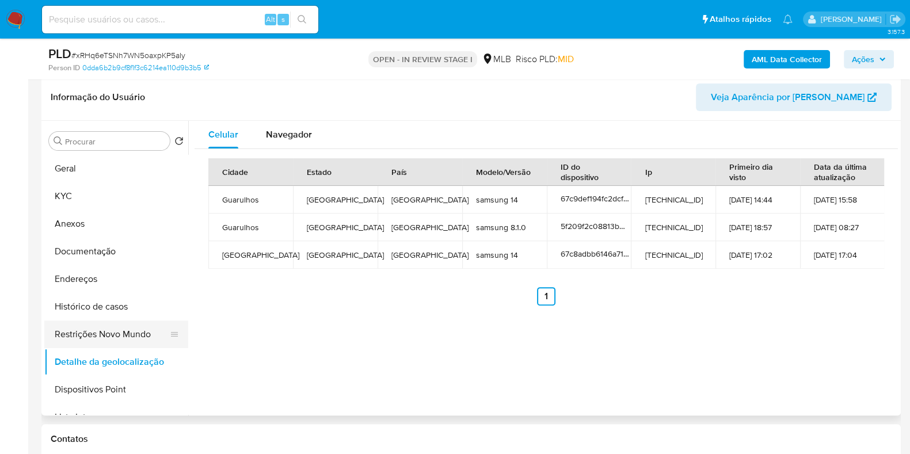
click at [124, 327] on button "Restrições Novo Mundo" at bounding box center [111, 335] width 135 height 28
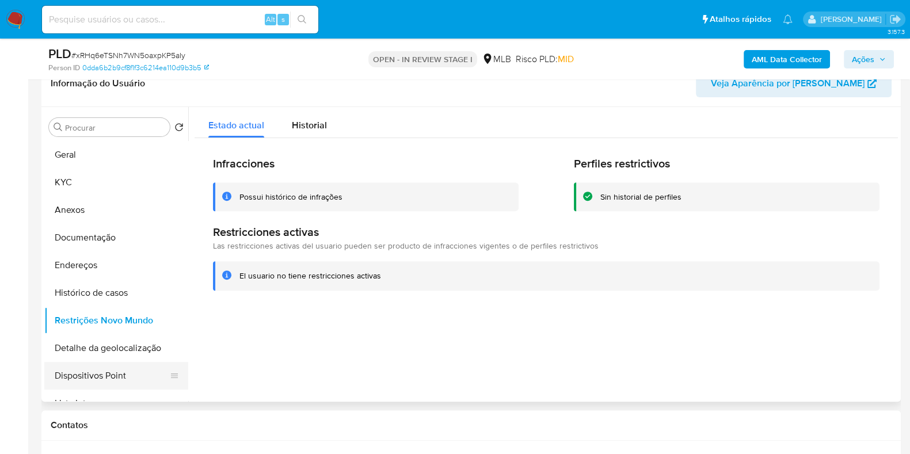
click at [122, 380] on button "Dispositivos Point" at bounding box center [111, 376] width 135 height 28
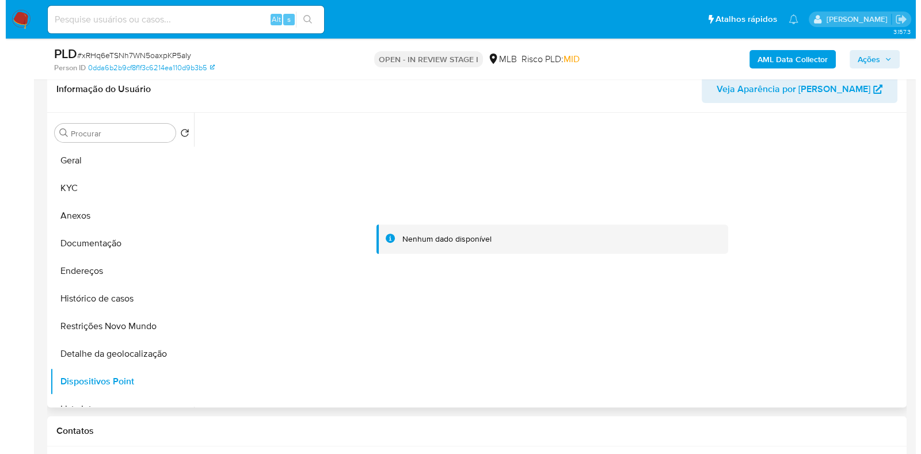
scroll to position [498, 0]
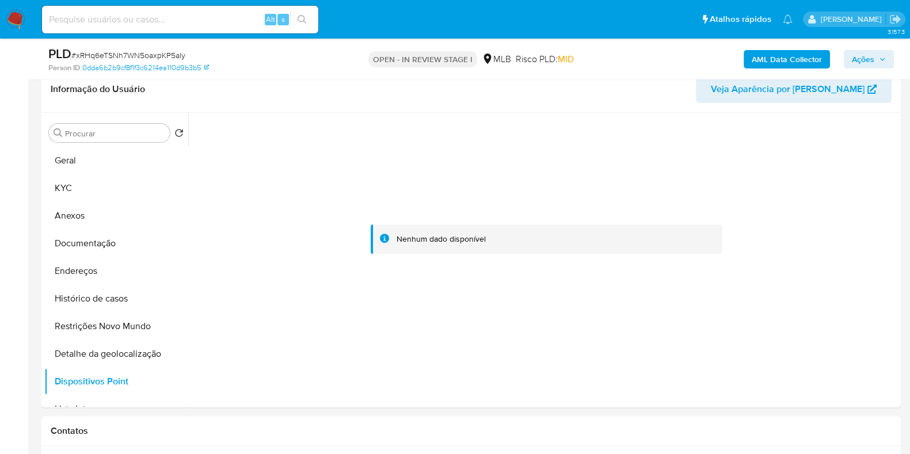
click at [854, 59] on span "Ações" at bounding box center [863, 59] width 22 height 18
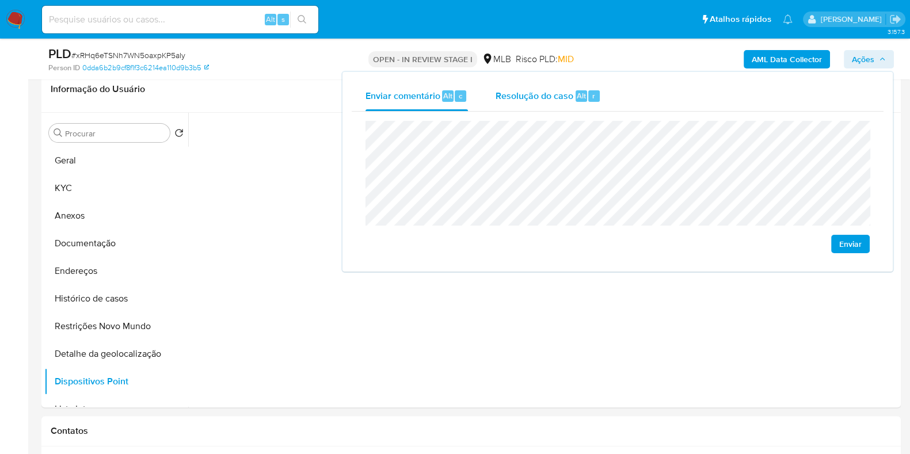
click at [547, 100] on span "Resolução do caso" at bounding box center [535, 95] width 78 height 13
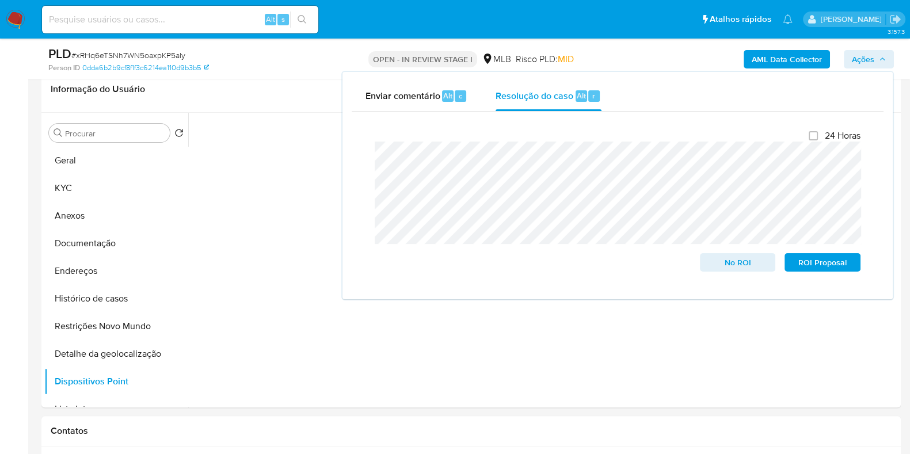
click at [636, 59] on div "AML Data Collector Ações Enviar comentário Alt c Resolução do caso Alt r Fecham…" at bounding box center [755, 58] width 279 height 27
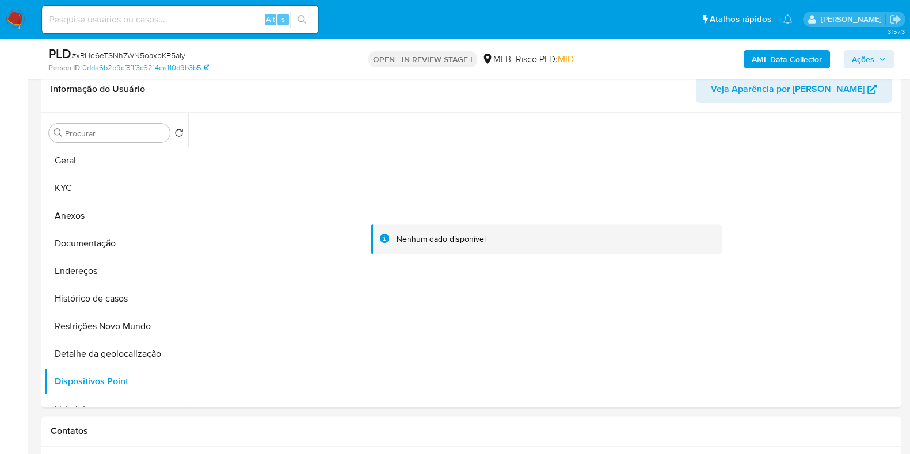
click at [774, 52] on b "AML Data Collector" at bounding box center [787, 59] width 70 height 18
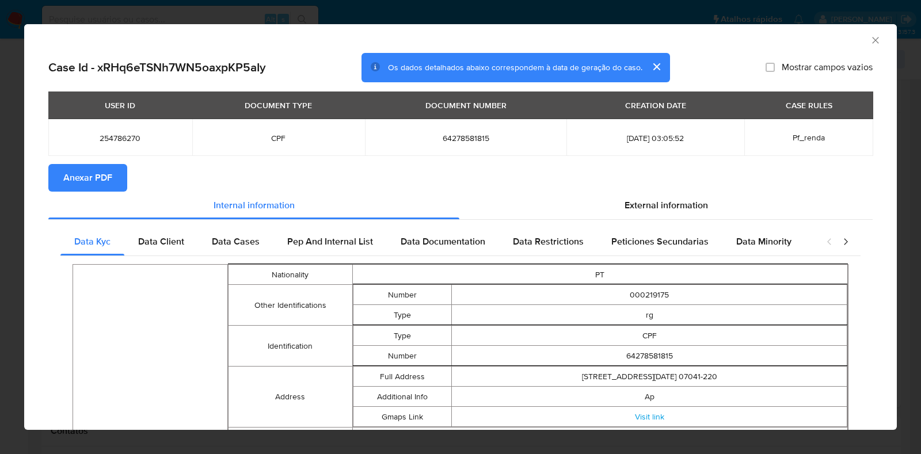
click at [92, 180] on span "Anexar PDF" at bounding box center [87, 177] width 49 height 25
click at [870, 41] on icon "Fechar a janela" at bounding box center [876, 41] width 12 height 12
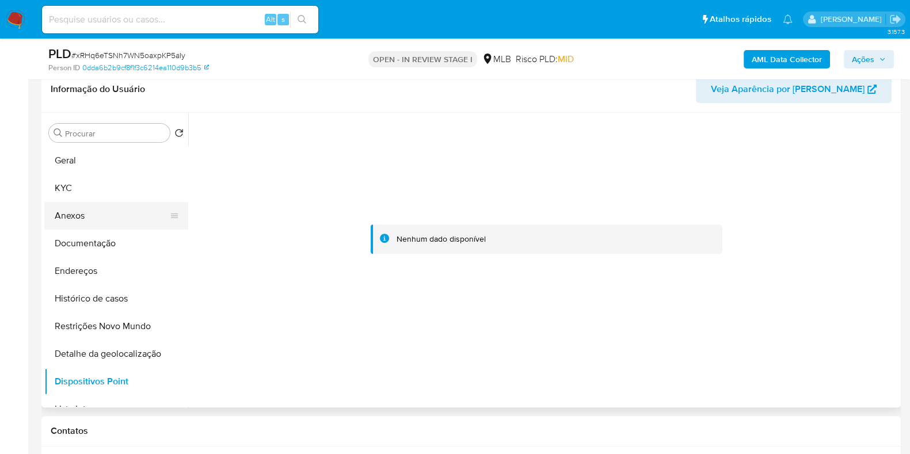
click at [112, 216] on button "Anexos" at bounding box center [111, 216] width 135 height 28
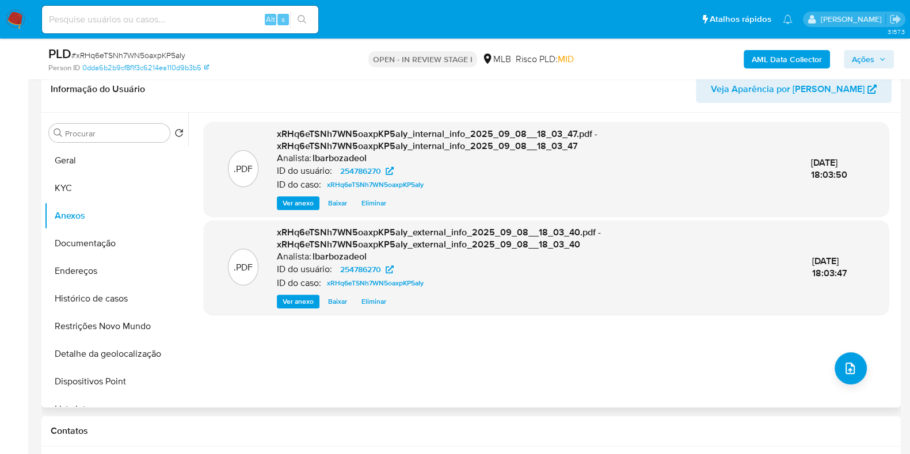
click at [889, 157] on div ".PDF xRHq6eTSNh7WN5oaxpKP5aIy_internal_info_2025_09_08__18_03_47.pdf - xRHq6eTS…" at bounding box center [547, 260] width 704 height 276
click at [71, 193] on button "KYC" at bounding box center [111, 188] width 135 height 28
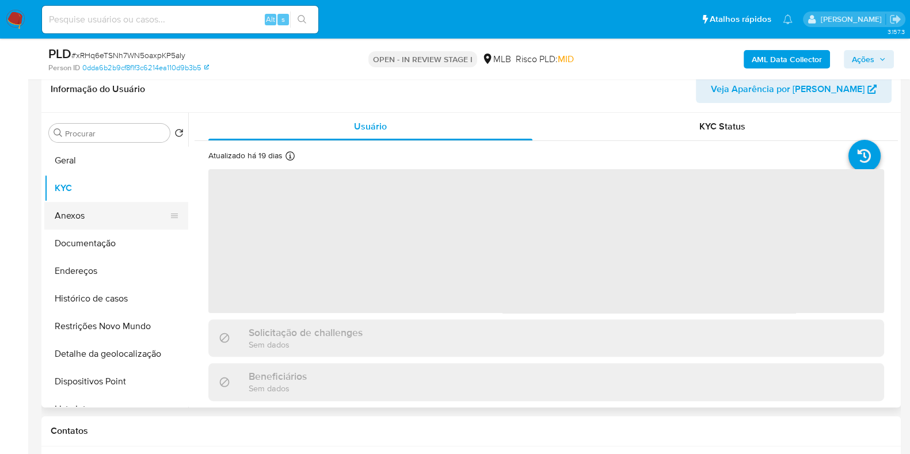
click at [95, 209] on button "Anexos" at bounding box center [111, 216] width 135 height 28
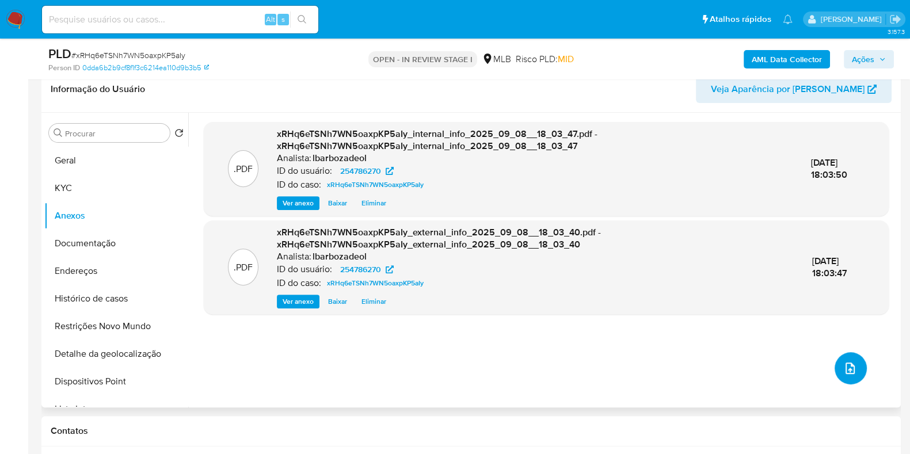
click at [850, 365] on icon "upload-file" at bounding box center [851, 369] width 14 height 14
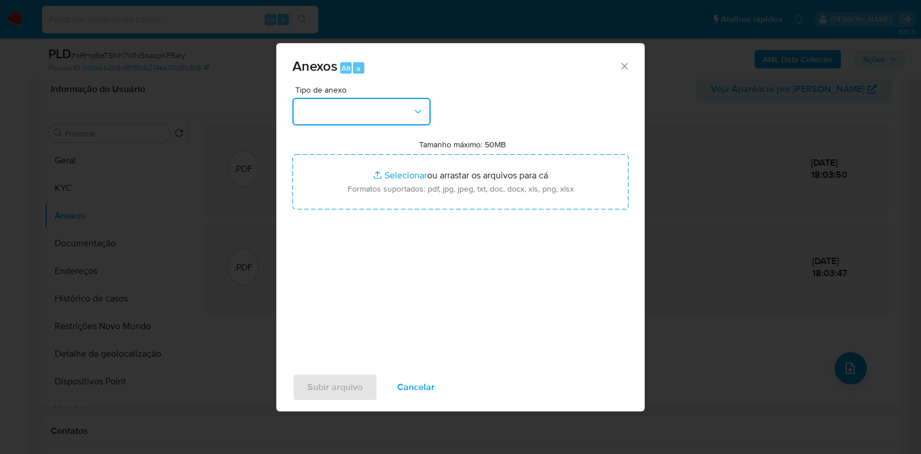
click at [410, 107] on button "button" at bounding box center [362, 112] width 138 height 28
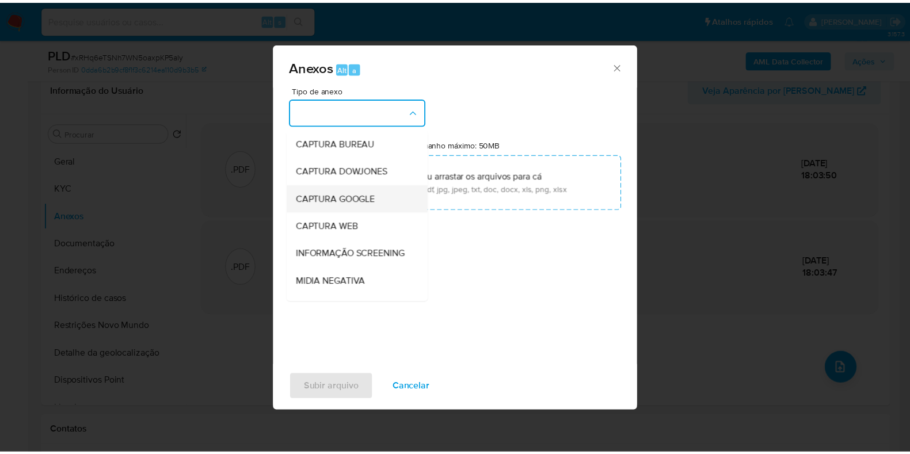
scroll to position [177, 0]
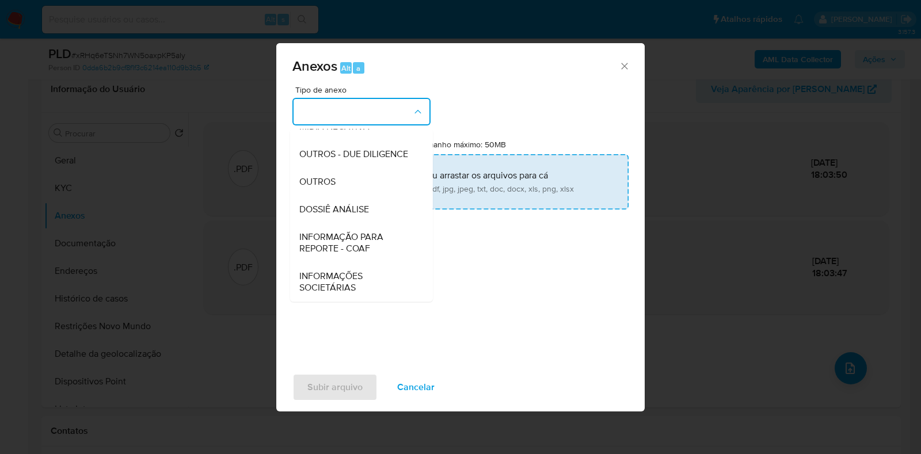
click at [362, 209] on span "DOSSIÊ ANÁLISE" at bounding box center [334, 210] width 70 height 12
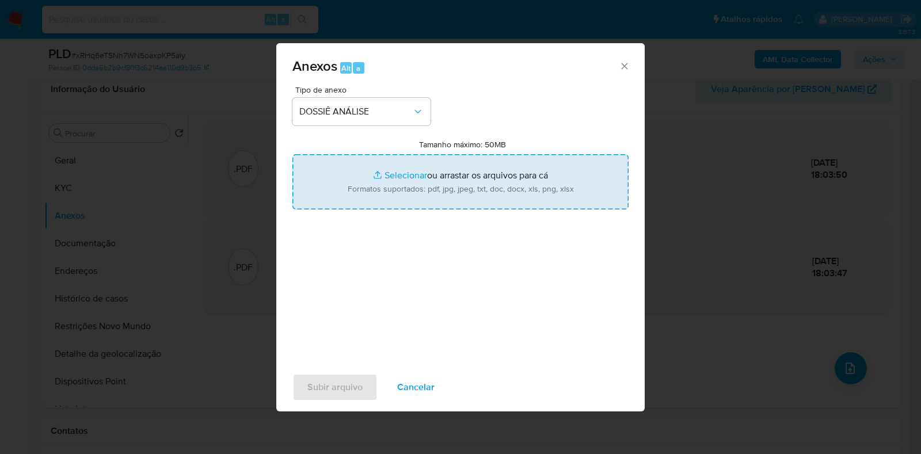
click at [367, 192] on input "Tamanho máximo: 50MB Selecionar arquivos" at bounding box center [461, 181] width 336 height 55
type input "C:\fakepath\Declínio - XXXX - CPF 64278581815 - CARLOS JOSE GONCALVES COELHO.pdf"
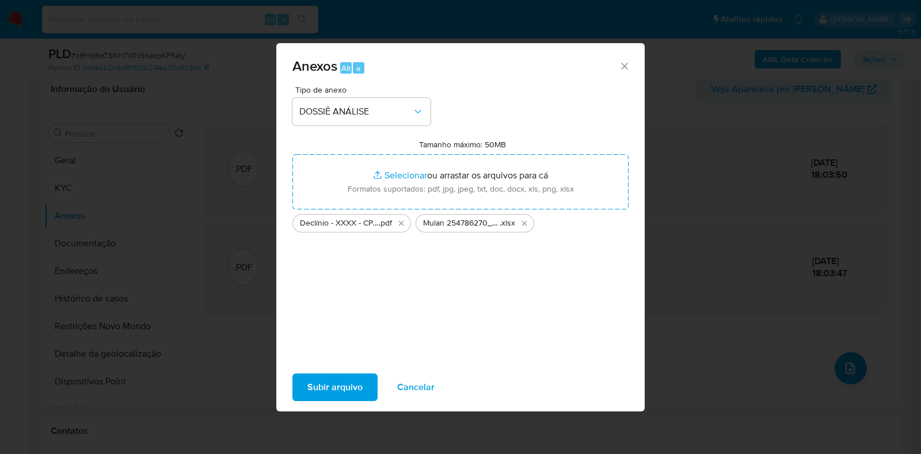
click at [348, 381] on span "Subir arquivo" at bounding box center [335, 387] width 55 height 25
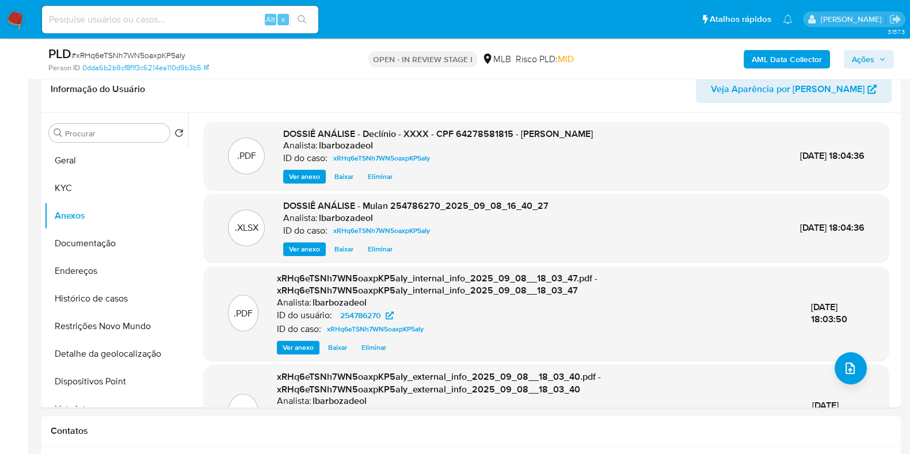
click at [855, 57] on span "Ações" at bounding box center [863, 59] width 22 height 18
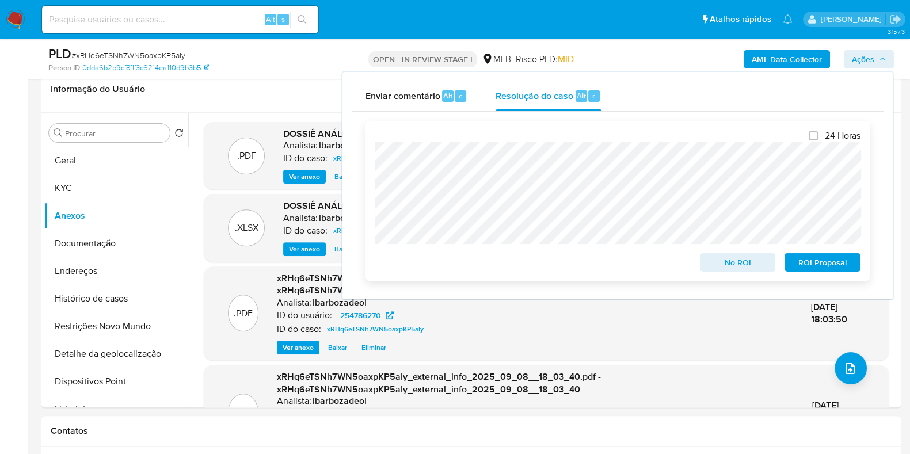
click at [732, 263] on span "No ROI" at bounding box center [738, 263] width 60 height 16
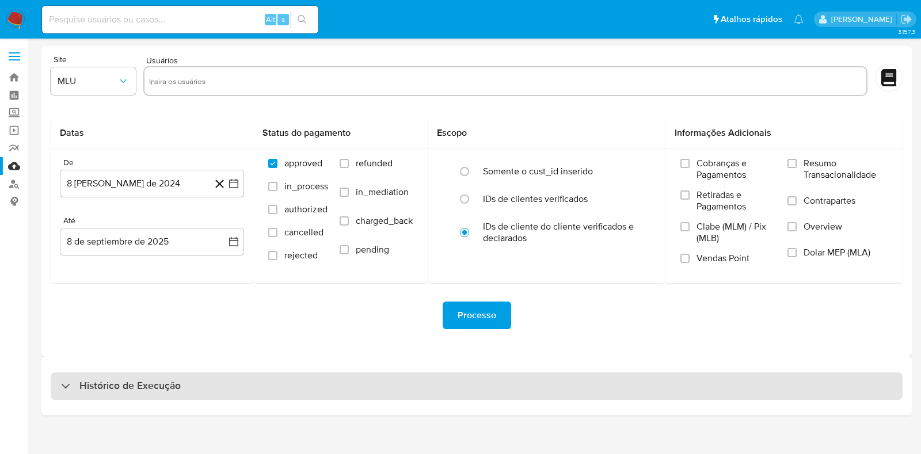
click at [412, 396] on div "Histórico de Execução" at bounding box center [477, 387] width 852 height 28
select select "10"
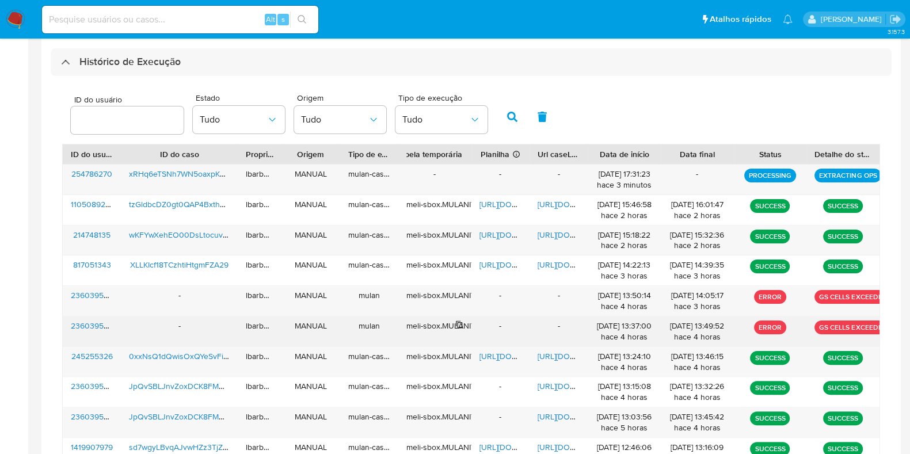
scroll to position [401, 0]
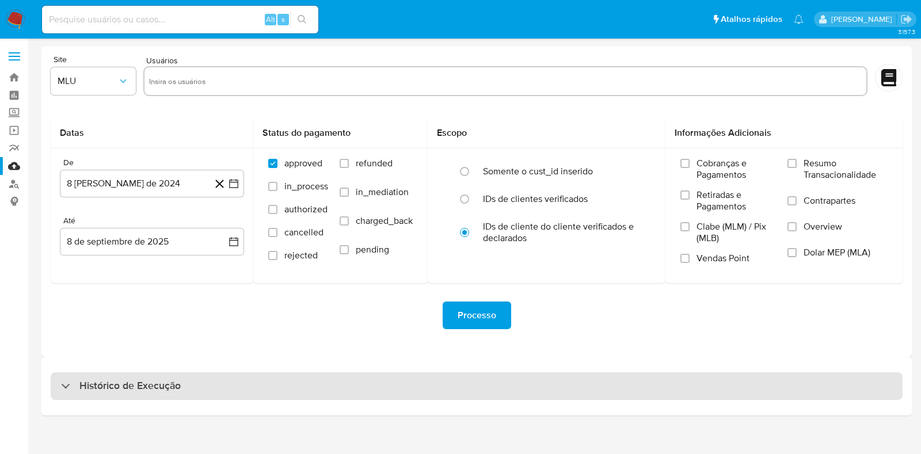
drag, startPoint x: 410, startPoint y: 397, endPoint x: 409, endPoint y: 378, distance: 19.0
click at [411, 397] on div "Histórico de Execução" at bounding box center [477, 387] width 852 height 28
select select "10"
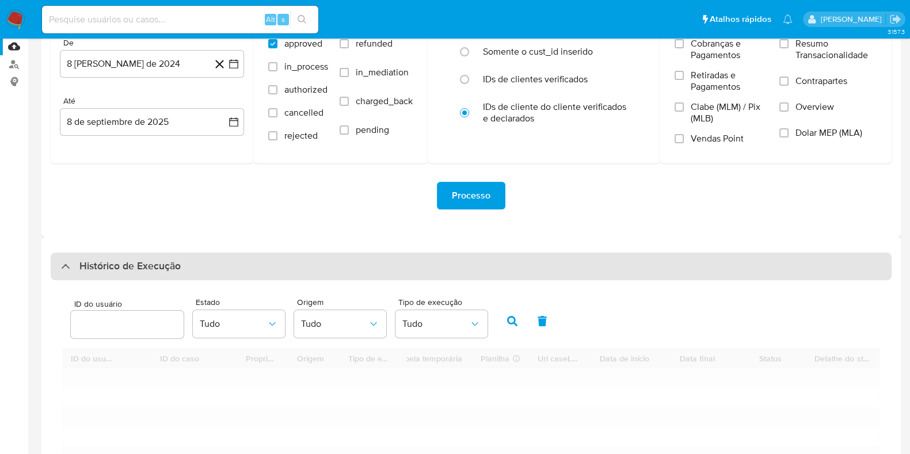
scroll to position [293, 0]
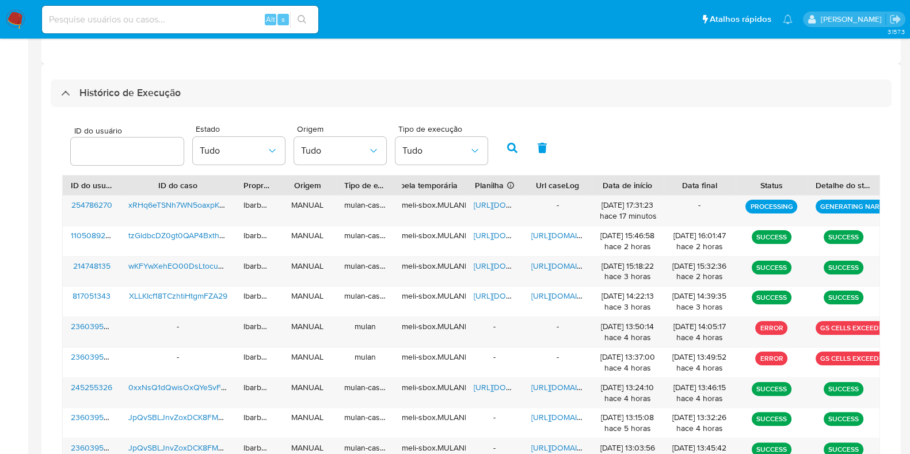
drag, startPoint x: 582, startPoint y: 179, endPoint x: 591, endPoint y: 180, distance: 9.8
click at [591, 180] on div at bounding box center [592, 186] width 21 height 20
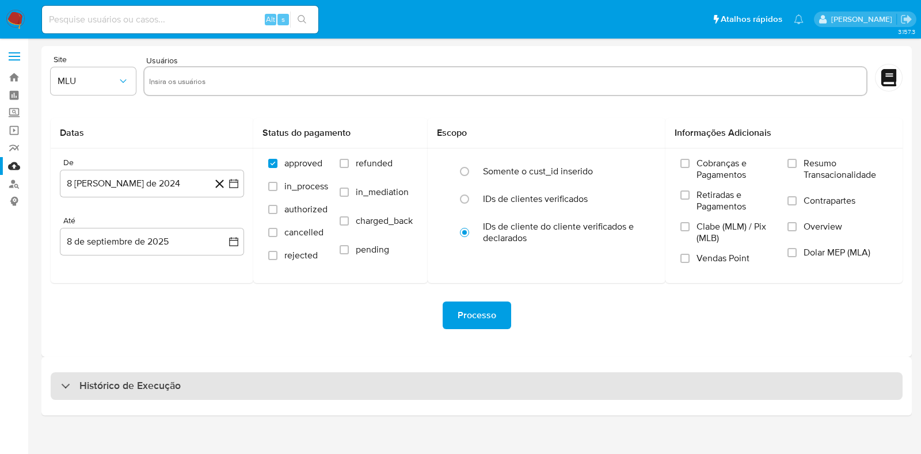
click at [388, 387] on div "Histórico de Execução" at bounding box center [477, 387] width 852 height 28
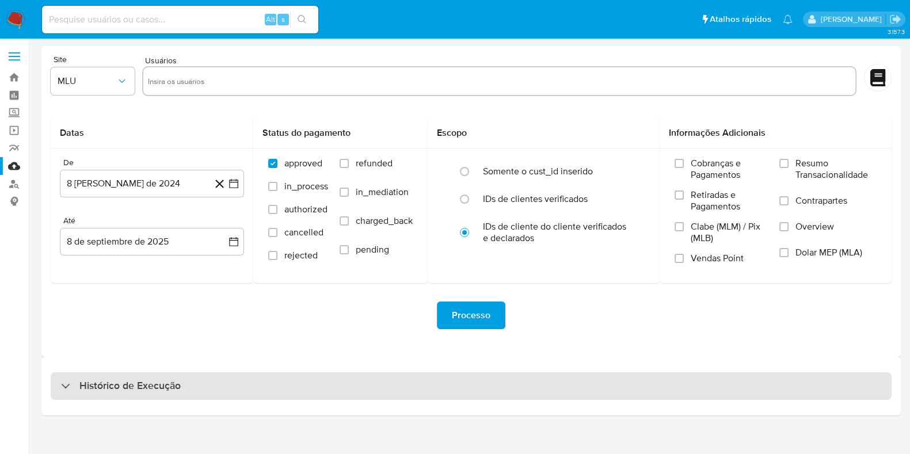
select select "10"
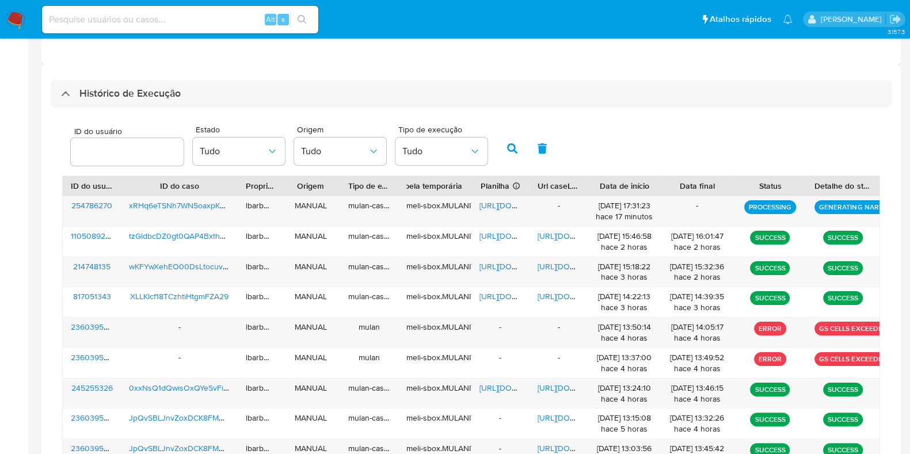
scroll to position [401, 0]
